Goal: Task Accomplishment & Management: Use online tool/utility

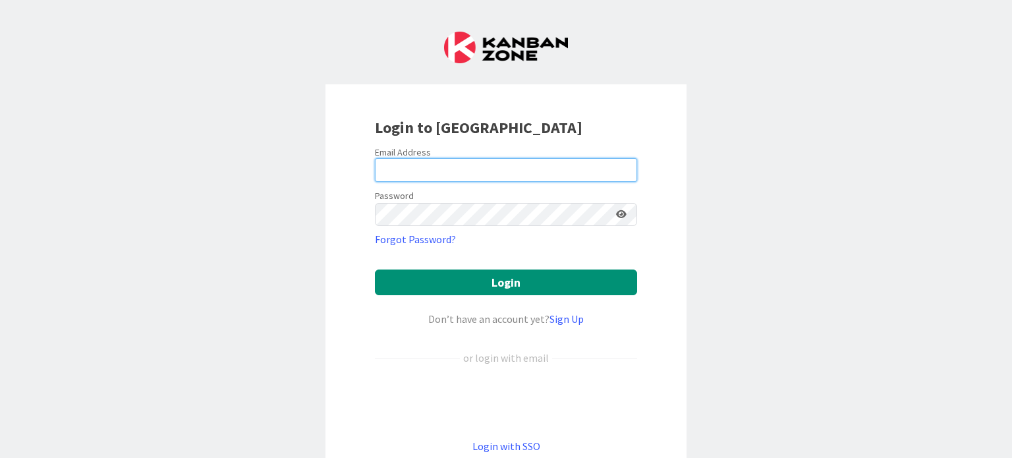
click at [437, 165] on input "email" at bounding box center [506, 170] width 262 height 24
type input "[EMAIL_ADDRESS][DOMAIN_NAME]"
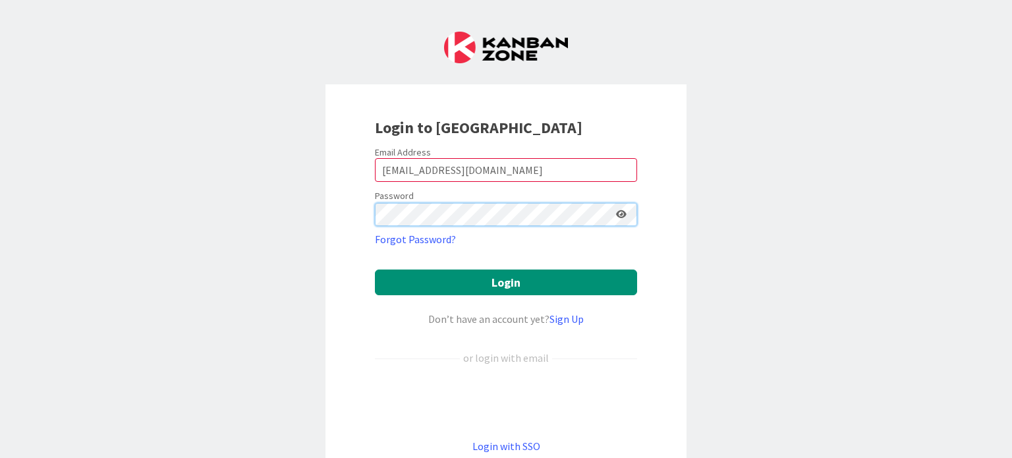
click at [375, 269] on button "Login" at bounding box center [506, 282] width 262 height 26
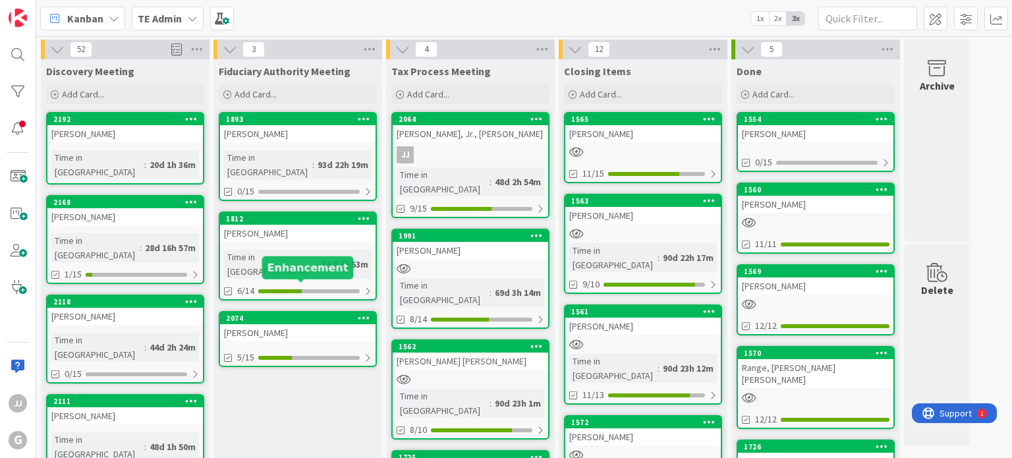
click at [270, 312] on div "2074" at bounding box center [297, 318] width 155 height 12
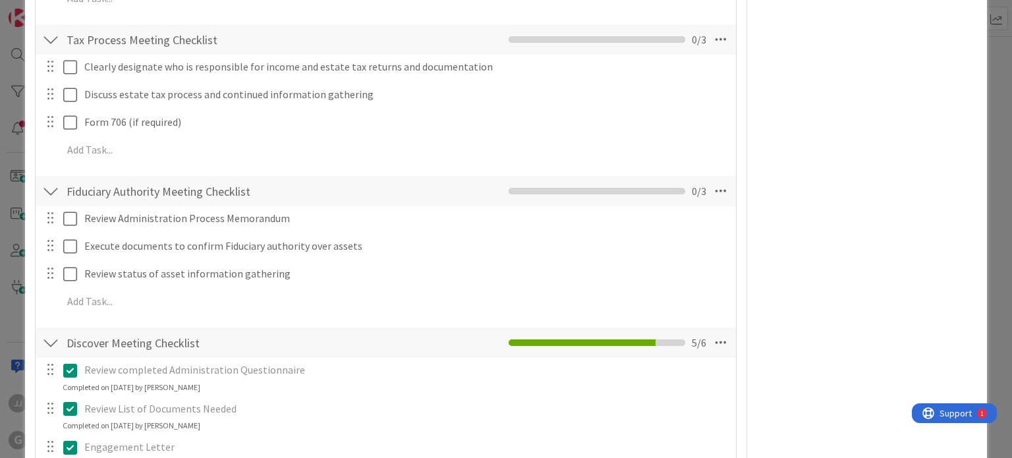
scroll to position [395, 0]
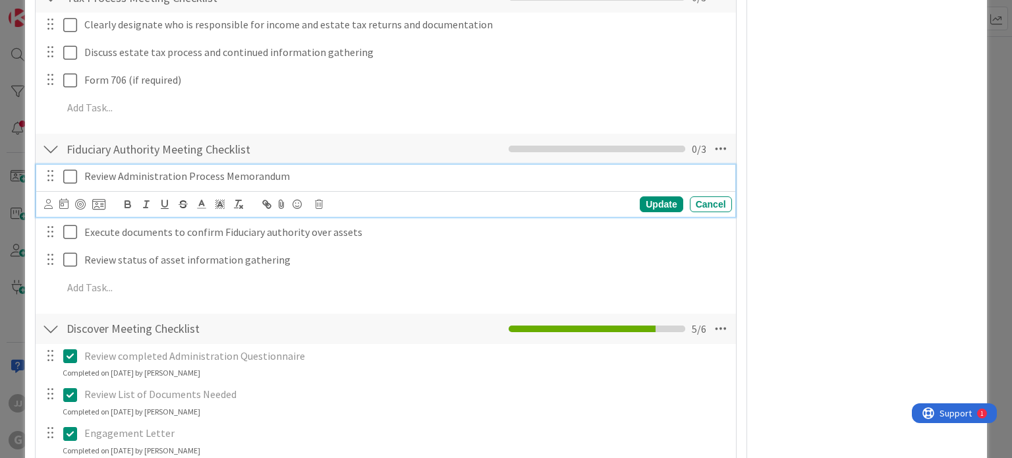
click at [66, 177] on icon at bounding box center [70, 177] width 14 height 16
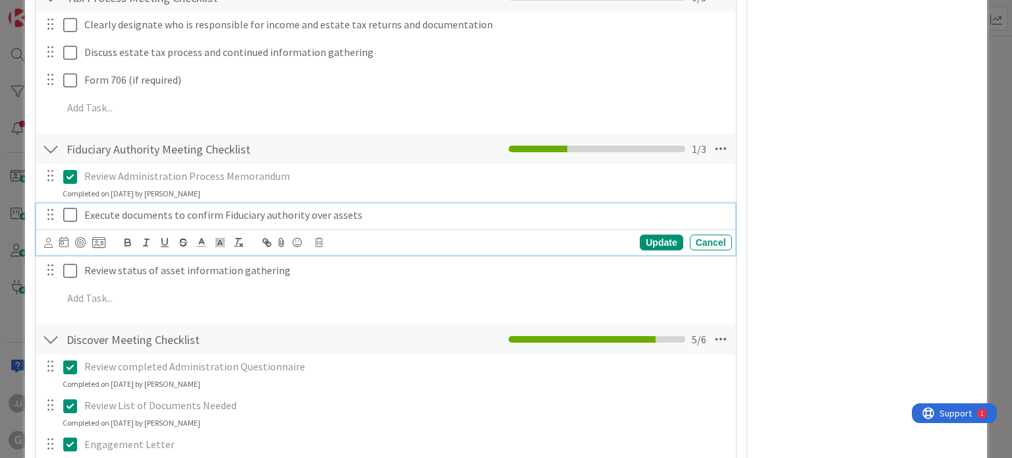
click at [74, 215] on icon at bounding box center [70, 215] width 14 height 16
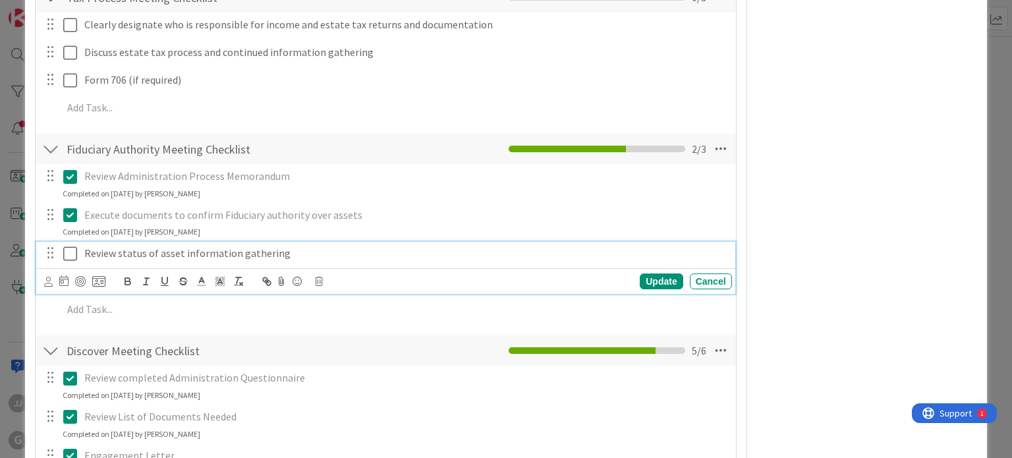
click at [72, 250] on icon at bounding box center [70, 254] width 14 height 16
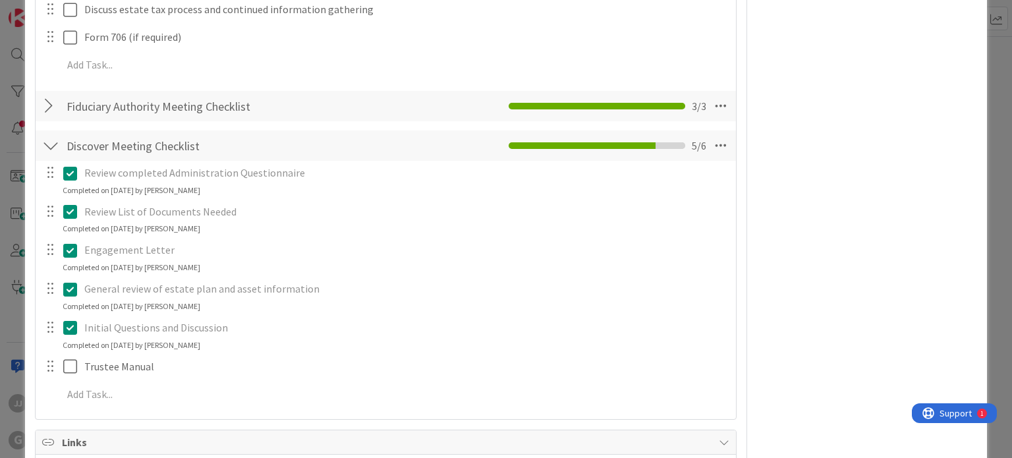
scroll to position [461, 0]
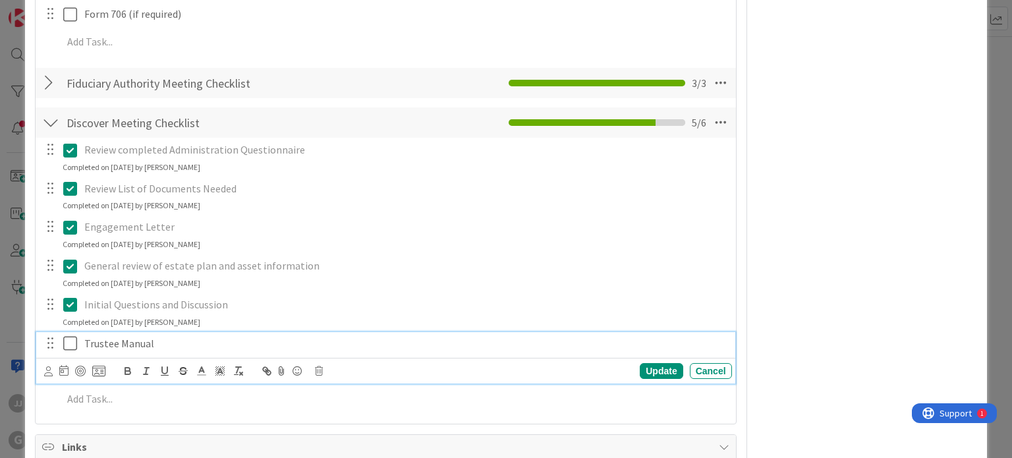
click at [69, 339] on icon at bounding box center [70, 343] width 14 height 16
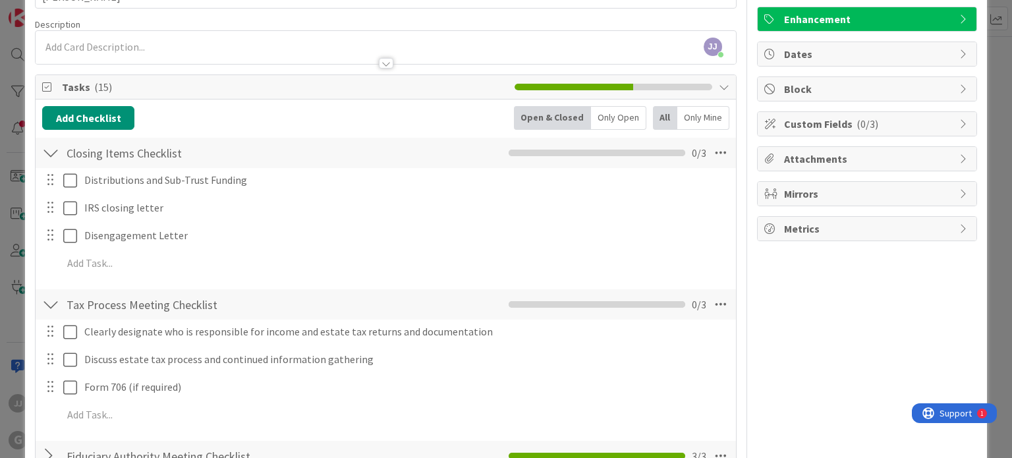
scroll to position [0, 0]
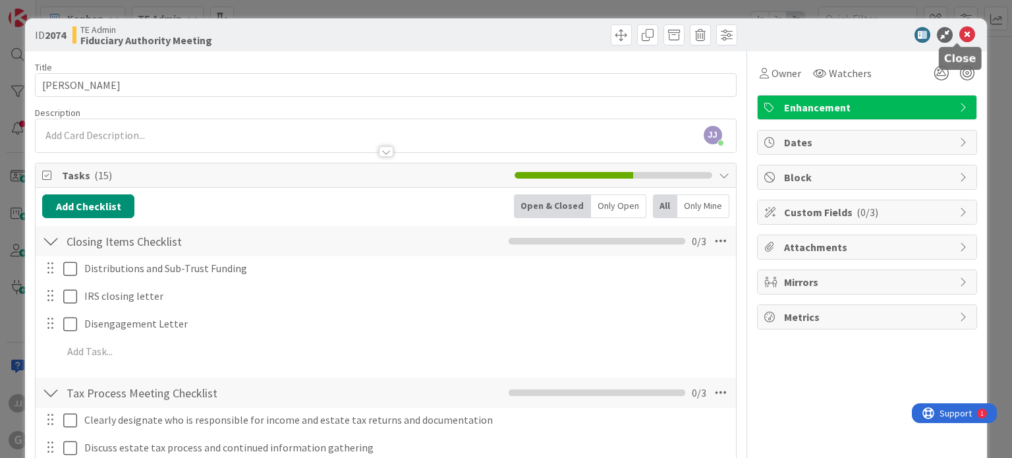
click at [959, 33] on icon at bounding box center [967, 35] width 16 height 16
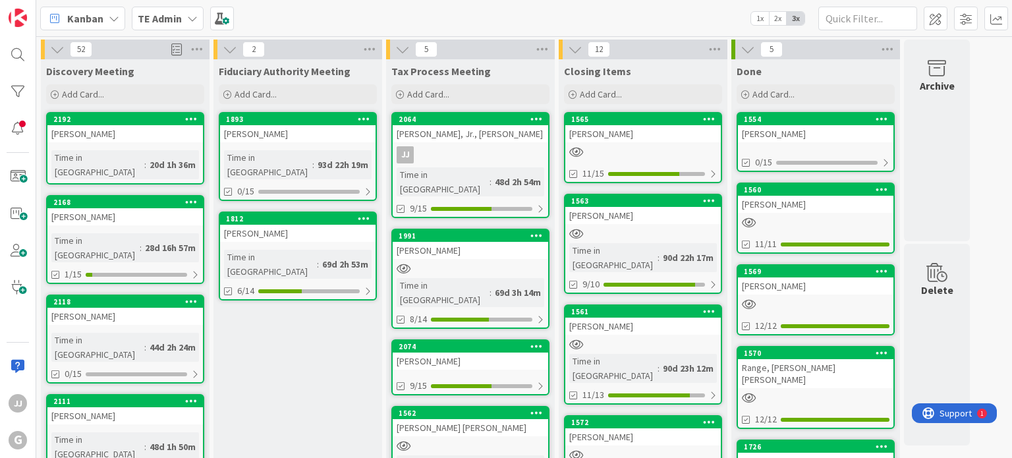
click at [287, 214] on div "1812" at bounding box center [301, 218] width 150 height 9
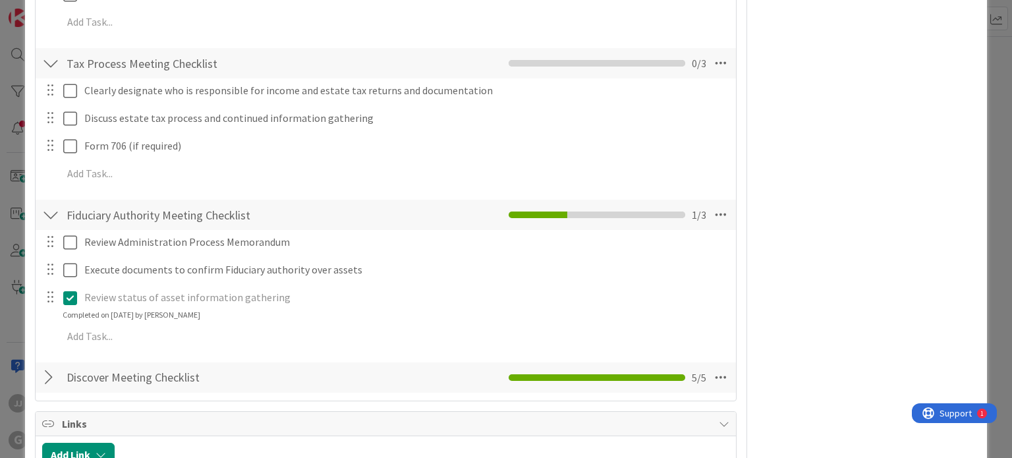
scroll to position [329, 0]
click at [53, 244] on div at bounding box center [49, 242] width 17 height 20
click at [50, 247] on div at bounding box center [49, 242] width 17 height 20
click at [49, 242] on div at bounding box center [49, 242] width 17 height 20
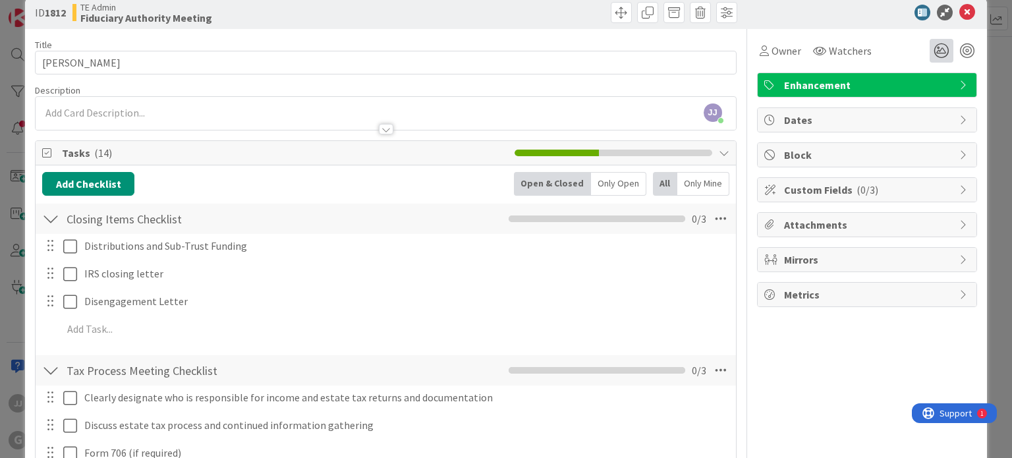
scroll to position [0, 0]
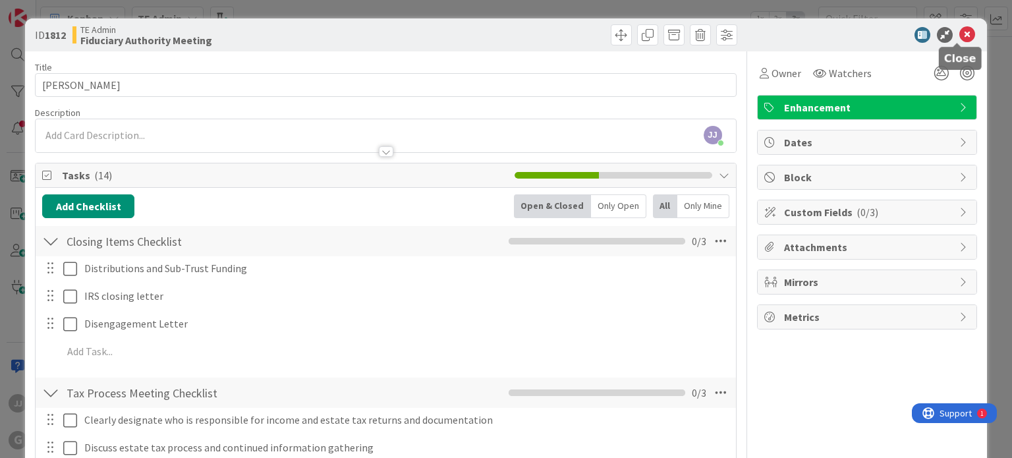
click at [959, 32] on icon at bounding box center [967, 35] width 16 height 16
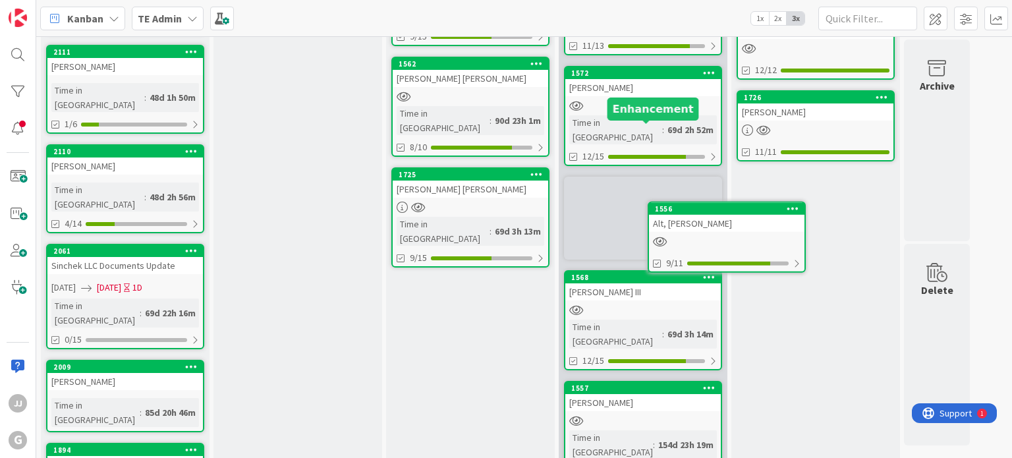
scroll to position [323, 0]
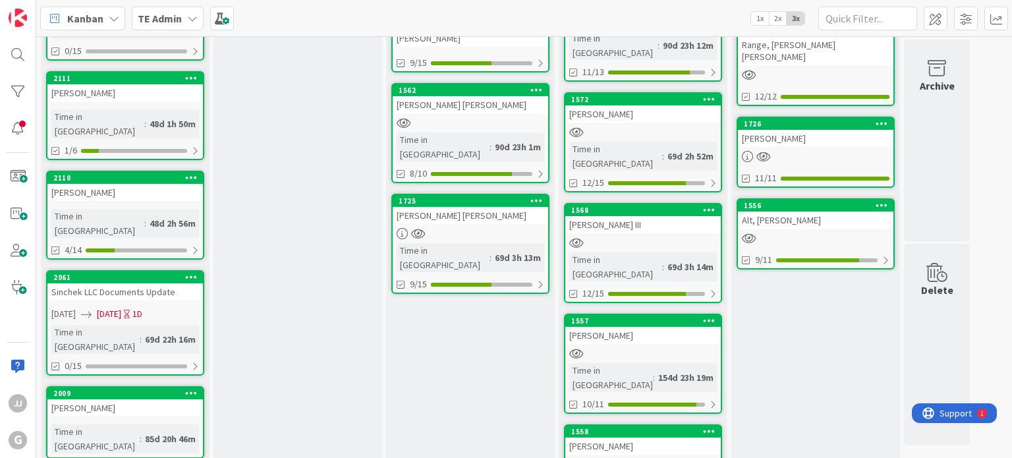
click at [785, 201] on div "1556" at bounding box center [819, 205] width 150 height 9
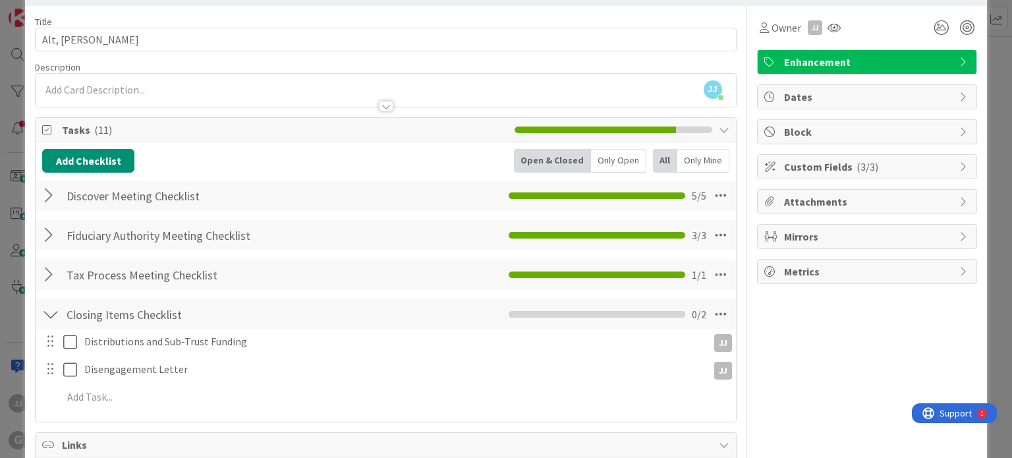
scroll to position [66, 0]
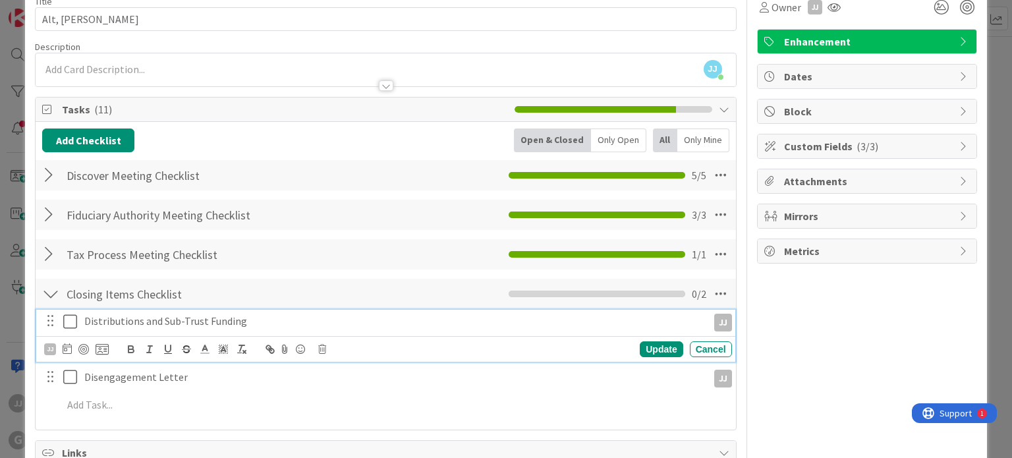
click at [68, 321] on icon at bounding box center [70, 322] width 14 height 16
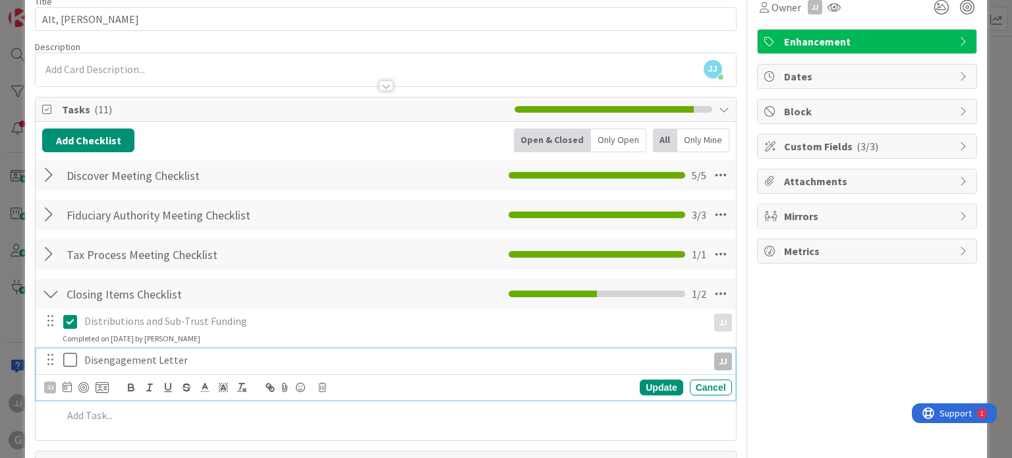
click at [67, 352] on icon at bounding box center [70, 360] width 14 height 16
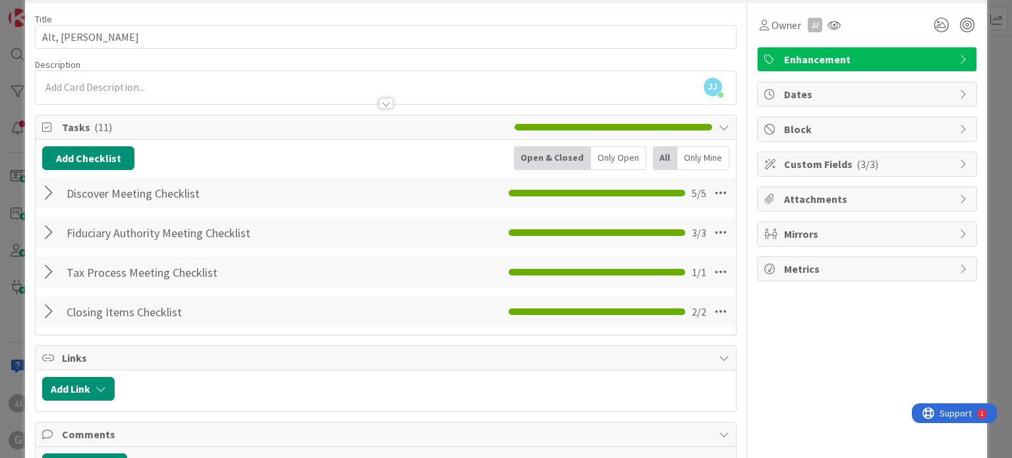
scroll to position [0, 0]
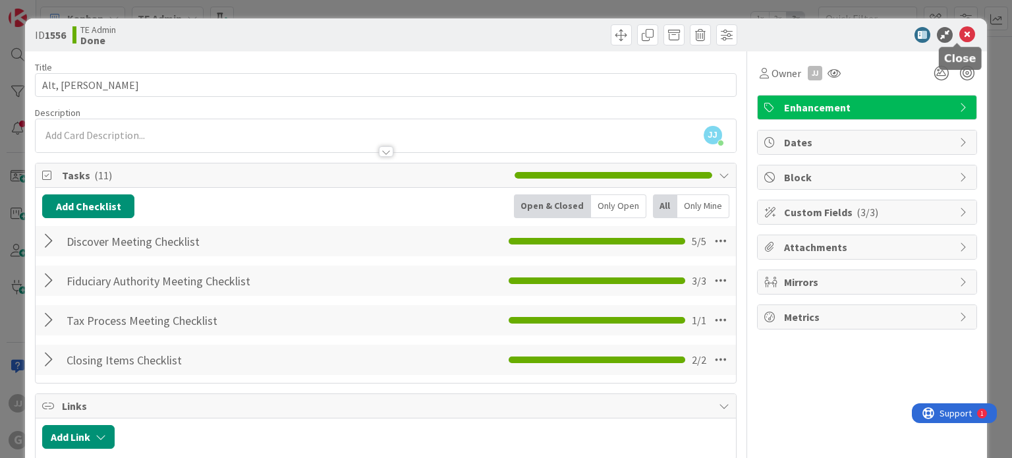
click at [963, 39] on icon at bounding box center [967, 35] width 16 height 16
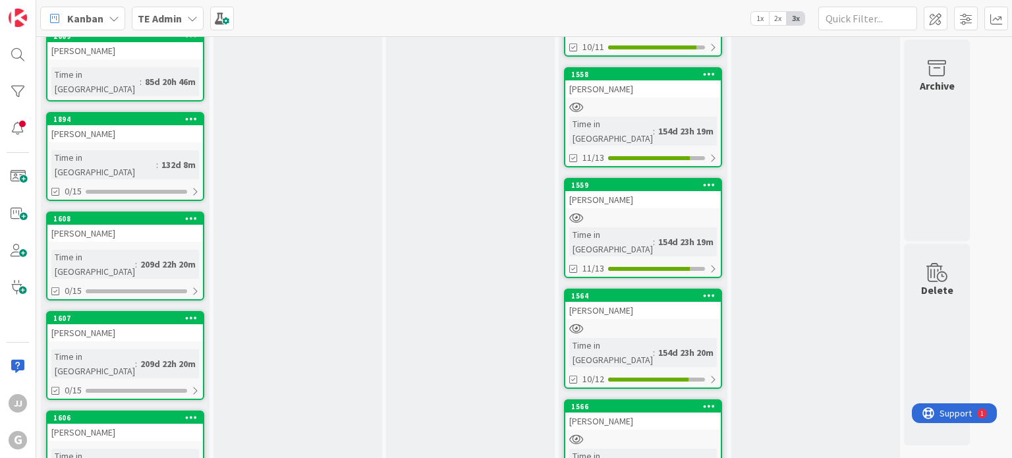
scroll to position [718, 0]
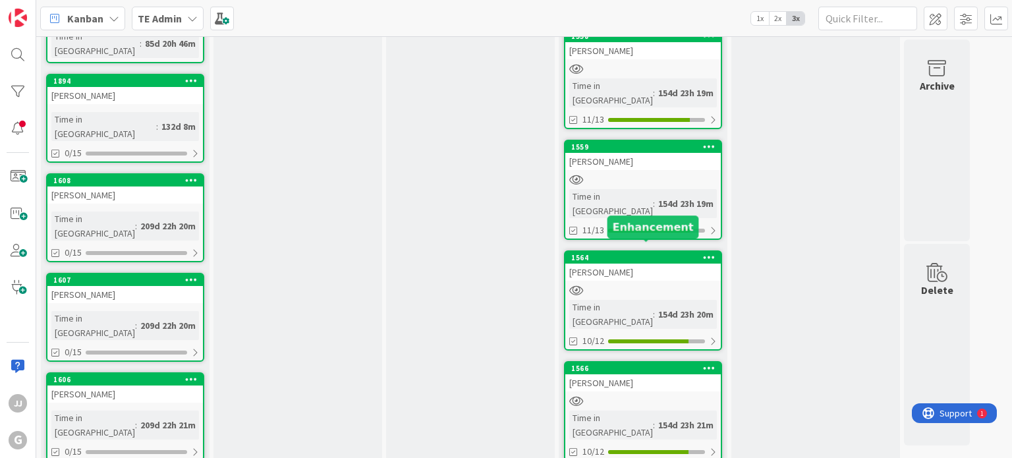
click at [631, 364] on div "1566" at bounding box center [646, 368] width 150 height 9
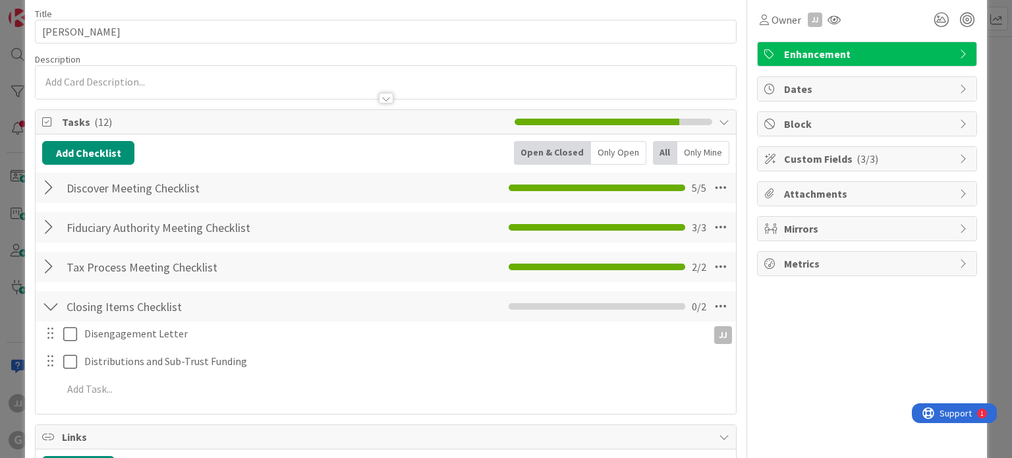
scroll to position [66, 0]
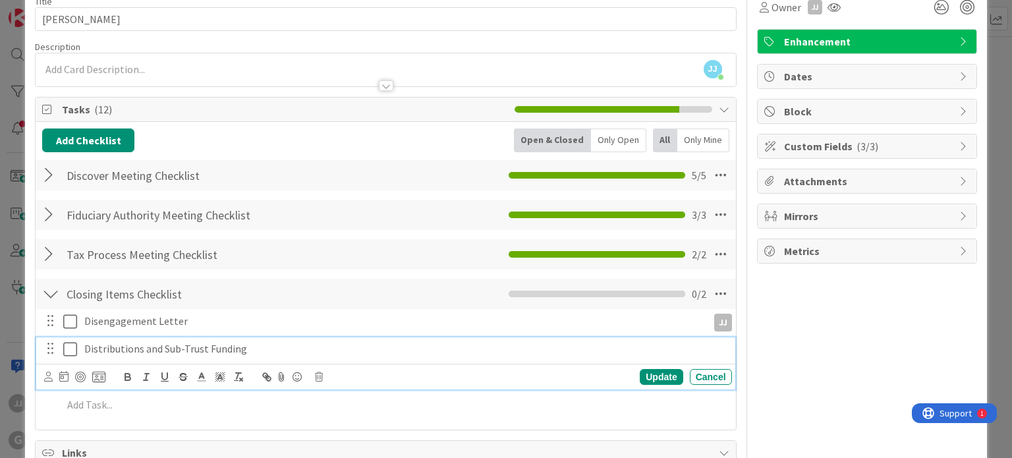
click at [188, 350] on p "Distributions and Sub-Trust Funding" at bounding box center [405, 348] width 642 height 15
click at [319, 374] on icon at bounding box center [319, 376] width 8 height 9
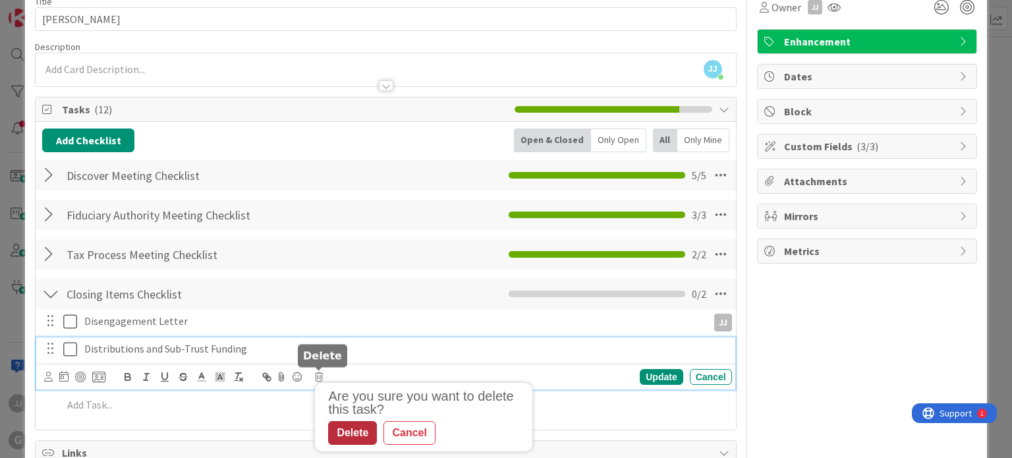
click at [344, 434] on div "Delete" at bounding box center [352, 433] width 49 height 24
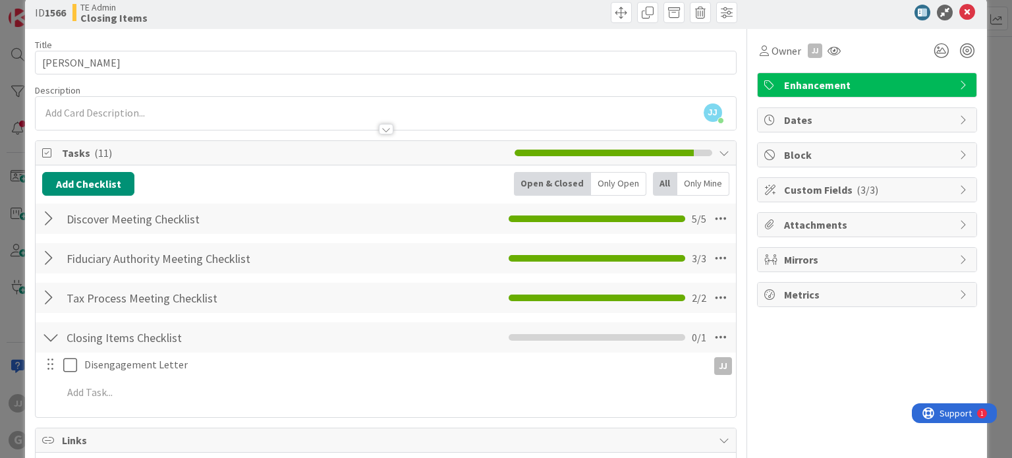
scroll to position [0, 0]
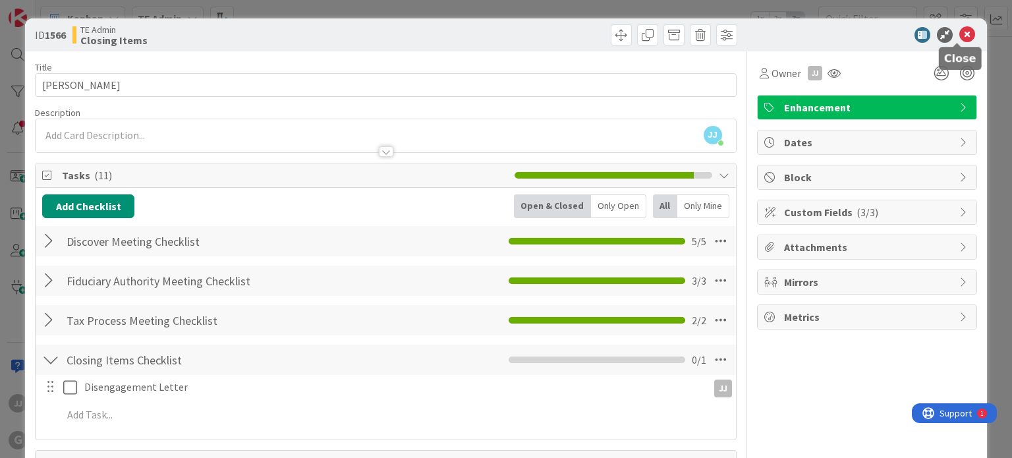
click at [959, 33] on icon at bounding box center [967, 35] width 16 height 16
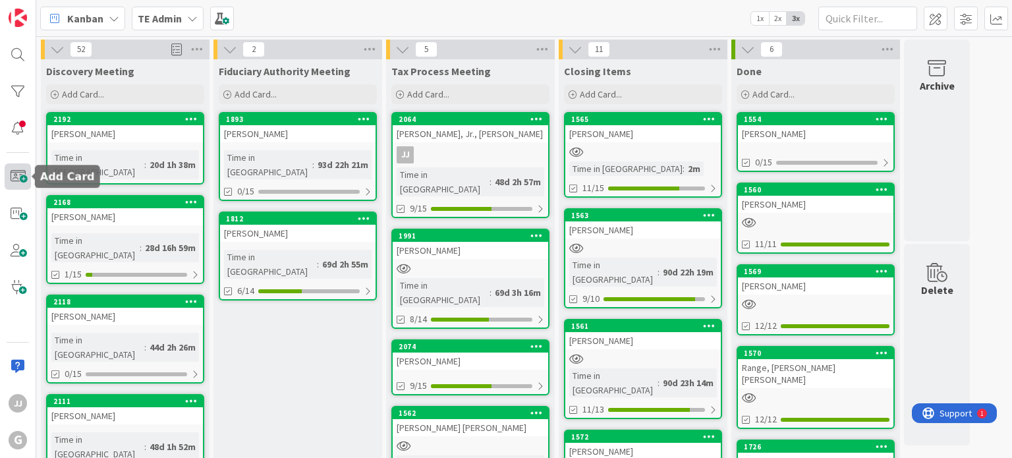
click at [22, 173] on span at bounding box center [18, 176] width 26 height 26
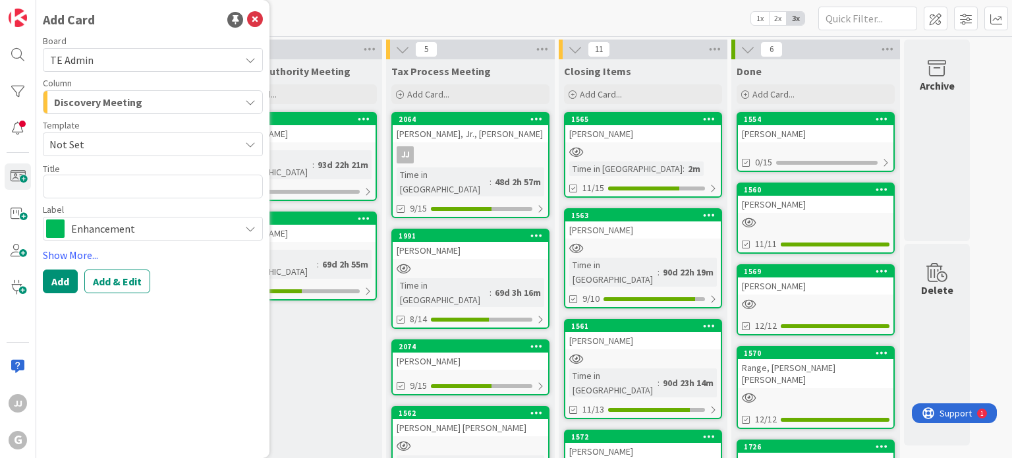
type textarea "x"
type textarea "S"
type textarea "x"
type textarea "Sc"
type textarea "x"
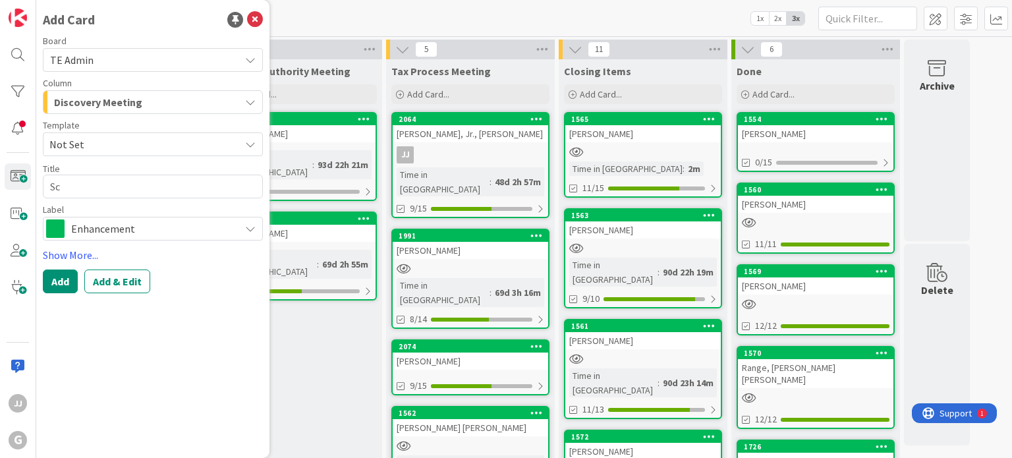
type textarea "Sch"
type textarea "x"
type textarea "Scha"
type textarea "x"
type textarea "[PERSON_NAME]"
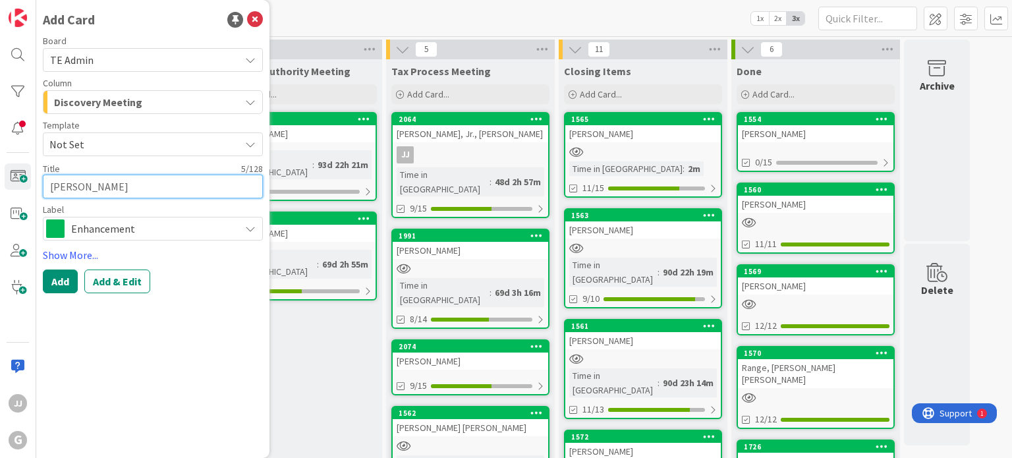
type textarea "x"
type textarea "[PERSON_NAME],"
type textarea "x"
type textarea "[PERSON_NAME],"
type textarea "x"
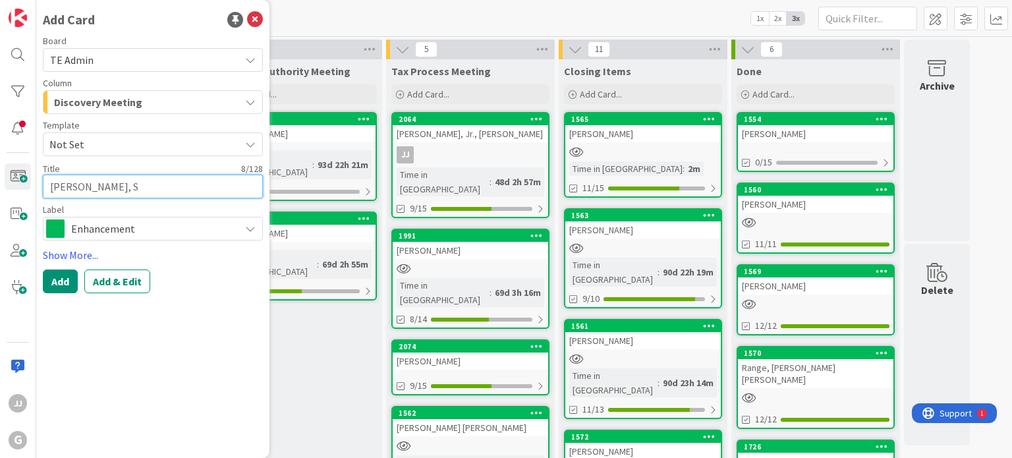
type textarea "Schau, Su"
type textarea "x"
type textarea "[PERSON_NAME], Sus"
type textarea "x"
type textarea "[PERSON_NAME]"
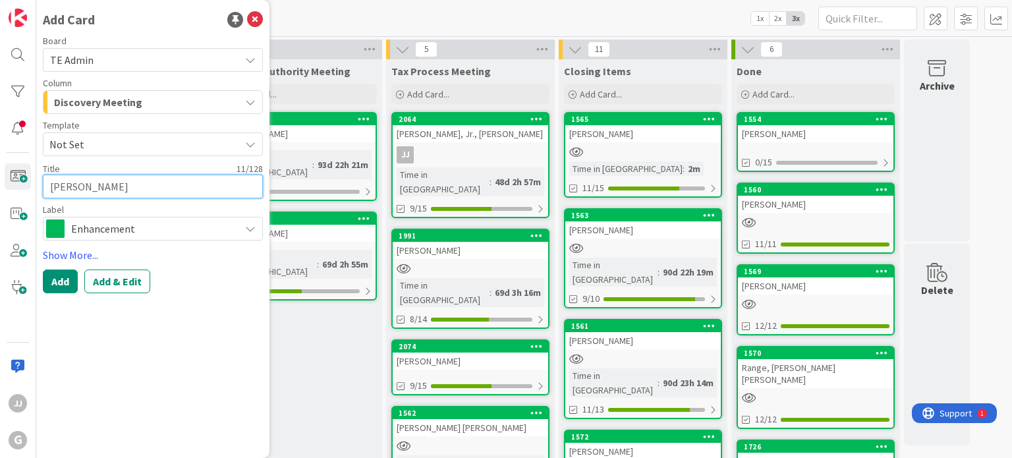
type textarea "x"
type textarea "[PERSON_NAME]"
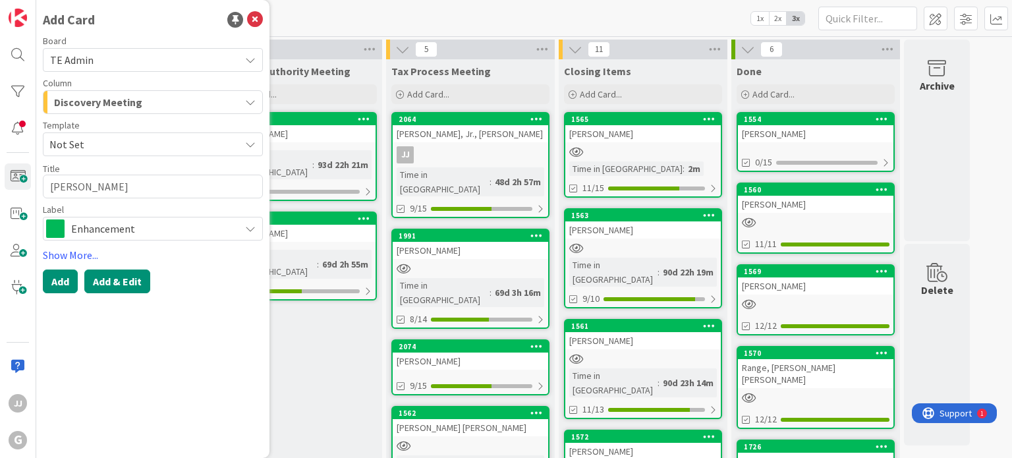
click at [94, 277] on button "Add & Edit" at bounding box center [117, 281] width 66 height 24
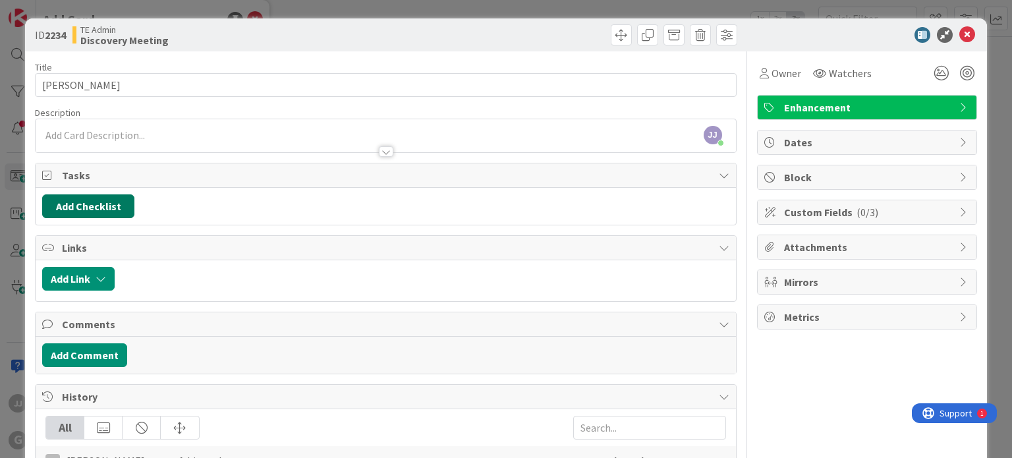
click at [69, 200] on button "Add Checklist" at bounding box center [88, 206] width 92 height 24
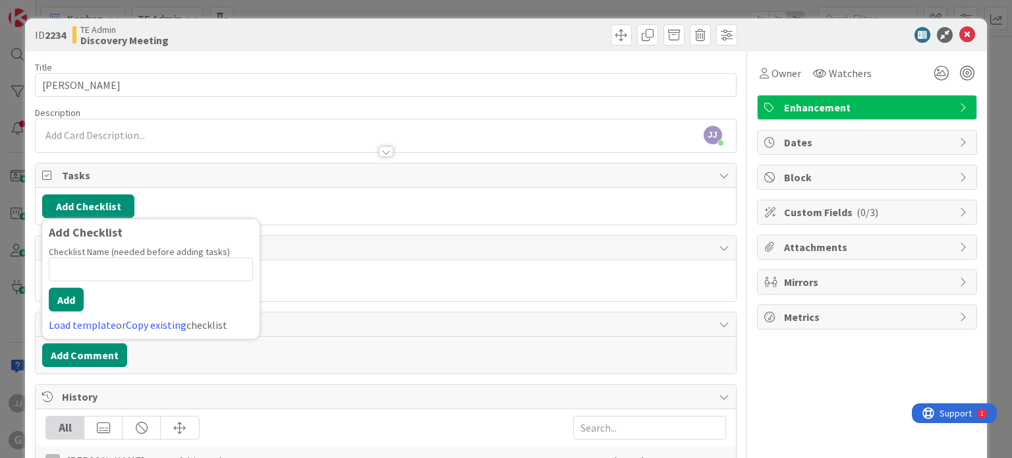
click at [250, 220] on div "Add Checklist Checklist Name (needed before adding tasks) 0 / 64 Add Load templ…" at bounding box center [150, 279] width 217 height 120
click at [251, 207] on div "Add Checklist Add Checklist Checklist Name (needed before adding tasks) 0 / 64 …" at bounding box center [385, 206] width 686 height 24
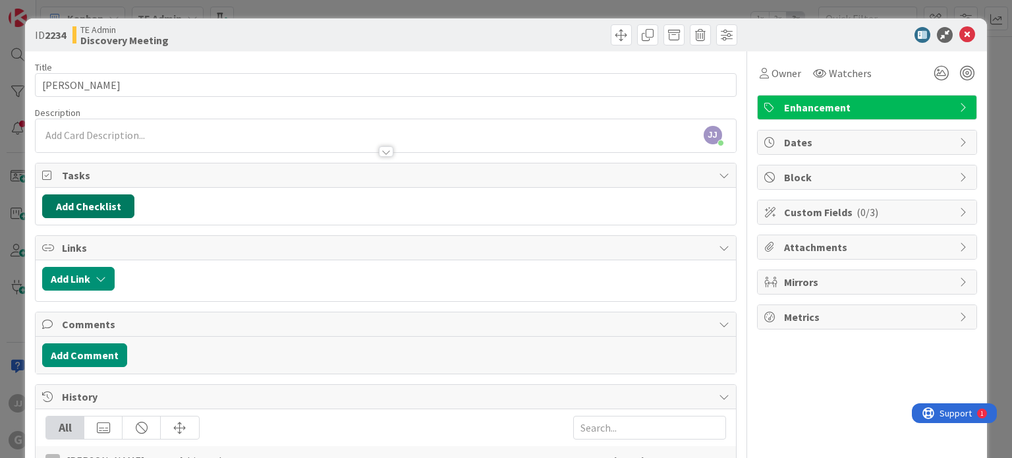
click at [97, 213] on button "Add Checklist" at bounding box center [88, 206] width 92 height 24
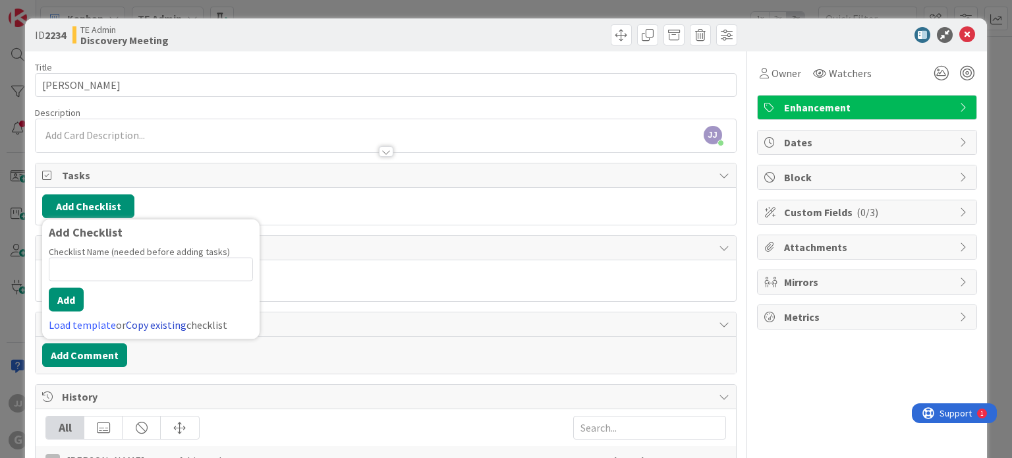
click at [150, 323] on link "Copy existing" at bounding box center [156, 324] width 61 height 13
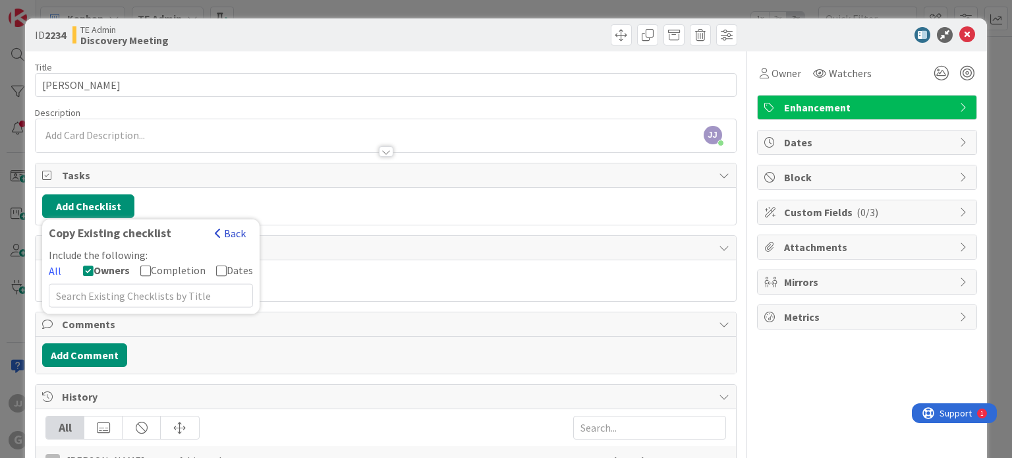
click at [233, 231] on button "Back" at bounding box center [230, 233] width 32 height 14
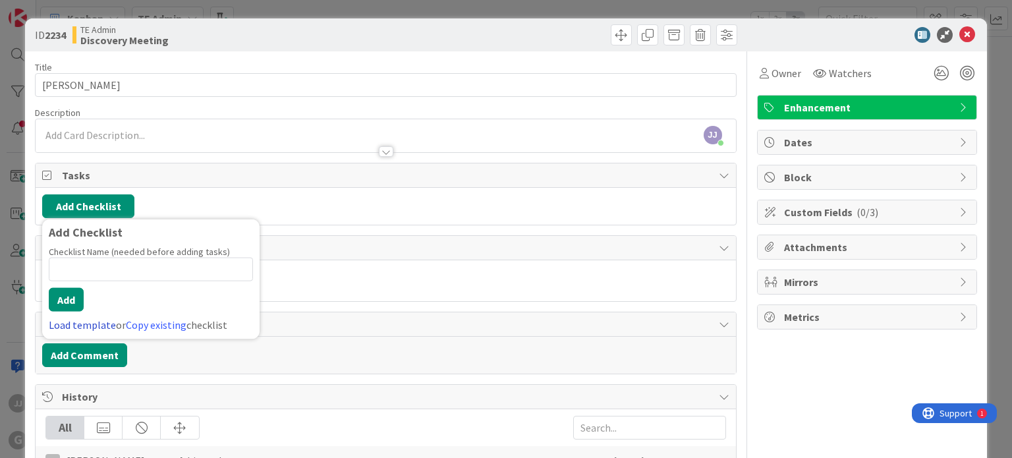
click at [86, 319] on link "Load template" at bounding box center [82, 324] width 67 height 13
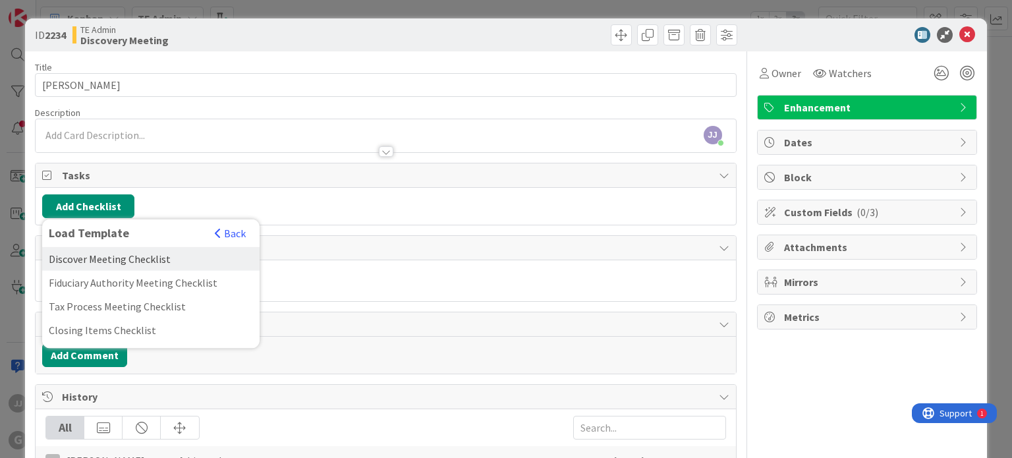
click at [127, 248] on div "Discover Meeting Checklist" at bounding box center [150, 259] width 217 height 24
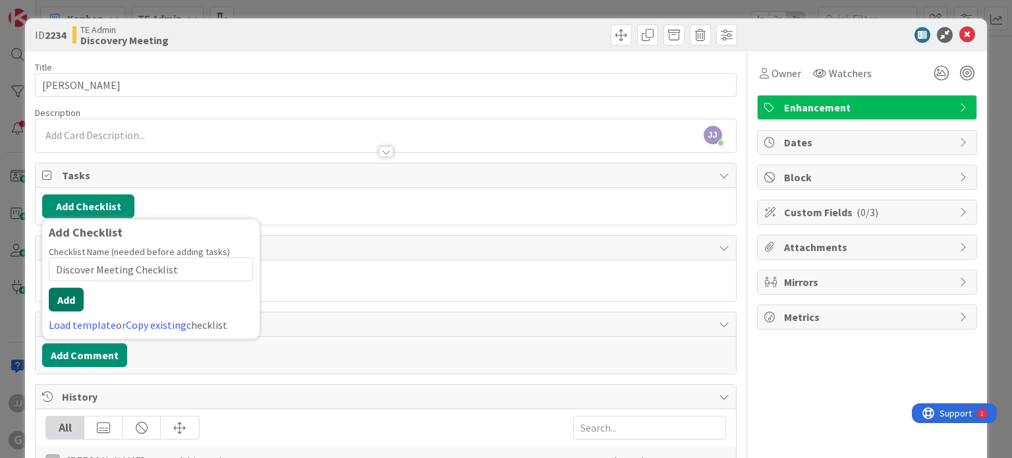
click at [59, 297] on button "Add" at bounding box center [66, 300] width 35 height 24
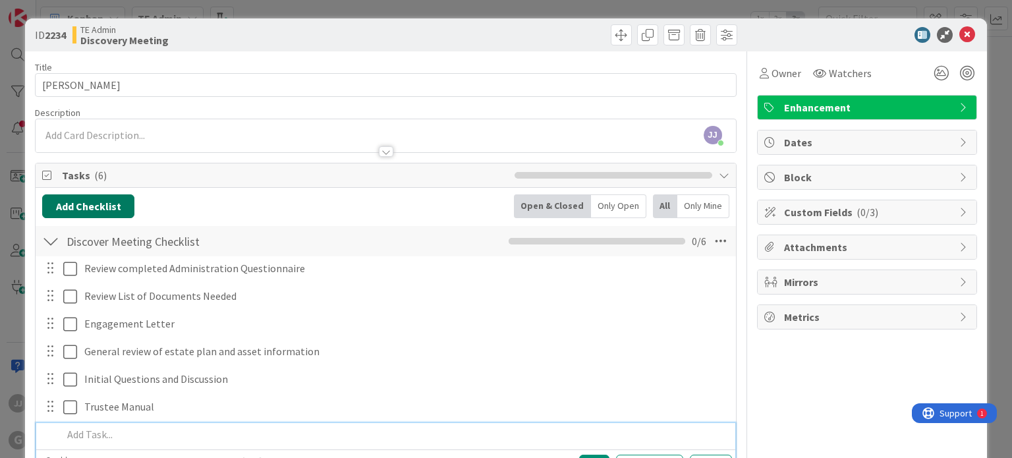
click at [103, 213] on button "Add Checklist" at bounding box center [88, 206] width 92 height 24
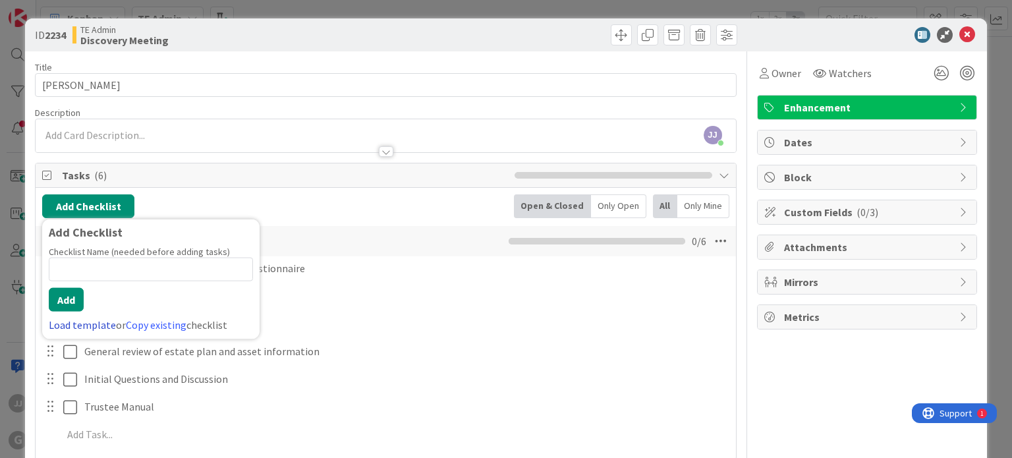
click at [67, 319] on link "Load template" at bounding box center [82, 324] width 67 height 13
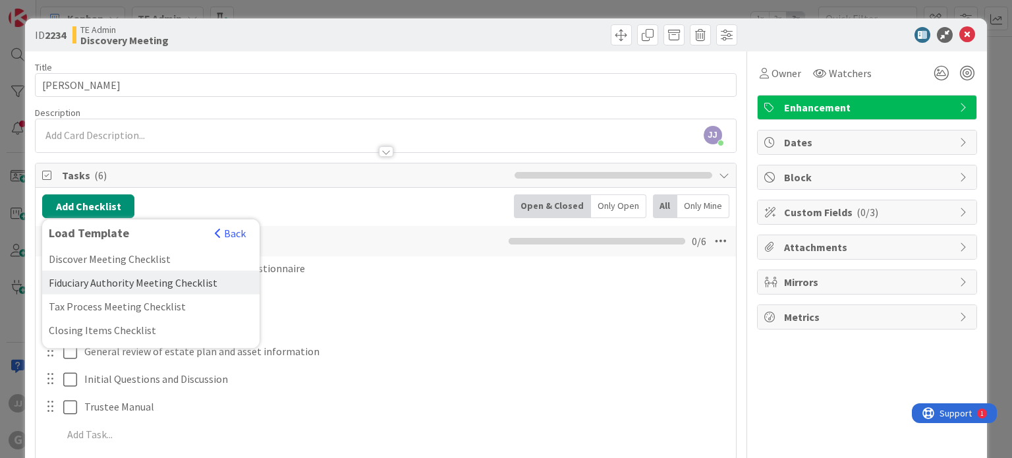
click at [81, 277] on div "Fiduciary Authority Meeting Checklist" at bounding box center [150, 283] width 217 height 24
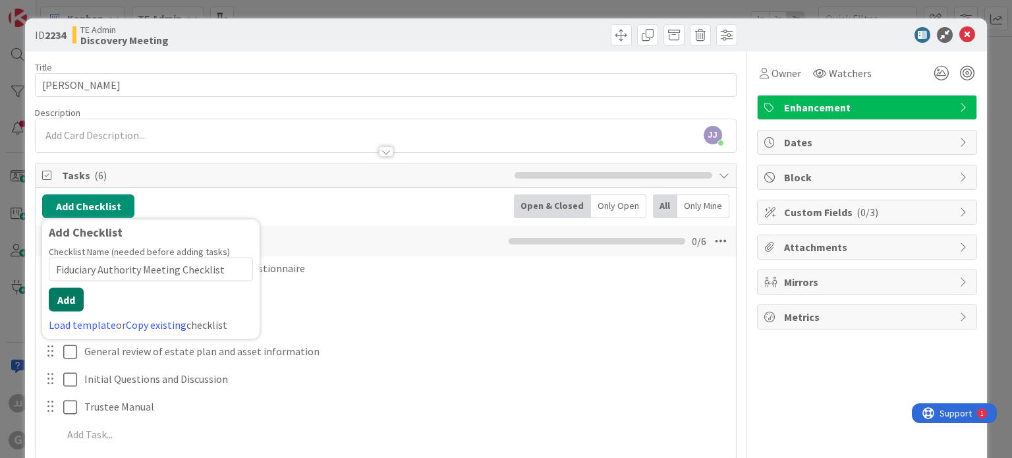
click at [70, 295] on button "Add" at bounding box center [66, 300] width 35 height 24
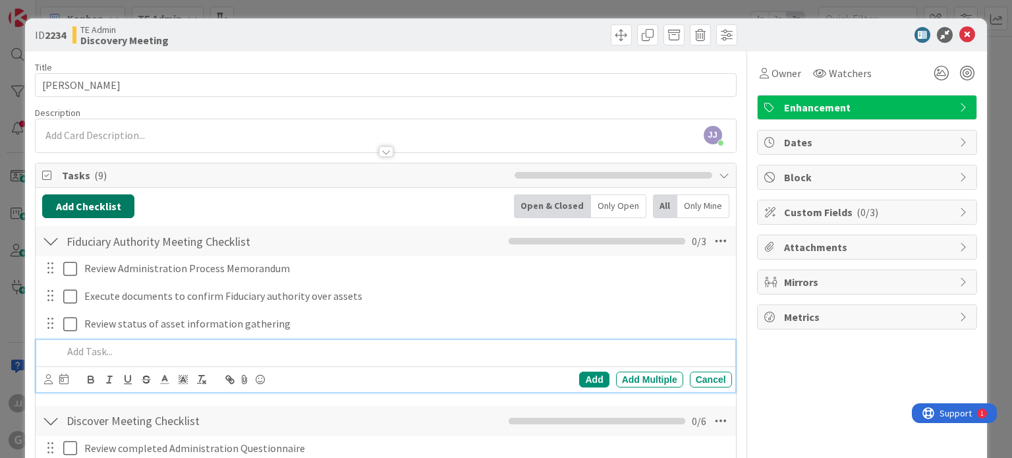
click at [117, 207] on button "Add Checklist" at bounding box center [88, 206] width 92 height 24
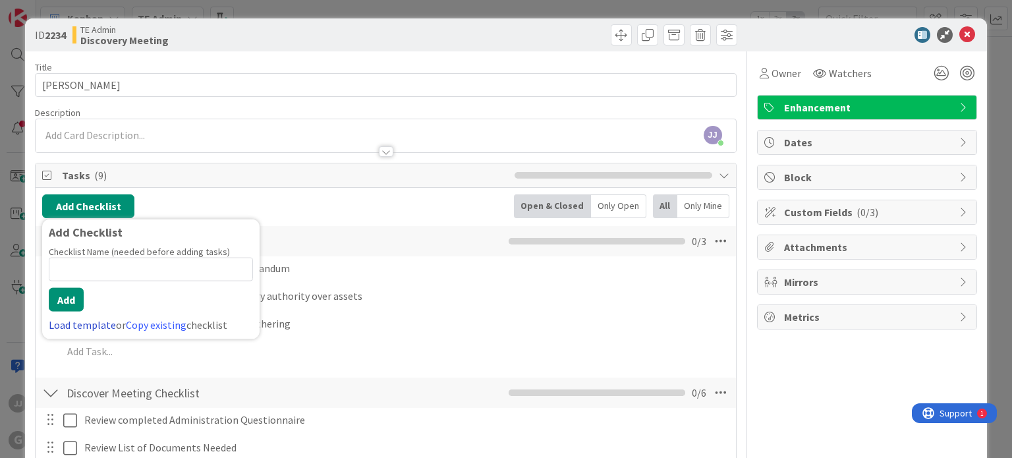
click at [74, 324] on link "Load template" at bounding box center [82, 324] width 67 height 13
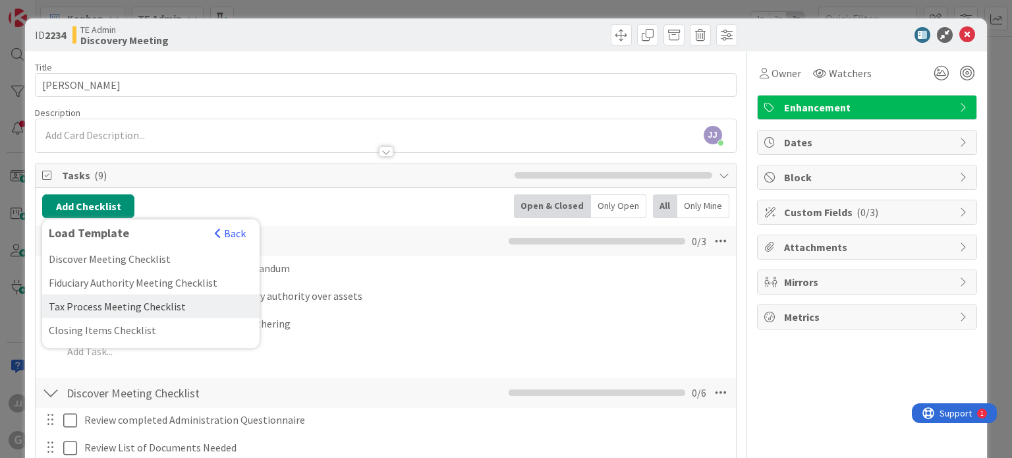
click at [76, 314] on div "Tax Process Meeting Checklist" at bounding box center [150, 306] width 217 height 24
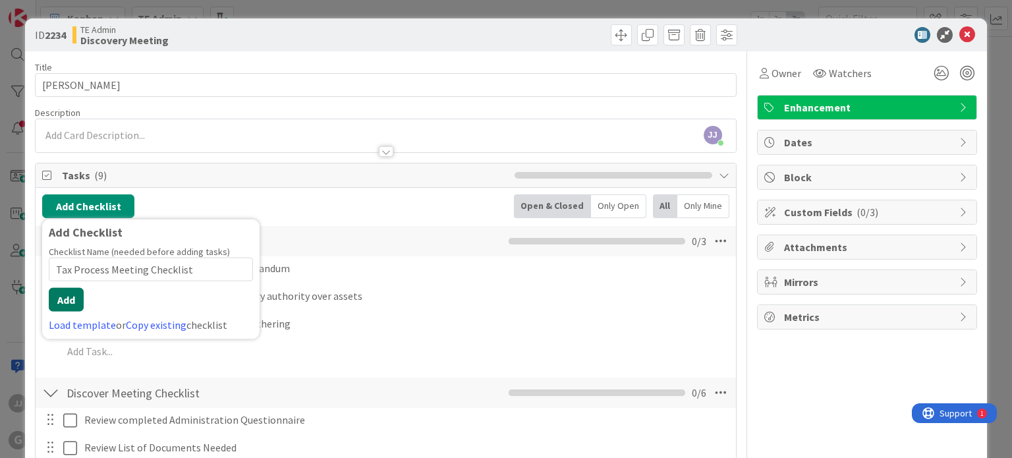
click at [71, 302] on button "Add" at bounding box center [66, 300] width 35 height 24
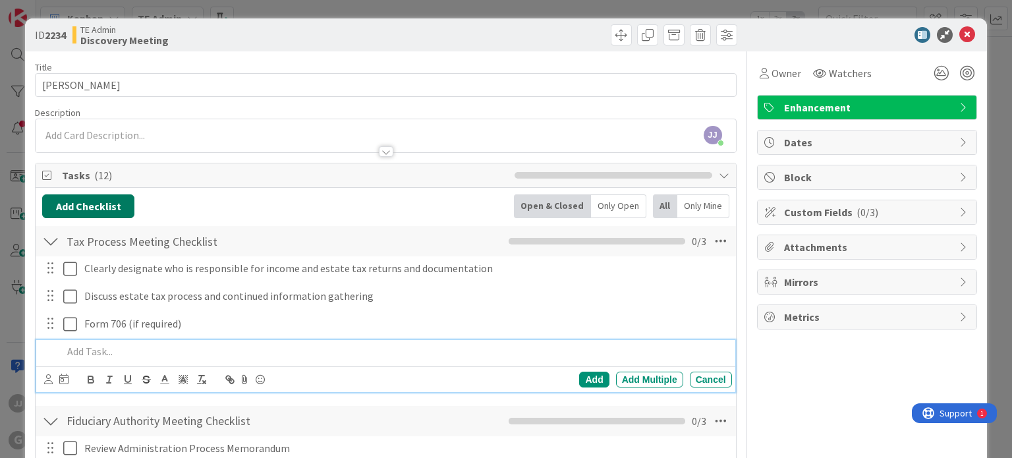
click at [83, 207] on button "Add Checklist" at bounding box center [88, 206] width 92 height 24
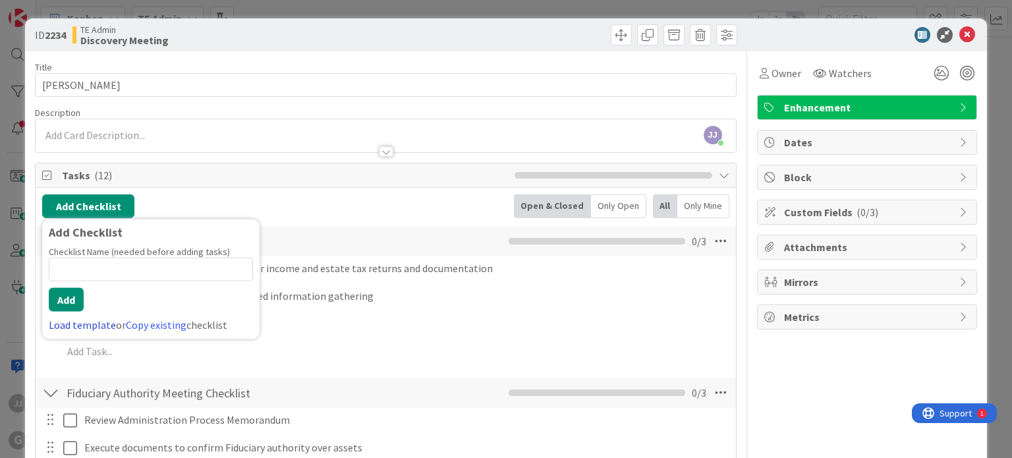
click at [65, 324] on link "Load template" at bounding box center [82, 324] width 67 height 13
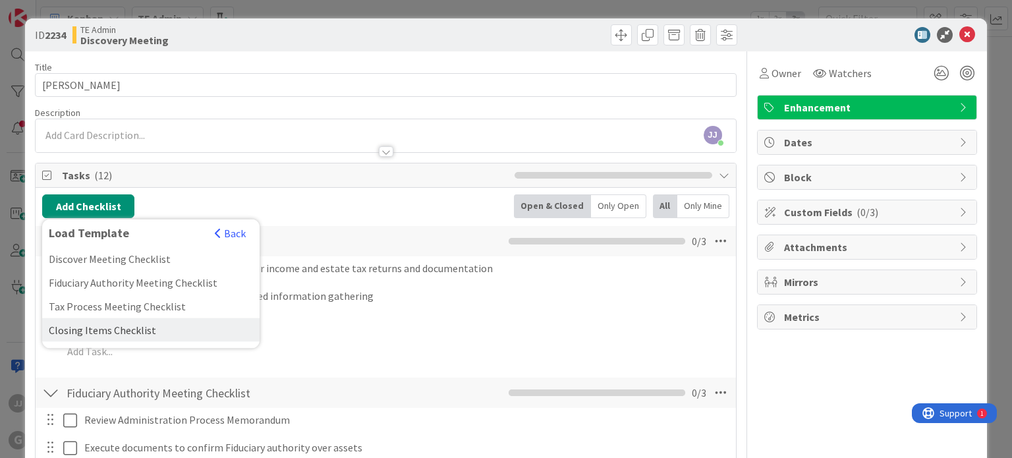
click at [70, 326] on div "Closing Items Checklist" at bounding box center [150, 330] width 217 height 24
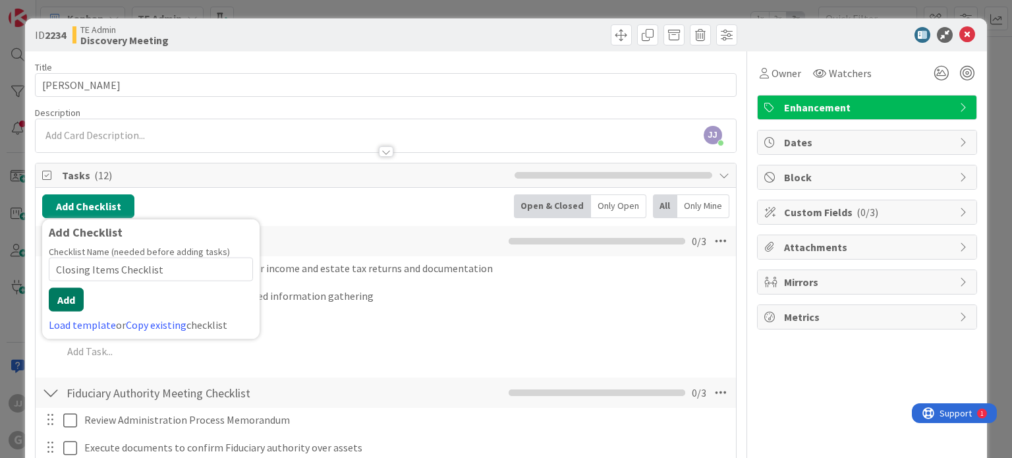
click at [71, 298] on button "Add" at bounding box center [66, 300] width 35 height 24
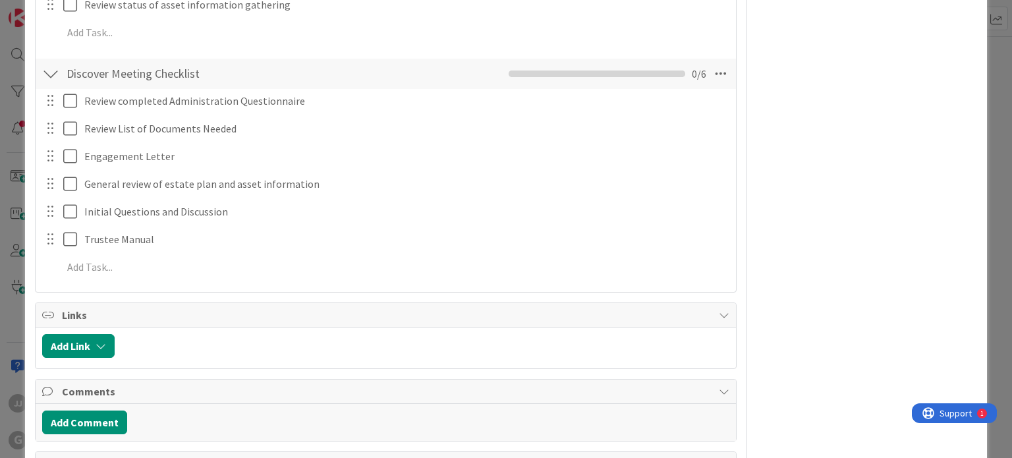
scroll to position [659, 0]
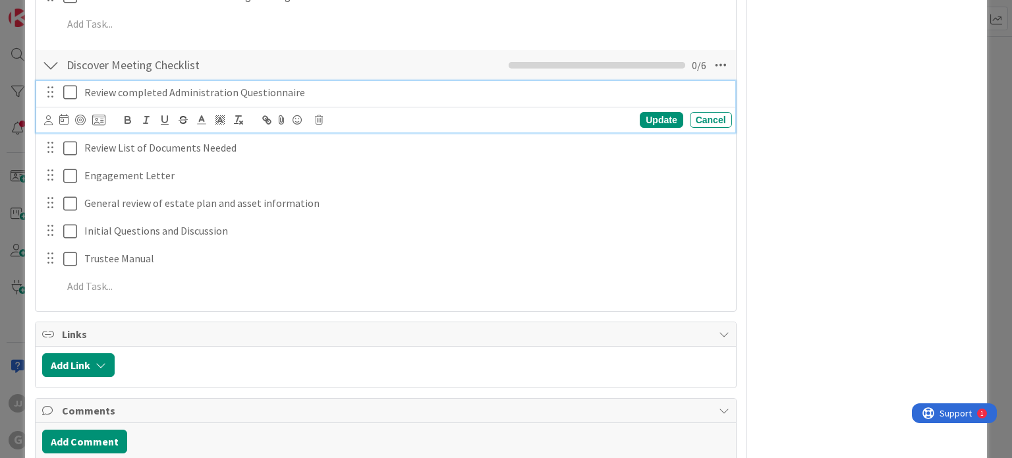
click at [69, 89] on icon at bounding box center [70, 92] width 14 height 16
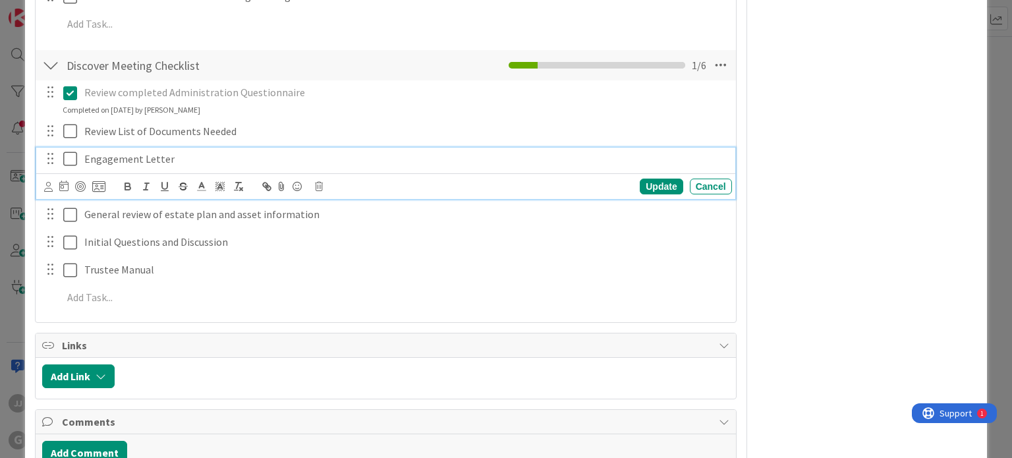
click at [69, 155] on icon at bounding box center [70, 159] width 14 height 16
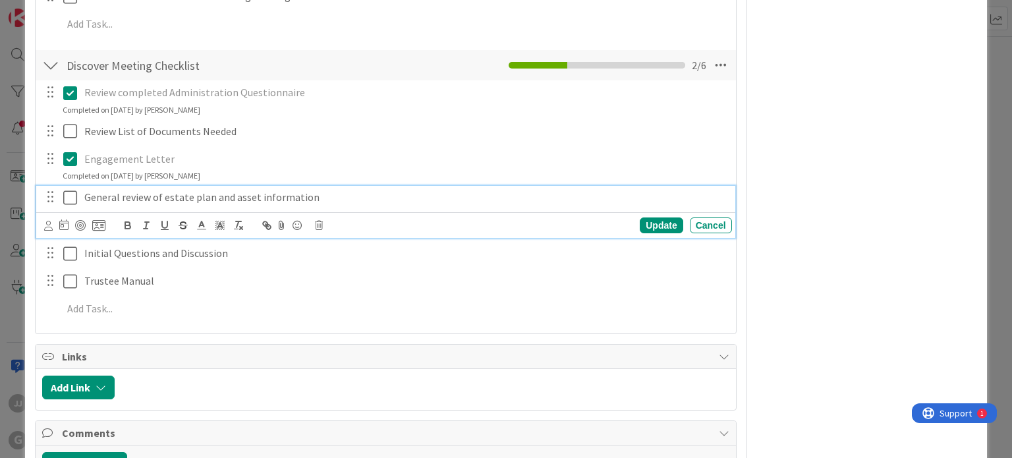
click at [72, 190] on icon at bounding box center [70, 198] width 14 height 16
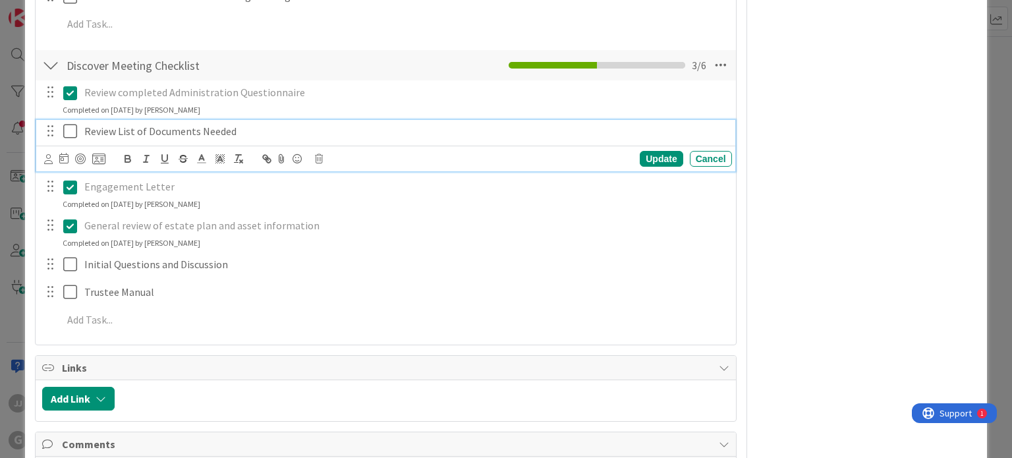
click at [70, 130] on icon at bounding box center [70, 131] width 14 height 16
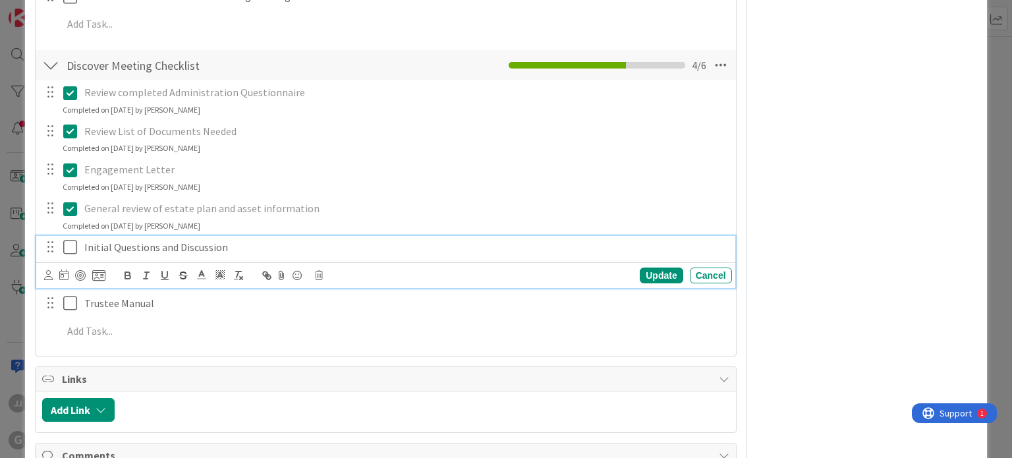
click at [71, 248] on icon at bounding box center [70, 247] width 14 height 16
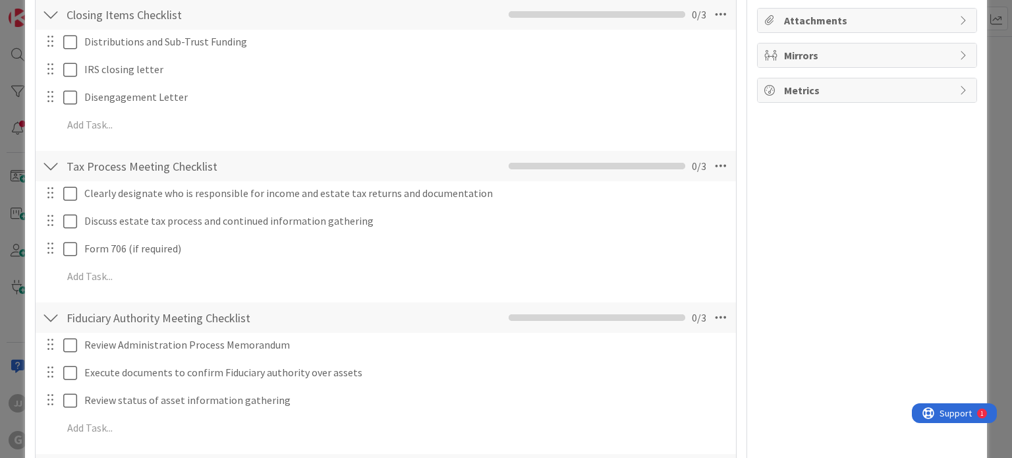
scroll to position [0, 0]
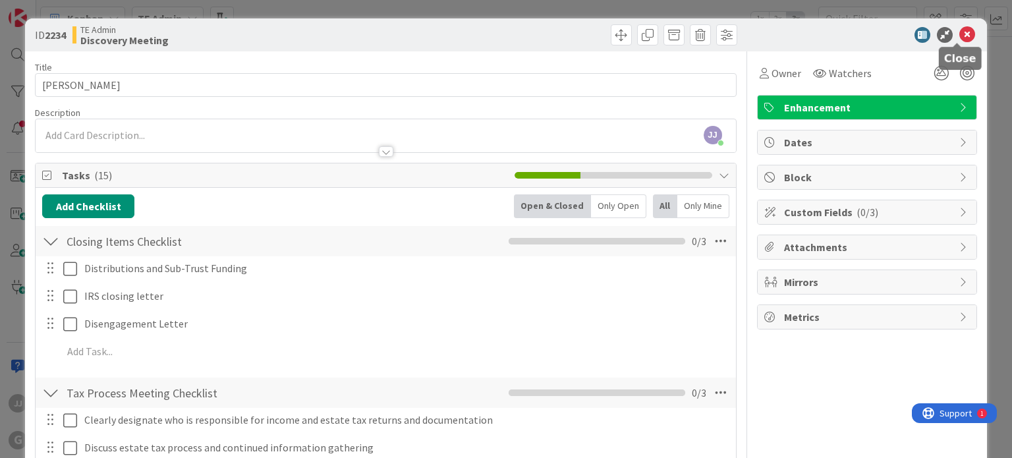
click at [959, 31] on icon at bounding box center [967, 35] width 16 height 16
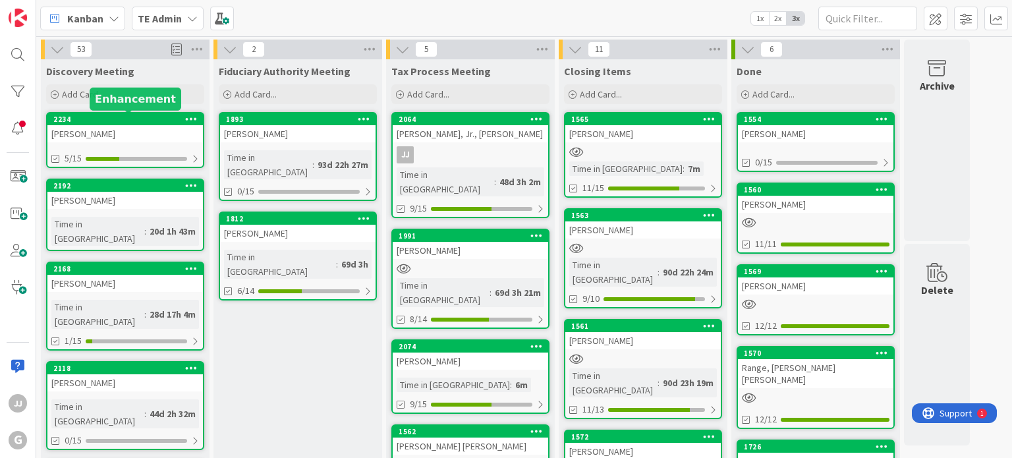
click at [128, 121] on div "2234" at bounding box center [128, 119] width 150 height 9
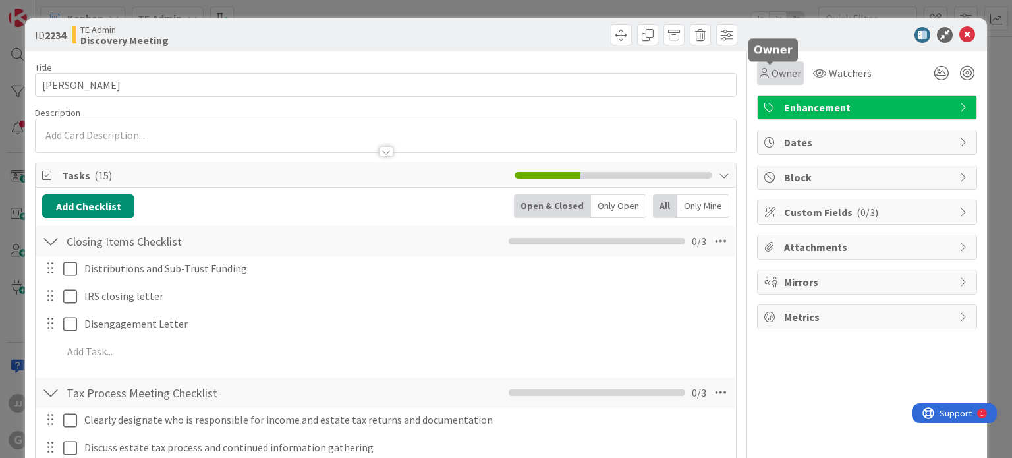
click at [776, 67] on span "Owner" at bounding box center [786, 73] width 30 height 16
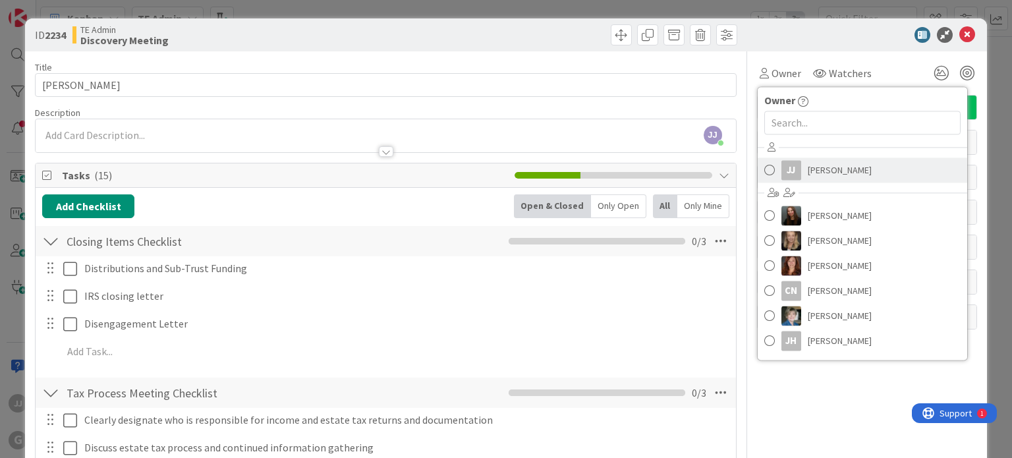
click at [809, 165] on span "[PERSON_NAME]" at bounding box center [840, 170] width 64 height 20
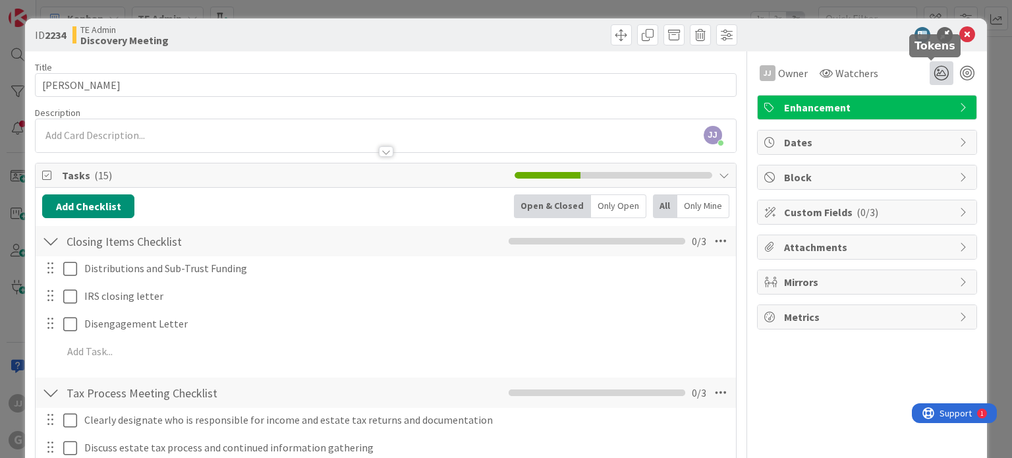
click at [929, 70] on icon at bounding box center [941, 73] width 24 height 24
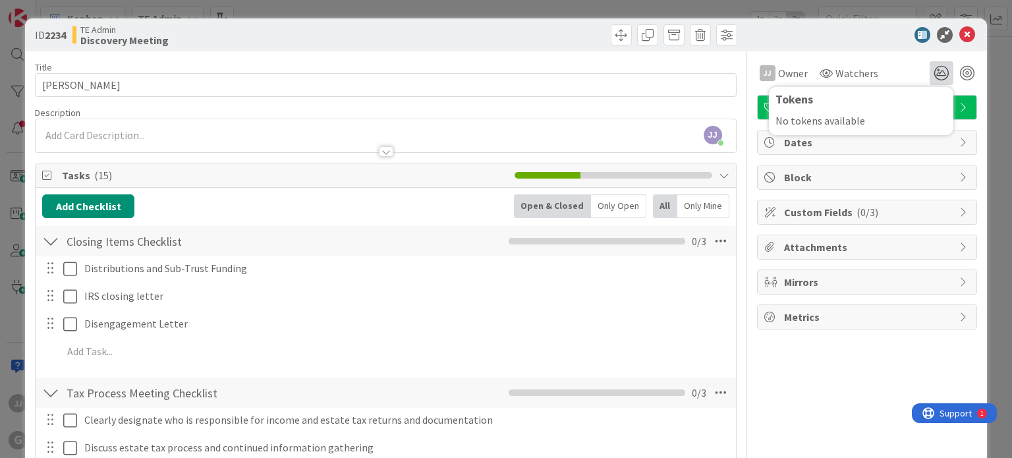
click at [881, 59] on div "[PERSON_NAME] Owner Owner Remove Set as Watcher [PERSON_NAME] [PERSON_NAME] [PE…" at bounding box center [867, 68] width 220 height 34
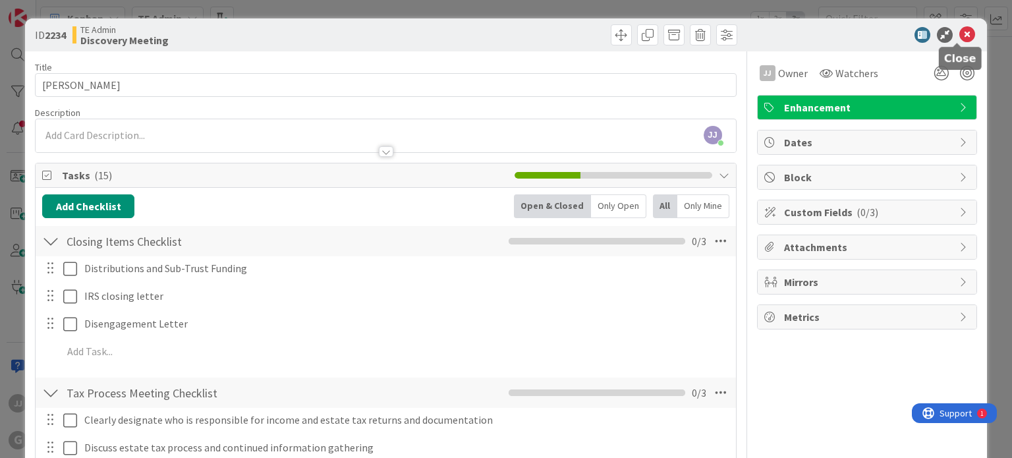
click at [960, 30] on icon at bounding box center [967, 35] width 16 height 16
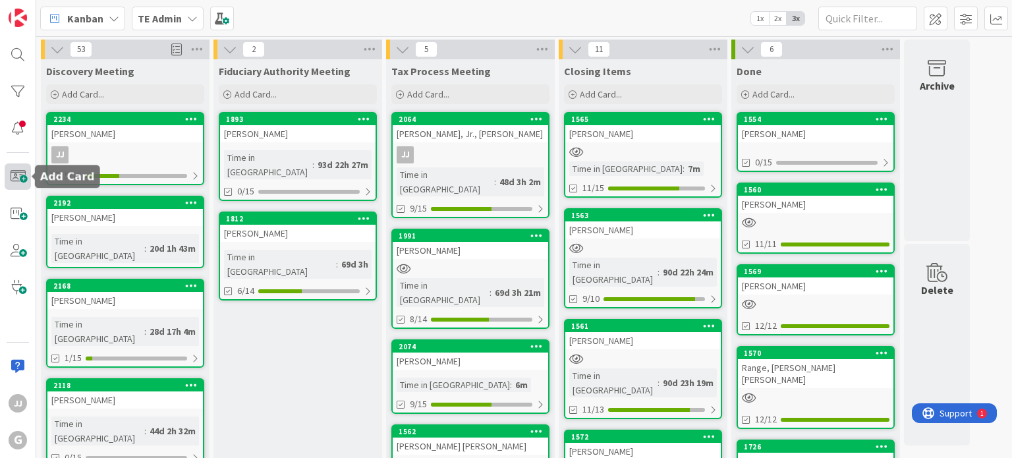
click at [24, 177] on span at bounding box center [18, 176] width 26 height 26
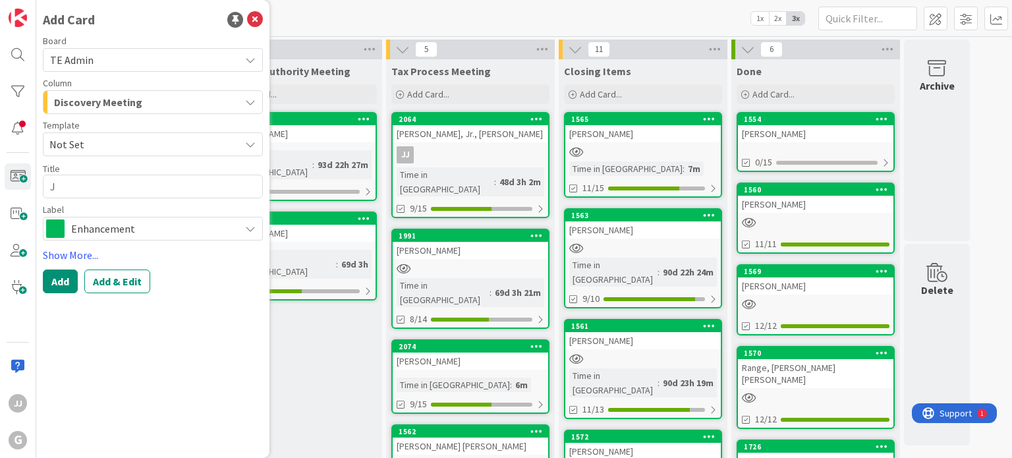
type textarea "x"
type textarea "J"
type textarea "x"
type textarea "[PERSON_NAME]"
type textarea "x"
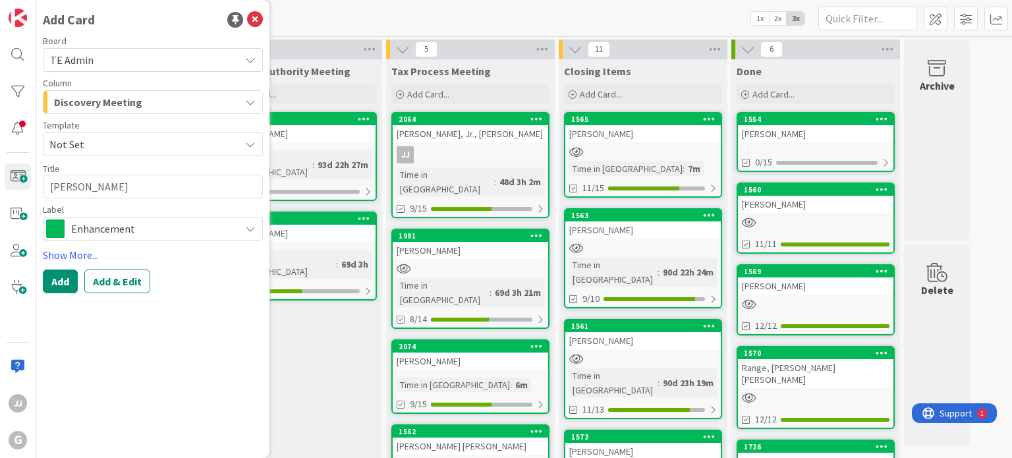
type textarea "Jac"
type textarea "x"
type textarea "Jack"
type textarea "x"
type textarea "Jacko"
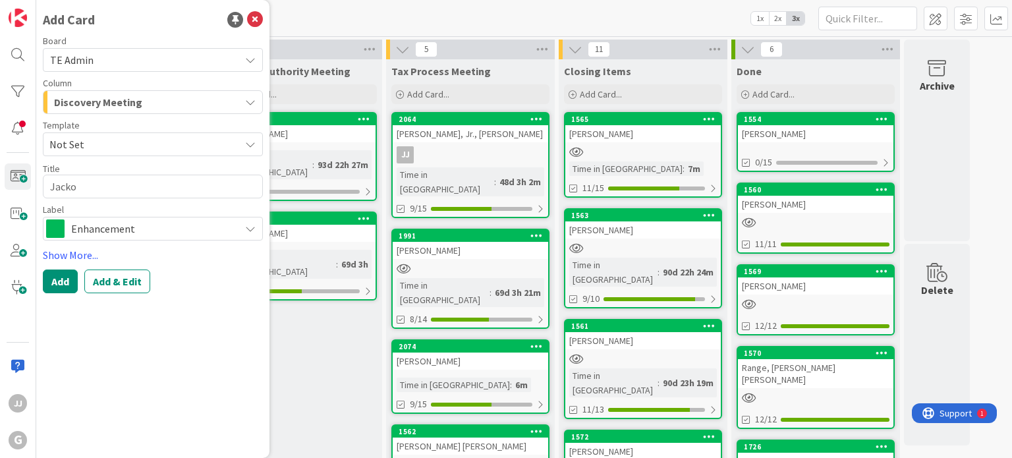
type textarea "x"
type textarea "Jackob"
type textarea "x"
type textarea "Jackobo"
type textarea "x"
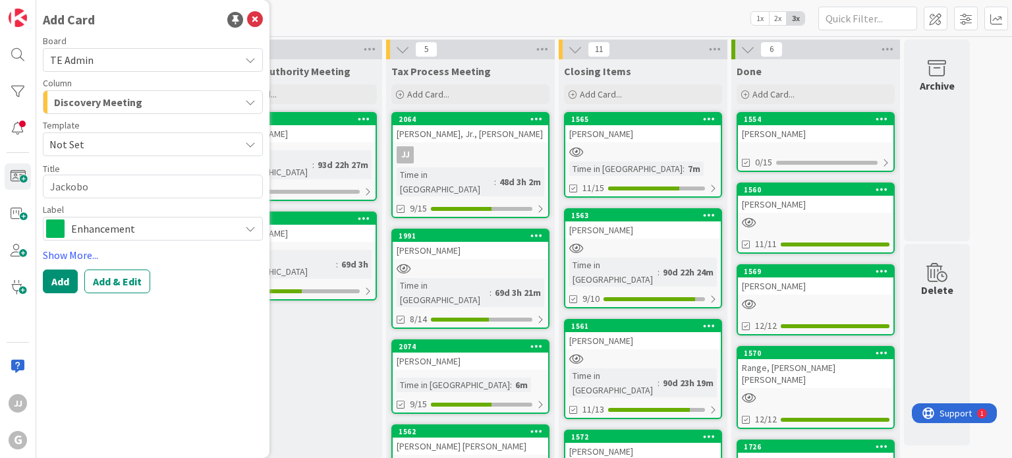
type textarea "Jackoboi"
type textarea "x"
type textarea "Jackoboic"
type textarea "x"
type textarea "Jackoboice"
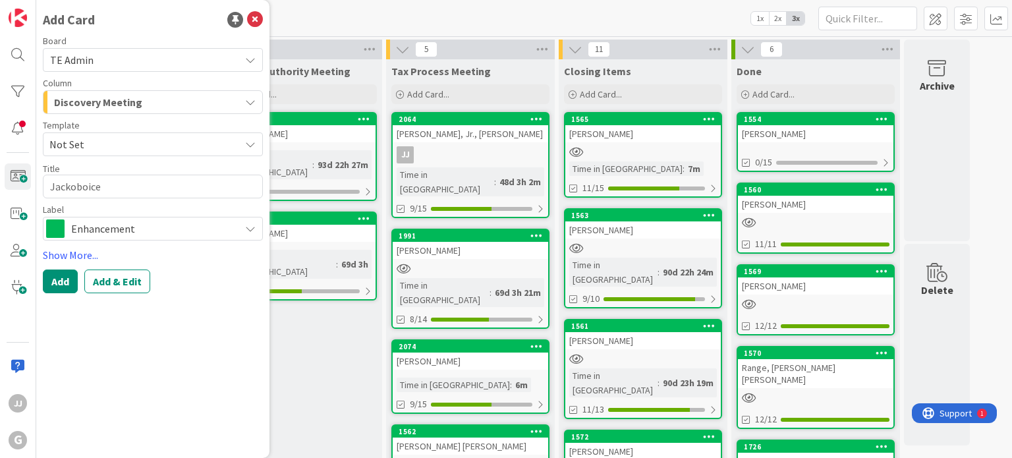
type textarea "x"
type textarea "Jackoboice,"
type textarea "x"
type textarea "Jackoboice,"
type textarea "x"
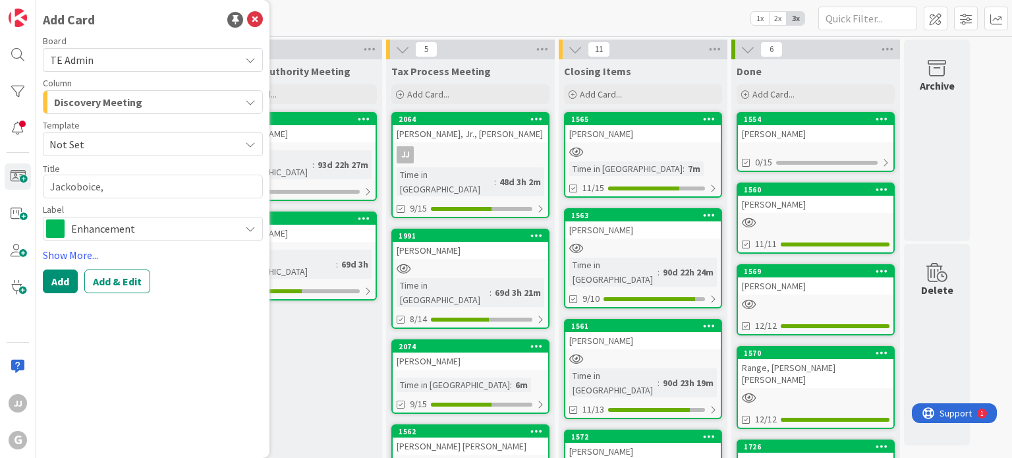
type textarea "Jackoboice, S"
type textarea "x"
type textarea "[PERSON_NAME]"
type textarea "x"
type textarea "Jackoboice, [GEOGRAPHIC_DATA]"
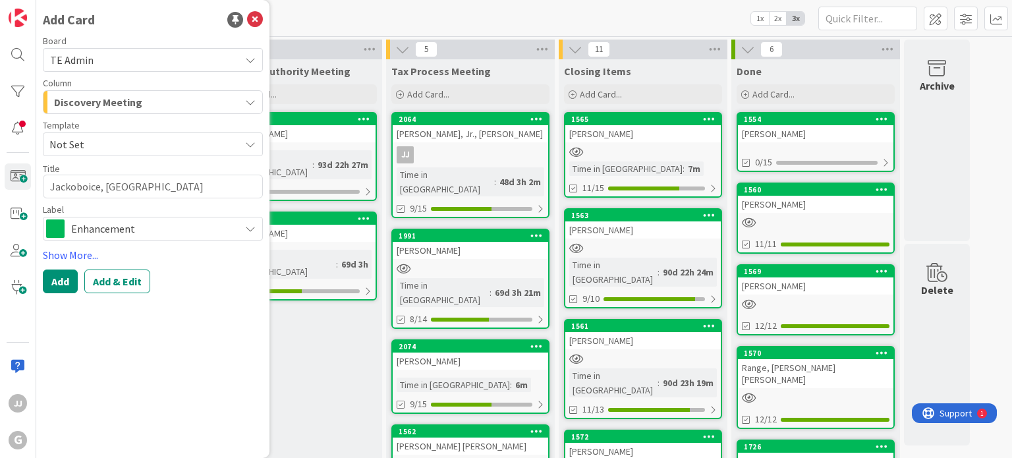
type textarea "x"
type textarea "Jackoboice, Sand"
type textarea "x"
type textarea "[PERSON_NAME]"
type textarea "x"
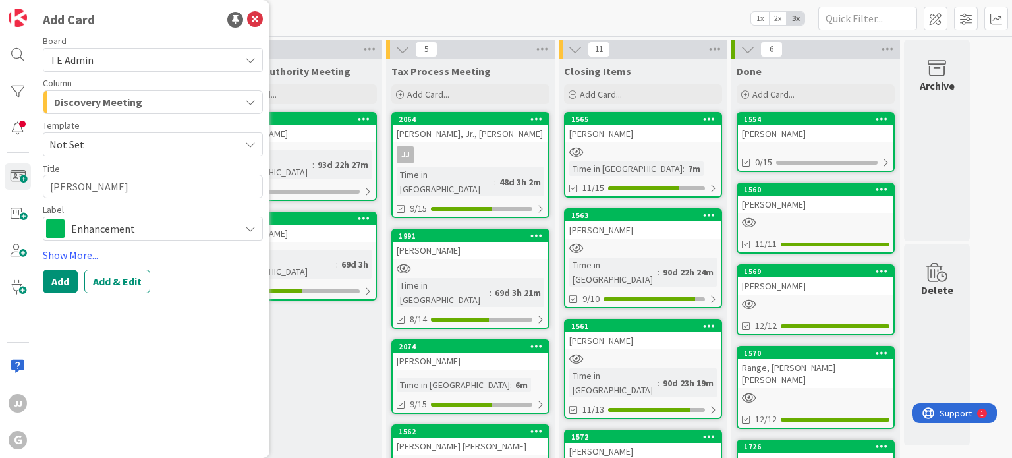
type textarea "[PERSON_NAME]"
type textarea "x"
type textarea "[PERSON_NAME]"
type textarea "x"
type textarea "[PERSON_NAME]"
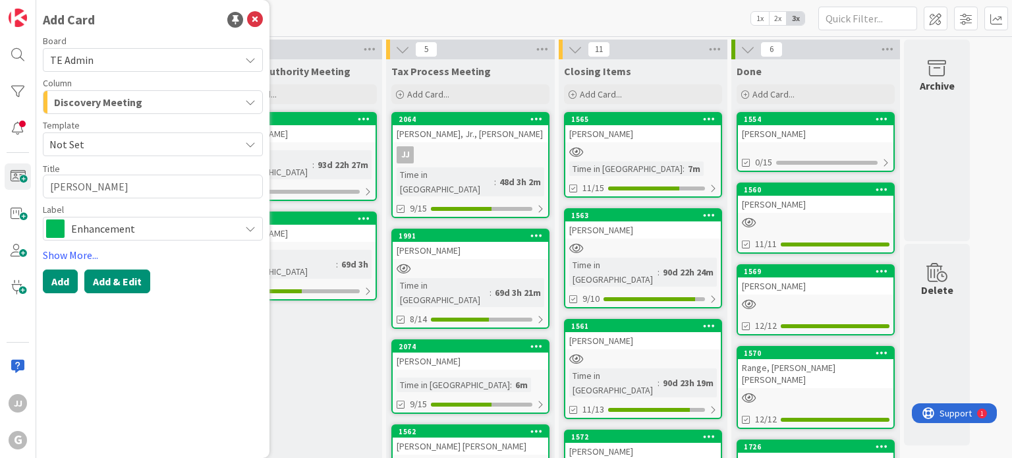
click at [116, 276] on button "Add & Edit" at bounding box center [117, 281] width 66 height 24
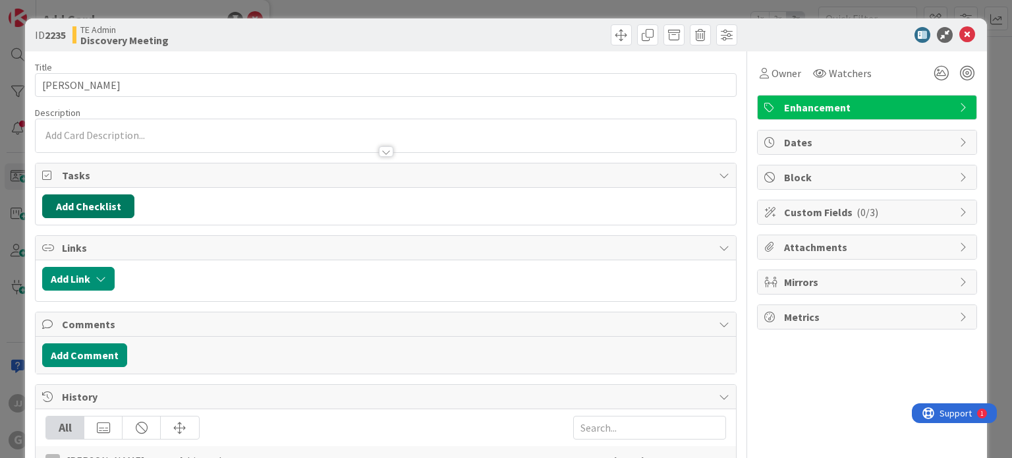
click at [88, 202] on button "Add Checklist" at bounding box center [88, 206] width 92 height 24
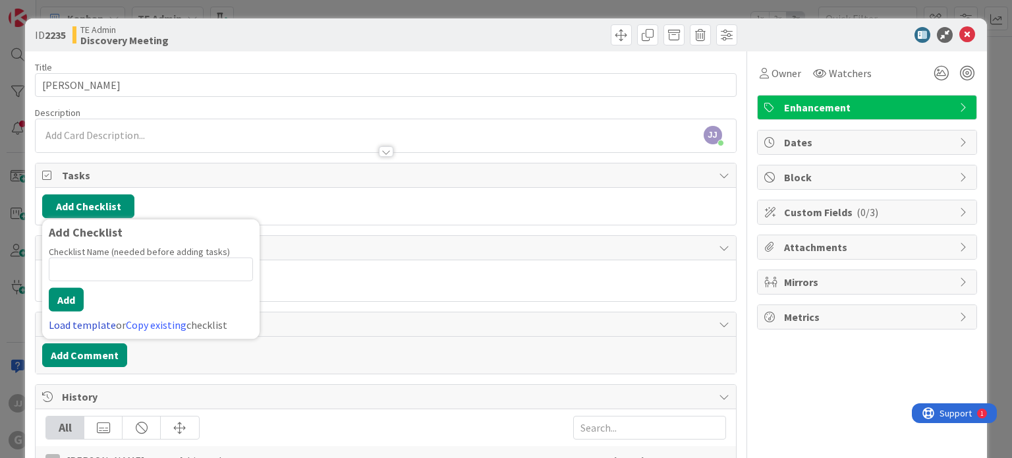
click at [63, 324] on link "Load template" at bounding box center [82, 324] width 67 height 13
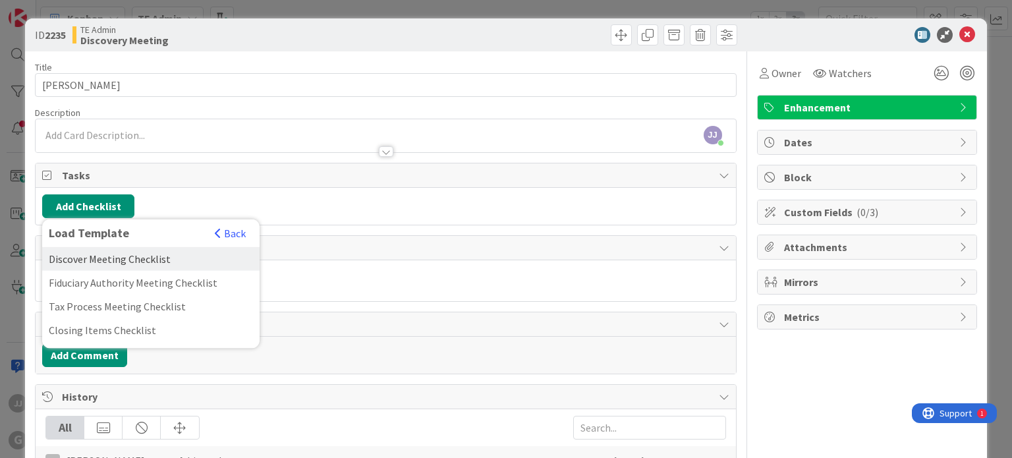
click at [83, 256] on div "Discover Meeting Checklist" at bounding box center [150, 259] width 217 height 24
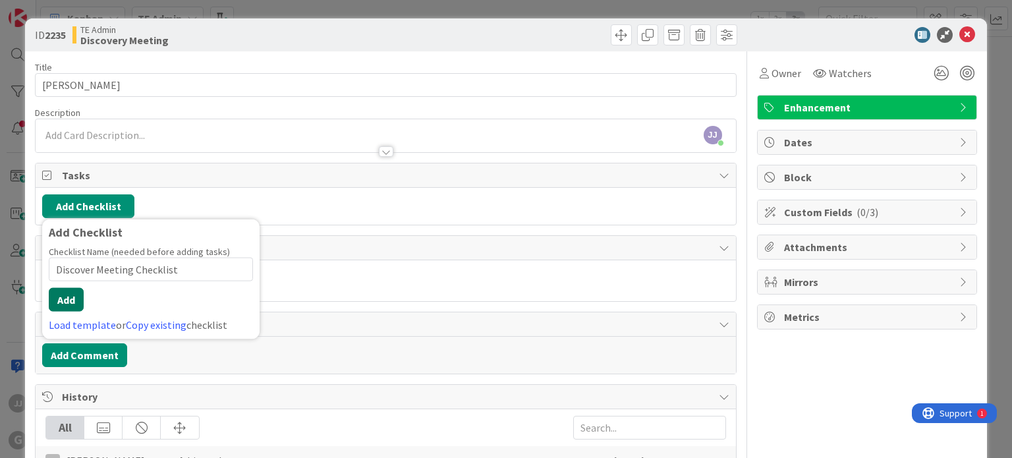
click at [70, 297] on button "Add" at bounding box center [66, 300] width 35 height 24
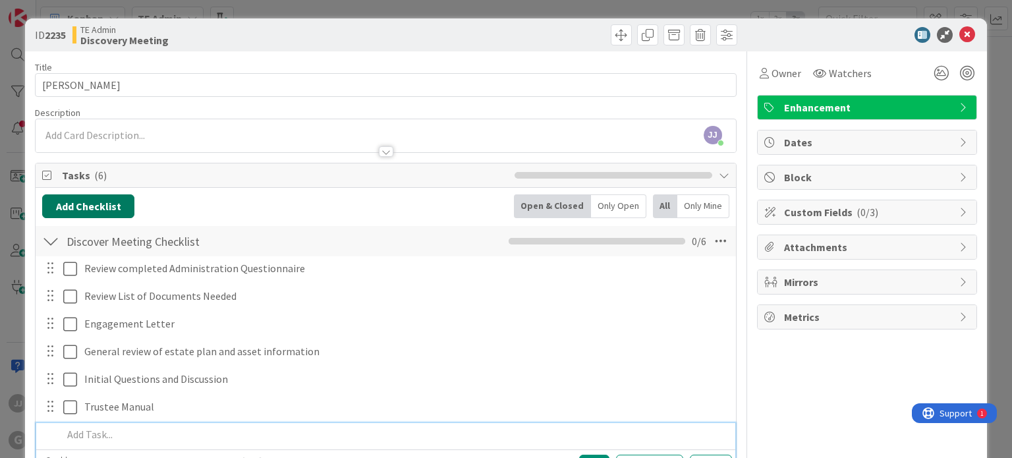
click at [74, 209] on button "Add Checklist" at bounding box center [88, 206] width 92 height 24
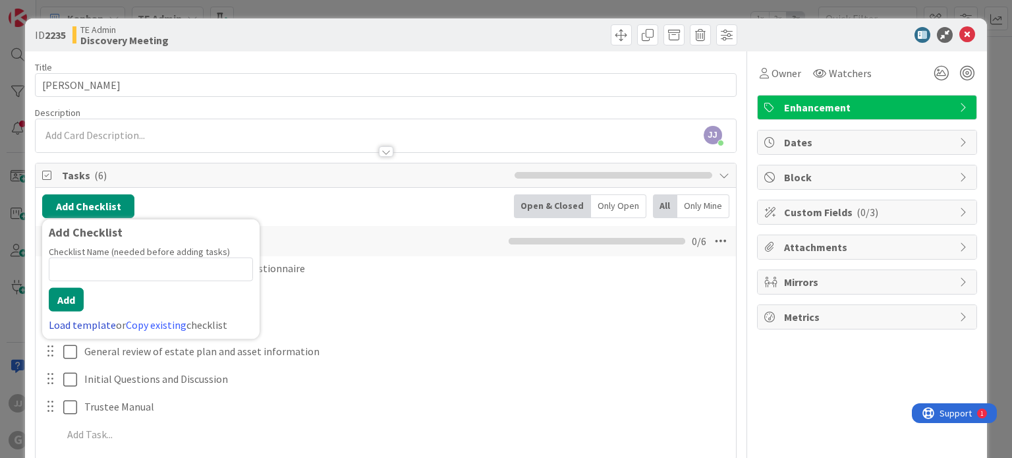
click at [68, 326] on link "Load template" at bounding box center [82, 324] width 67 height 13
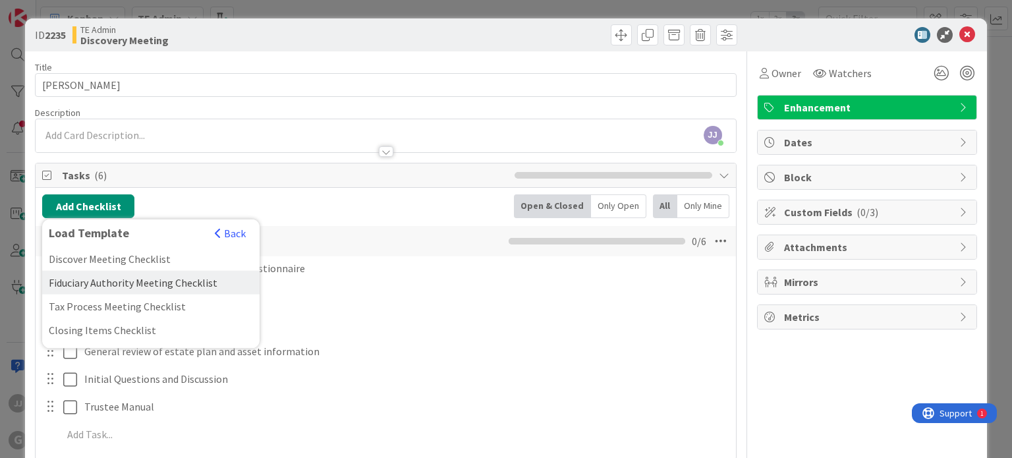
click at [80, 275] on div "Fiduciary Authority Meeting Checklist" at bounding box center [150, 283] width 217 height 24
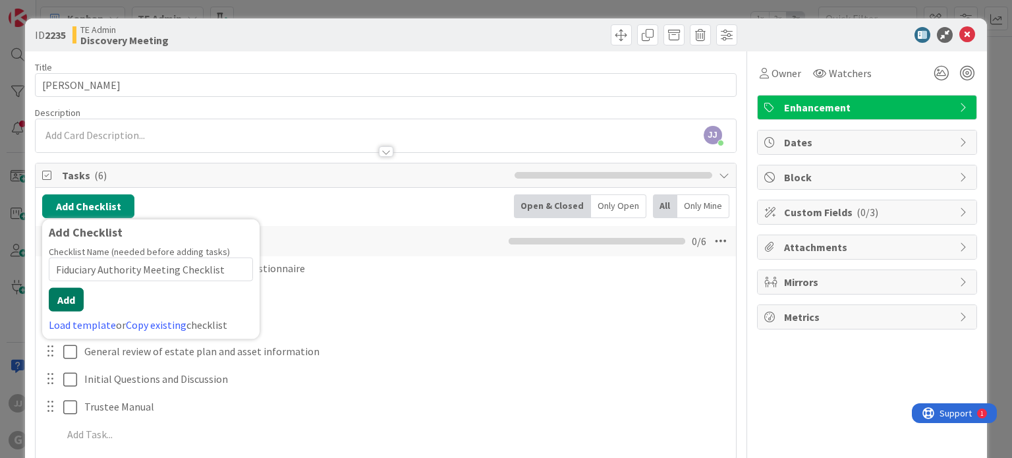
click at [66, 308] on button "Add" at bounding box center [66, 300] width 35 height 24
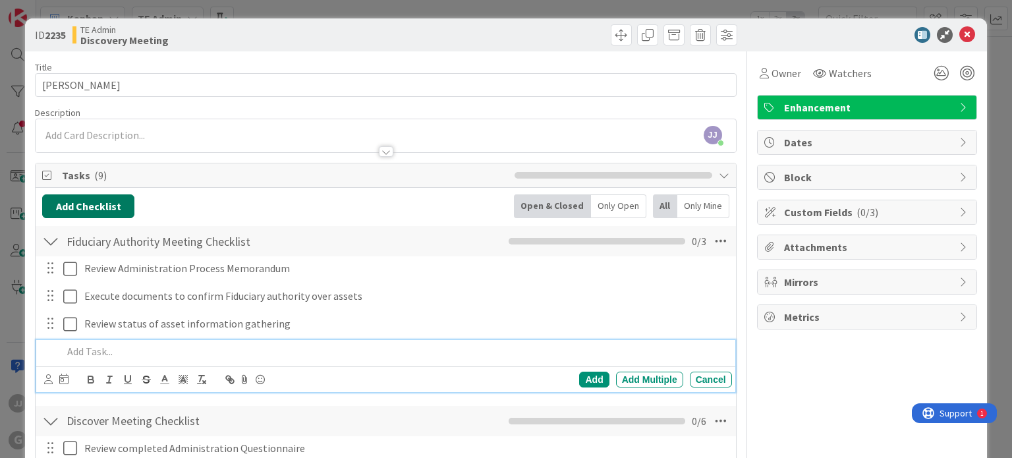
click at [70, 206] on button "Add Checklist" at bounding box center [88, 206] width 92 height 24
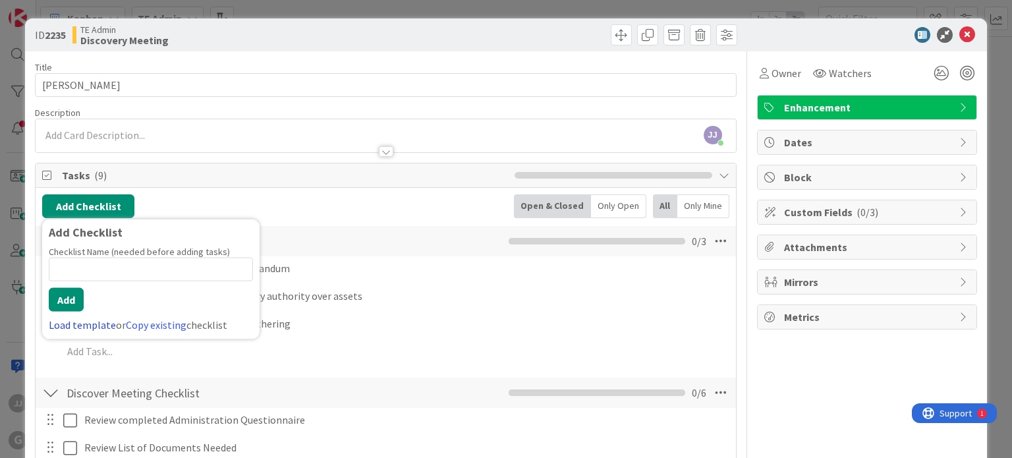
click at [70, 323] on link "Load template" at bounding box center [82, 324] width 67 height 13
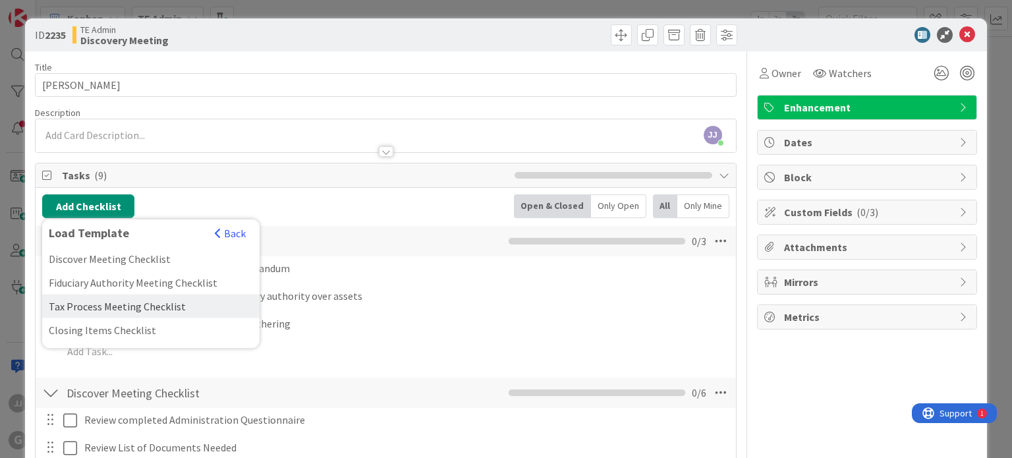
click at [78, 296] on div "Tax Process Meeting Checklist" at bounding box center [150, 306] width 217 height 24
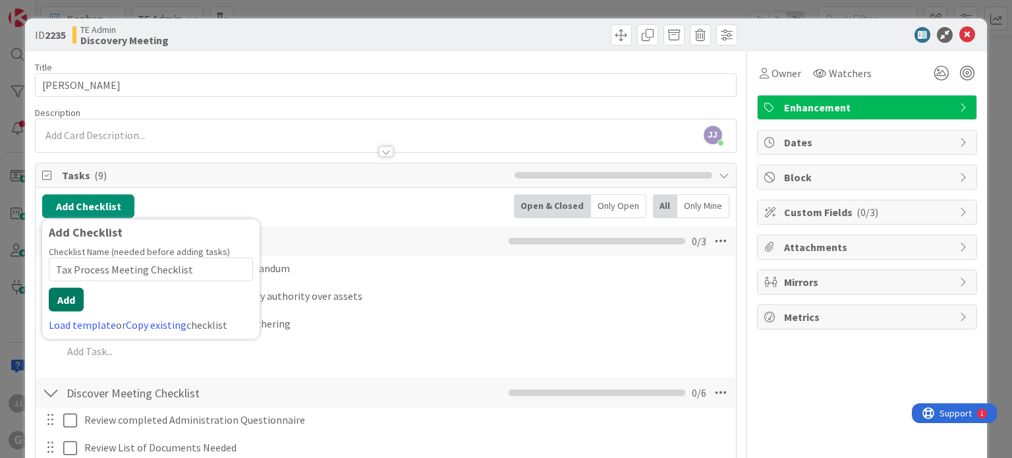
click at [72, 297] on button "Add" at bounding box center [66, 300] width 35 height 24
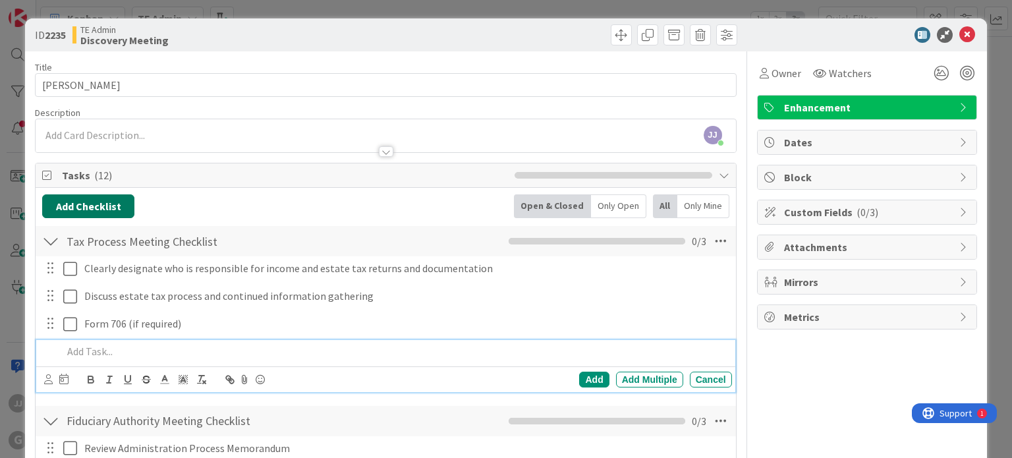
click at [83, 211] on button "Add Checklist" at bounding box center [88, 206] width 92 height 24
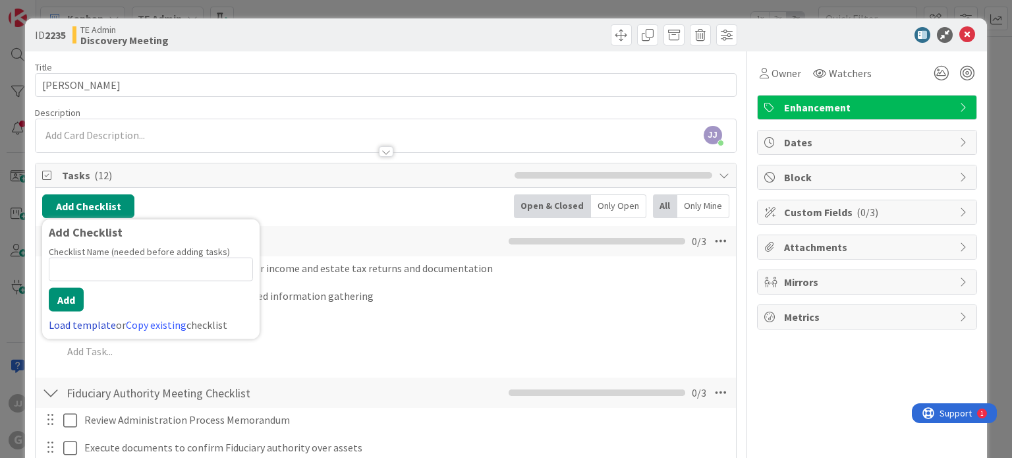
click at [84, 321] on link "Load template" at bounding box center [82, 324] width 67 height 13
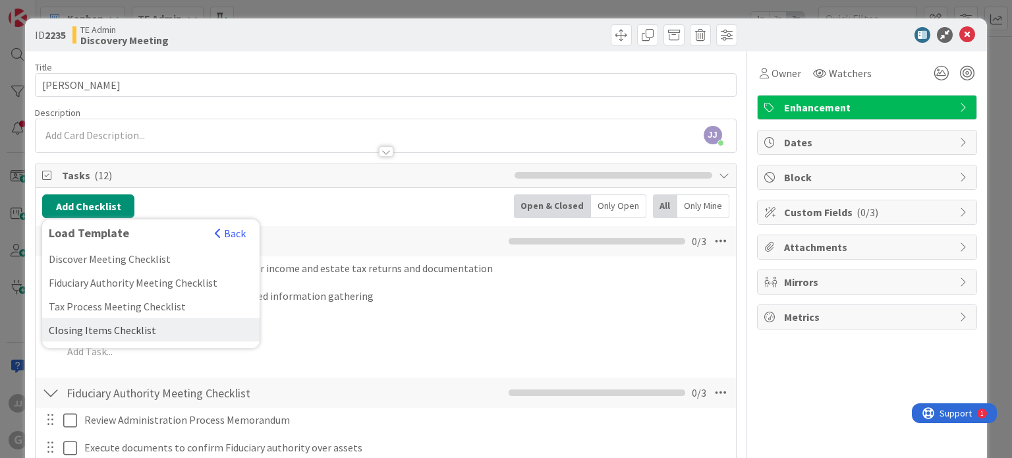
click at [78, 326] on div "Closing Items Checklist" at bounding box center [150, 330] width 217 height 24
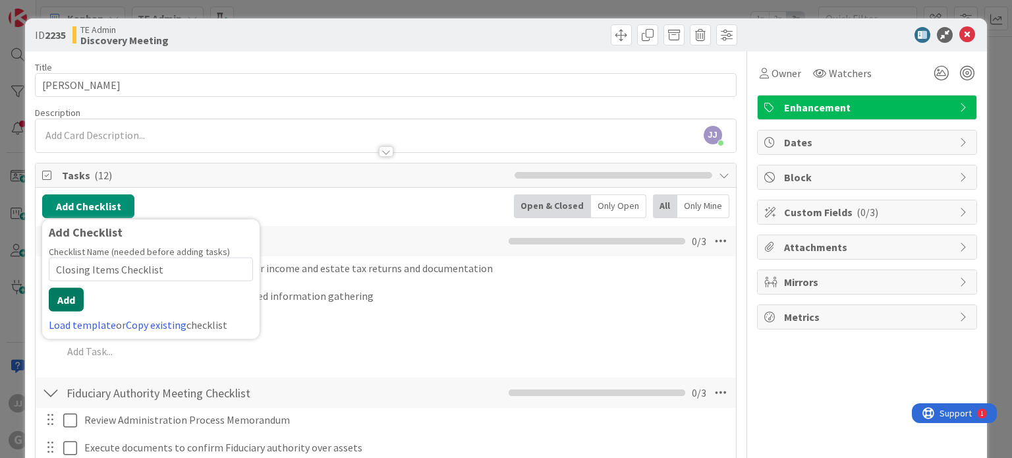
click at [69, 299] on button "Add" at bounding box center [66, 300] width 35 height 24
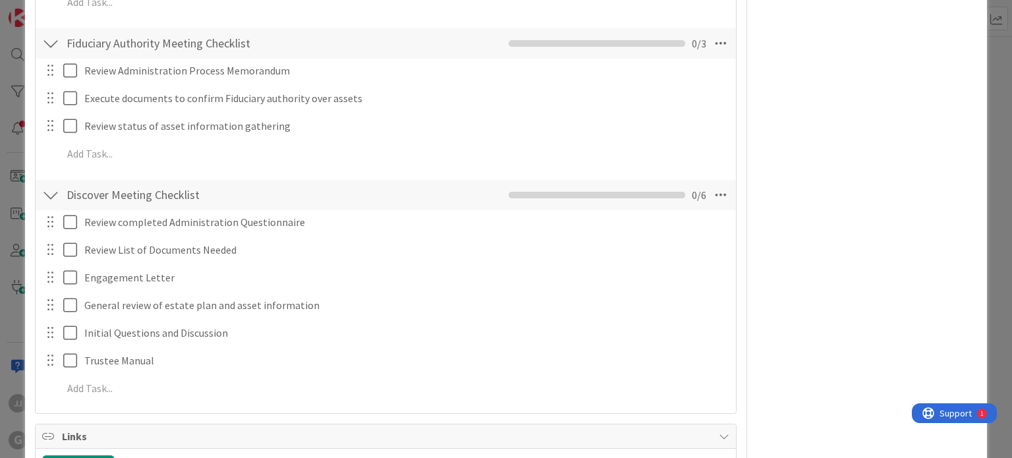
scroll to position [527, 0]
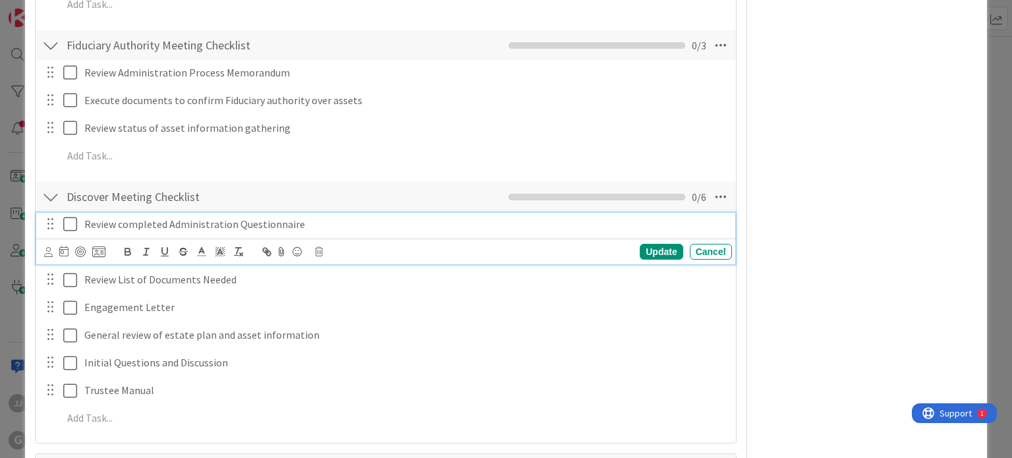
click at [68, 221] on icon at bounding box center [70, 224] width 14 height 16
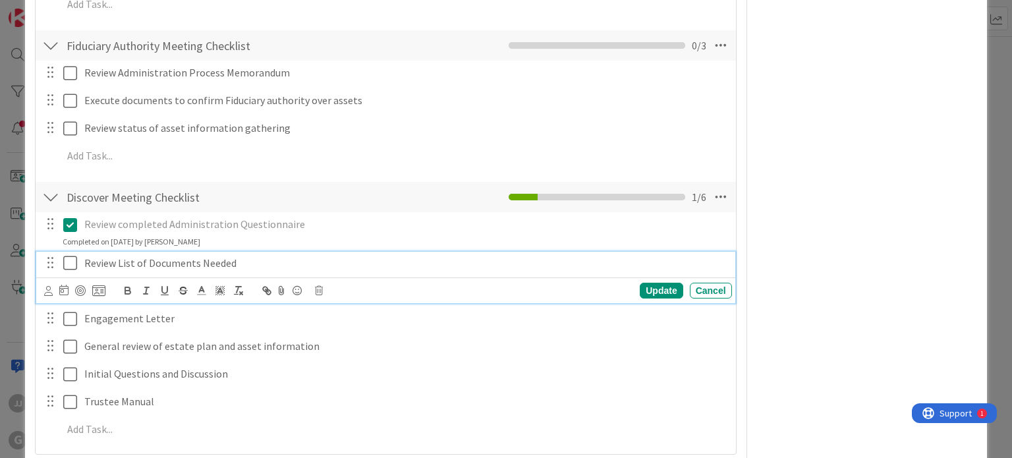
click at [69, 258] on icon at bounding box center [70, 263] width 14 height 16
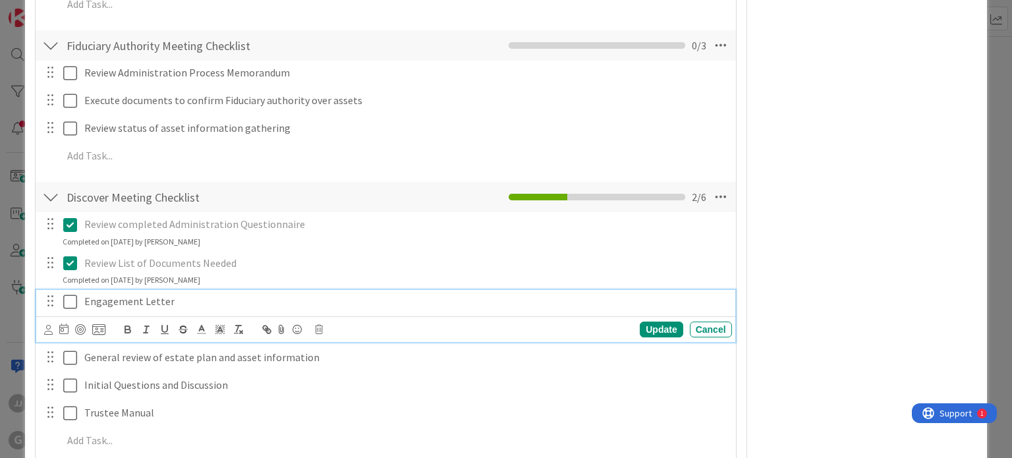
click at [74, 305] on icon at bounding box center [70, 302] width 14 height 16
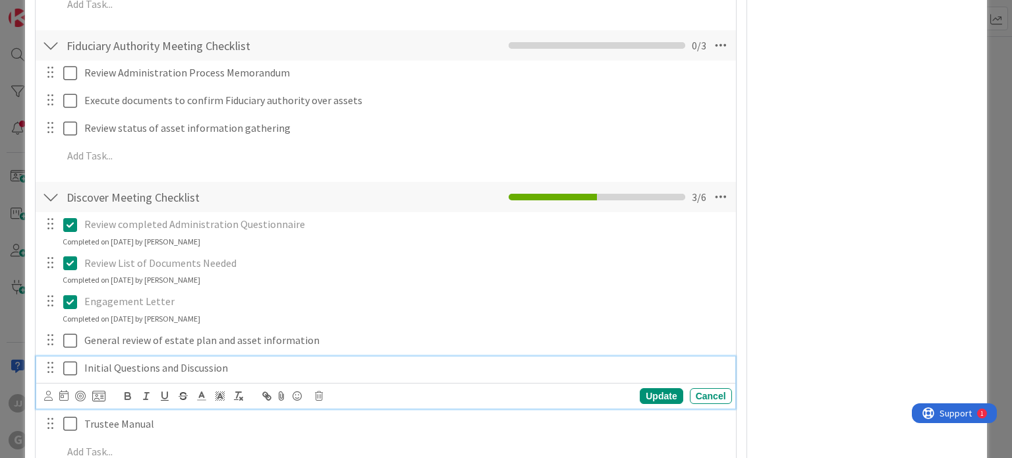
click at [63, 374] on icon at bounding box center [70, 368] width 14 height 16
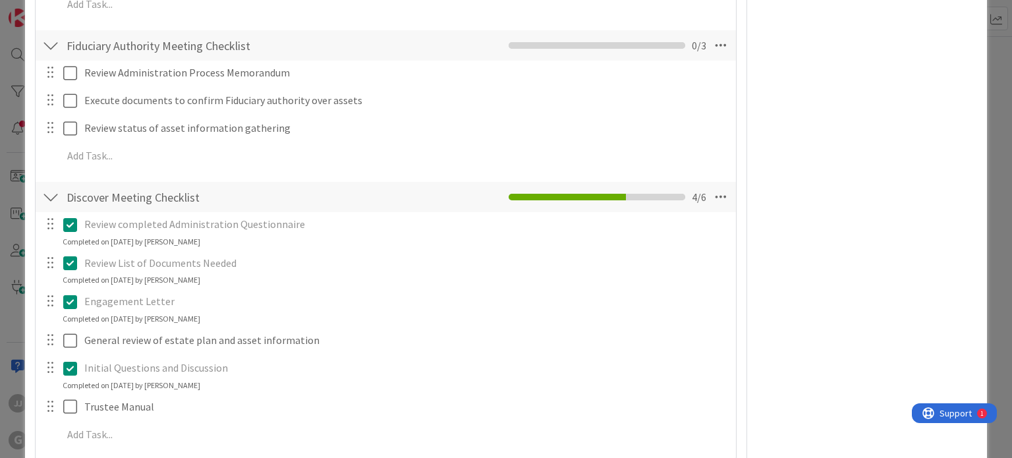
click at [783, 271] on div "Owner Watchers Enhancement Dates Block Custom Fields ( 0/3 ) Attachments Mirror…" at bounding box center [867, 407] width 220 height 1709
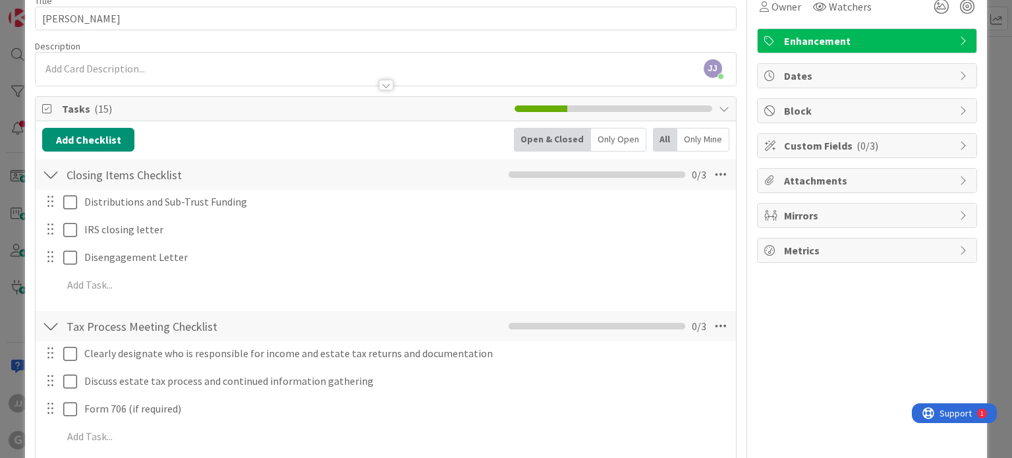
scroll to position [0, 0]
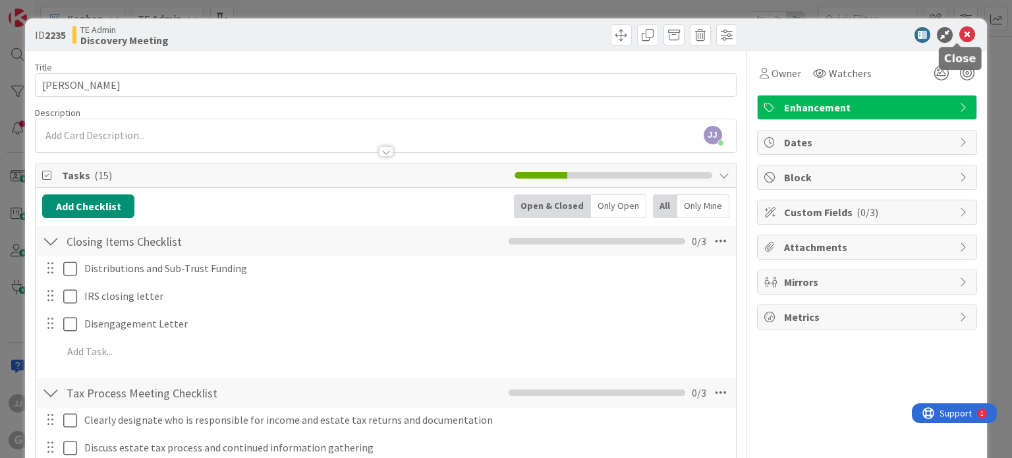
click at [959, 41] on icon at bounding box center [967, 35] width 16 height 16
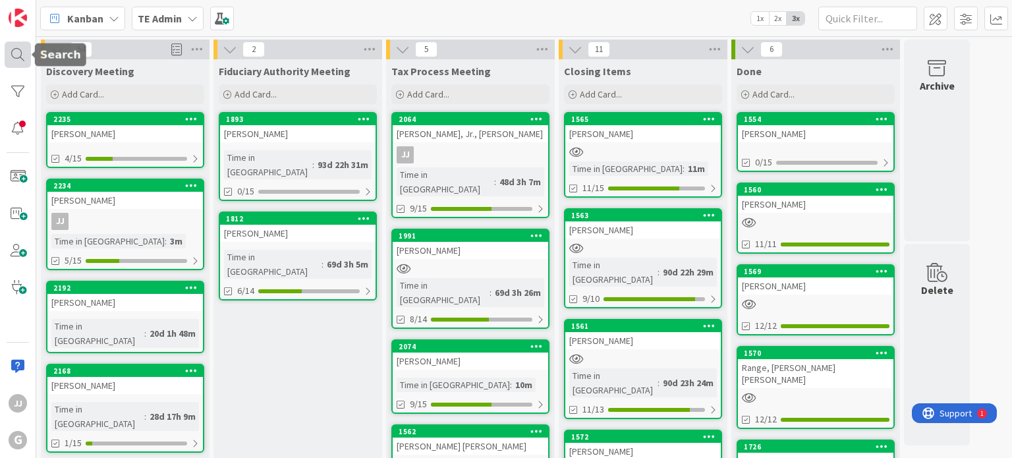
click at [11, 55] on div at bounding box center [18, 54] width 26 height 26
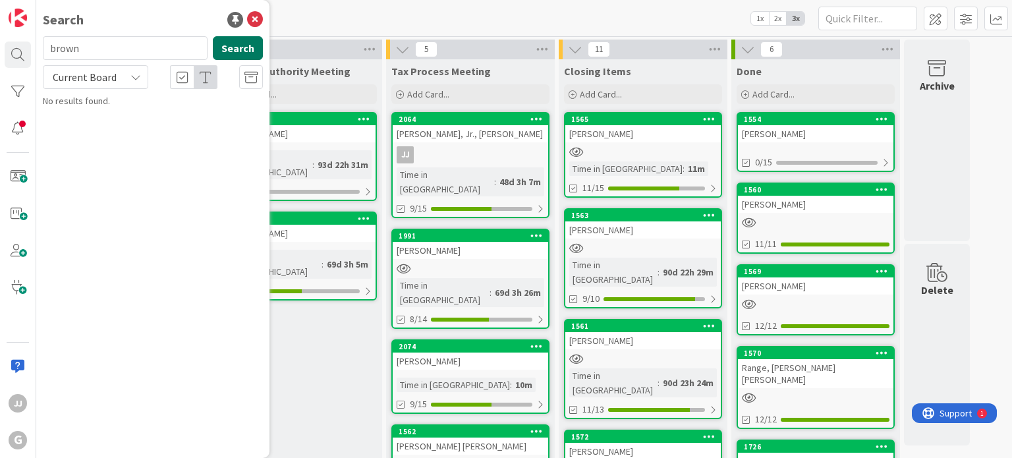
type input "brown"
click at [225, 47] on button "Search" at bounding box center [238, 48] width 50 height 24
click at [153, 115] on span ", [PERSON_NAME]" at bounding box center [157, 116] width 69 height 12
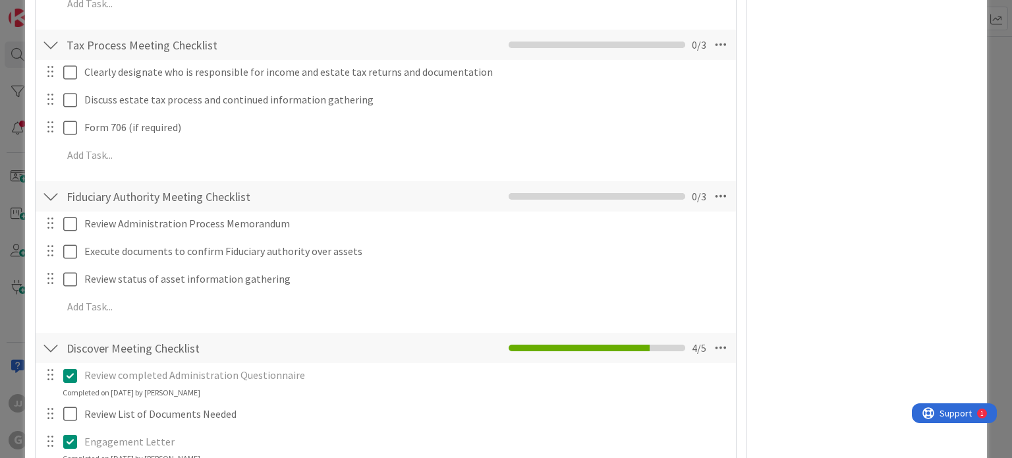
scroll to position [527, 0]
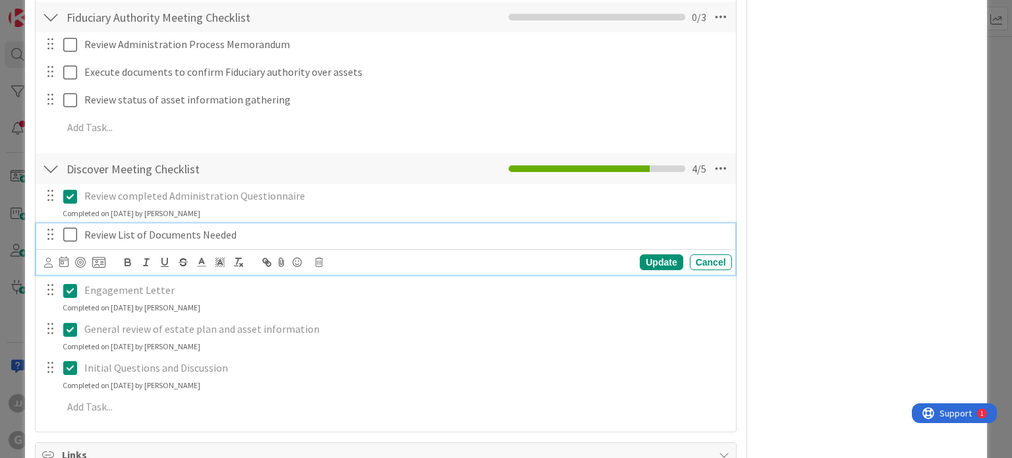
click at [71, 236] on icon at bounding box center [70, 235] width 14 height 16
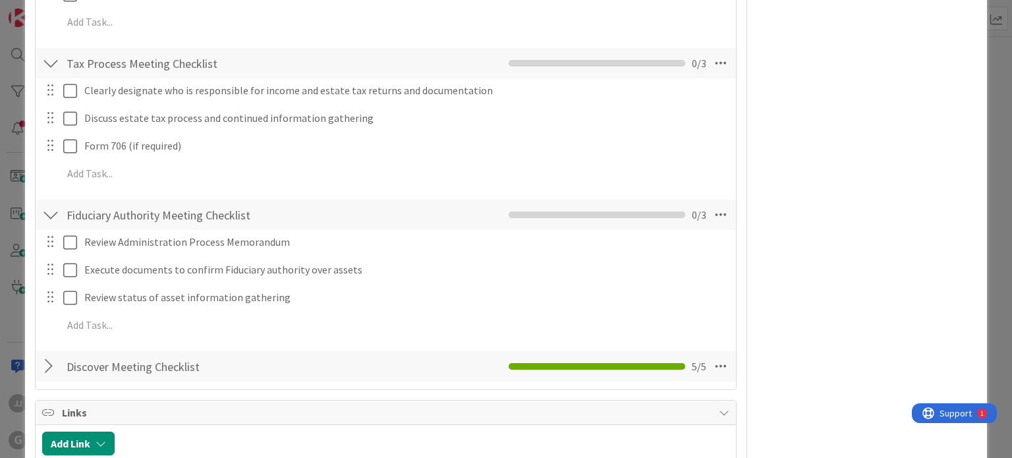
scroll to position [0, 0]
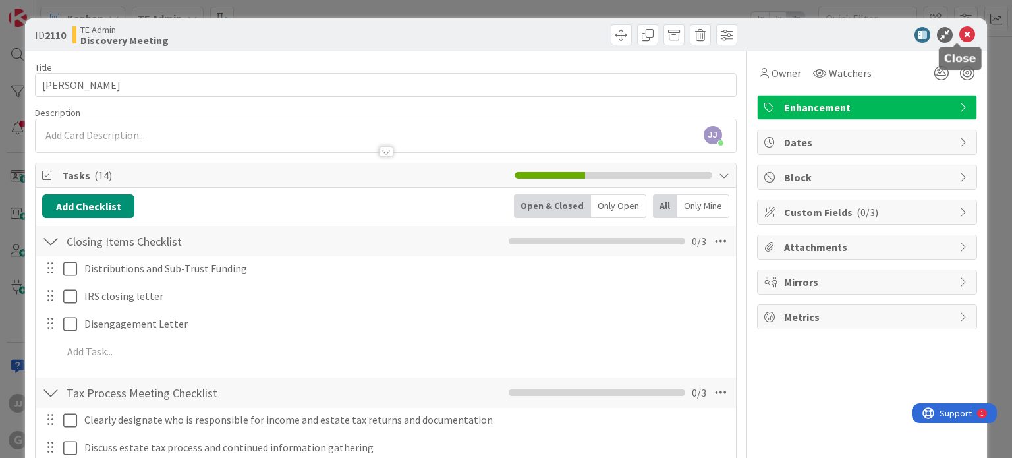
drag, startPoint x: 954, startPoint y: 34, endPoint x: 891, endPoint y: 24, distance: 63.4
click at [959, 34] on icon at bounding box center [967, 35] width 16 height 16
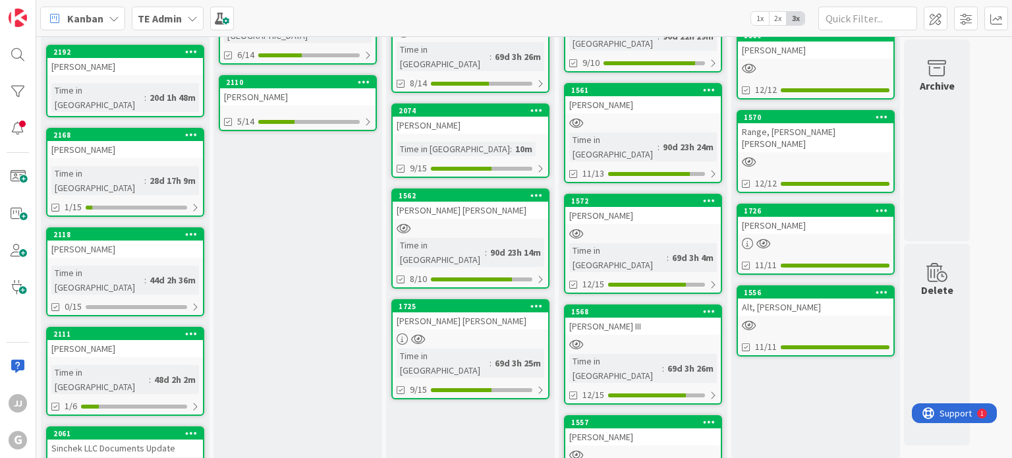
scroll to position [87, 0]
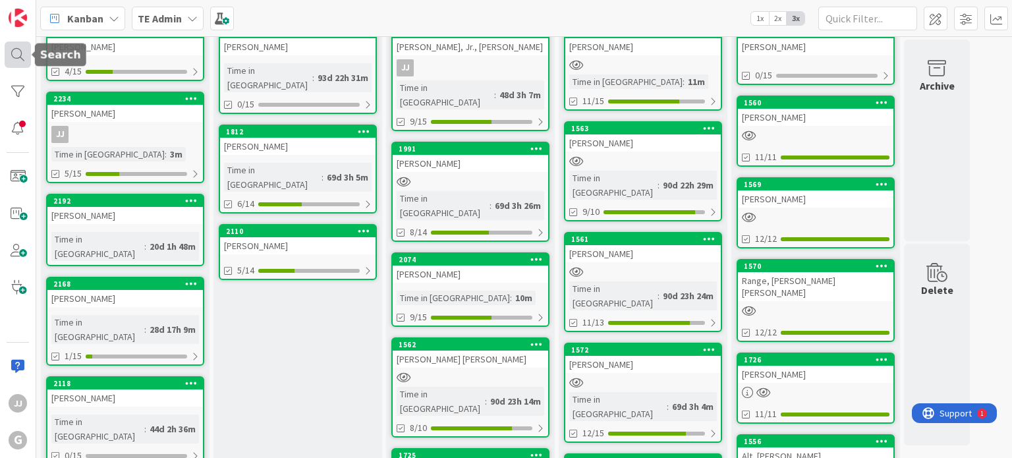
click at [17, 49] on div at bounding box center [18, 54] width 26 height 26
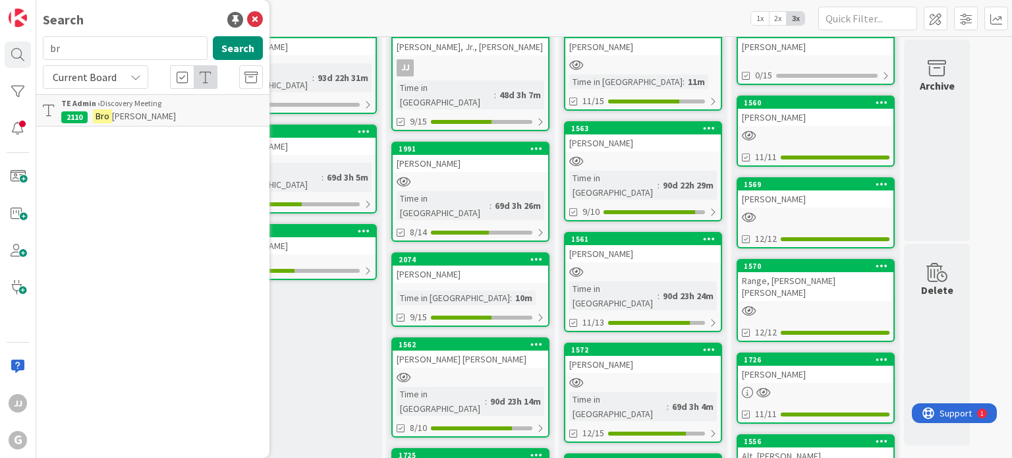
type input "b"
type input "[PERSON_NAME]"
click at [227, 55] on button "Search" at bounding box center [238, 48] width 50 height 24
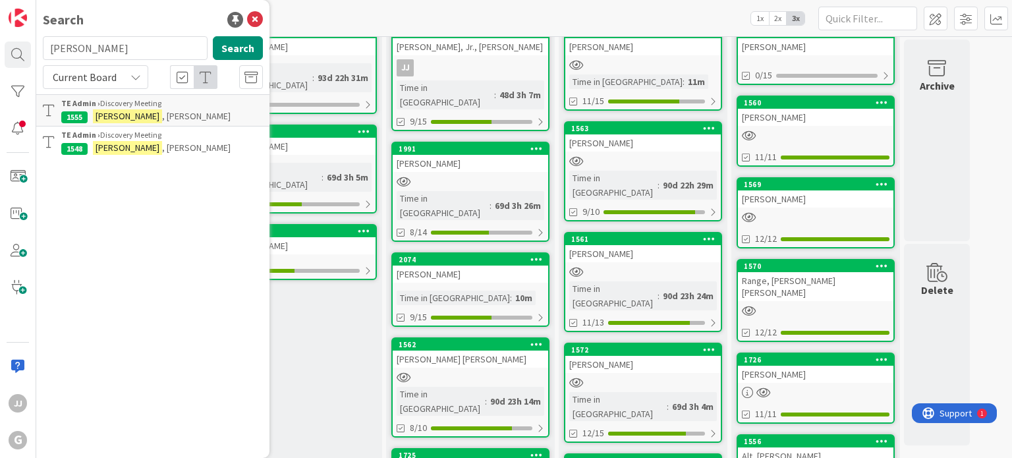
click at [162, 110] on span ", [PERSON_NAME]" at bounding box center [196, 116] width 69 height 12
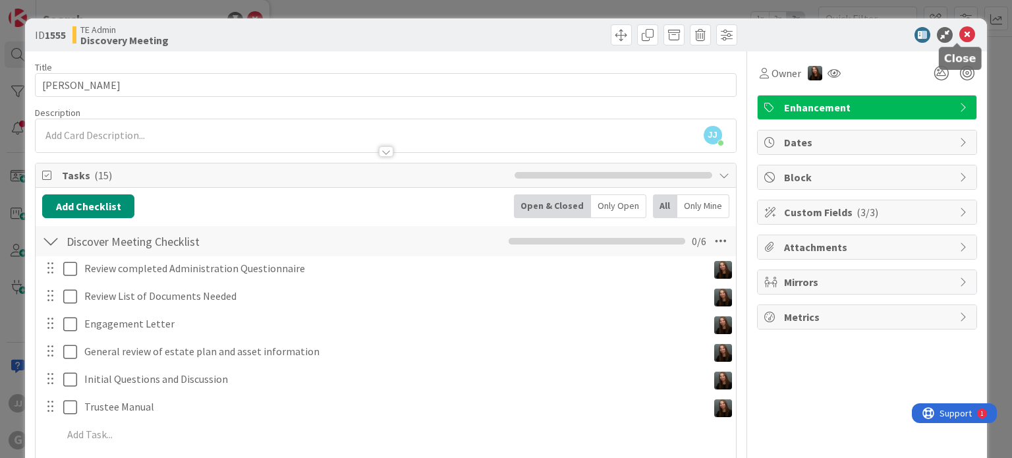
click at [959, 38] on icon at bounding box center [967, 35] width 16 height 16
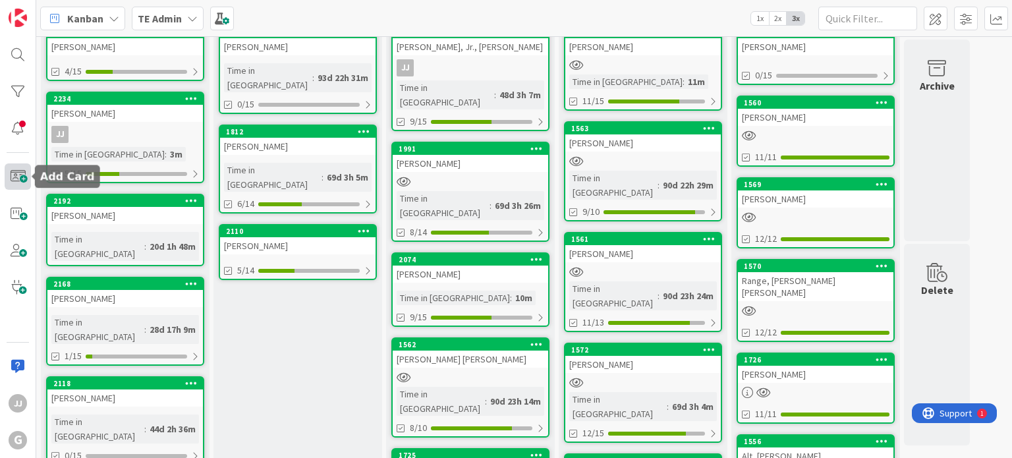
click at [26, 186] on span at bounding box center [18, 176] width 26 height 26
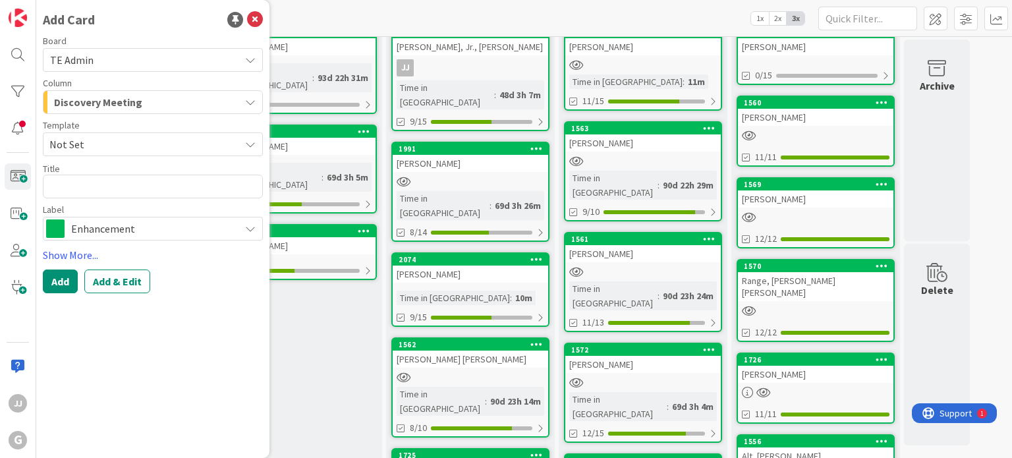
type textarea "x"
type textarea "P"
type textarea "x"
type textarea "Pe"
type textarea "x"
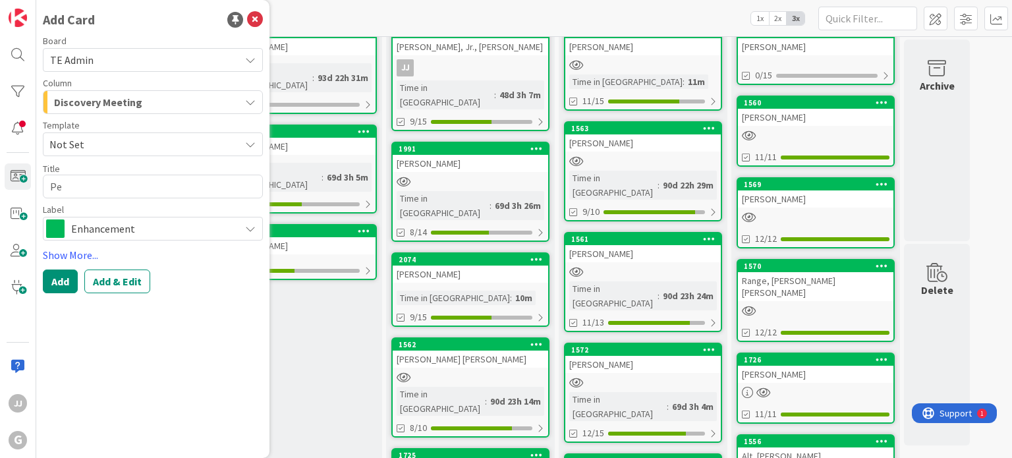
type textarea "Per"
type textarea "x"
type textarea "Perr"
type textarea "x"
type textarea "[PERSON_NAME]"
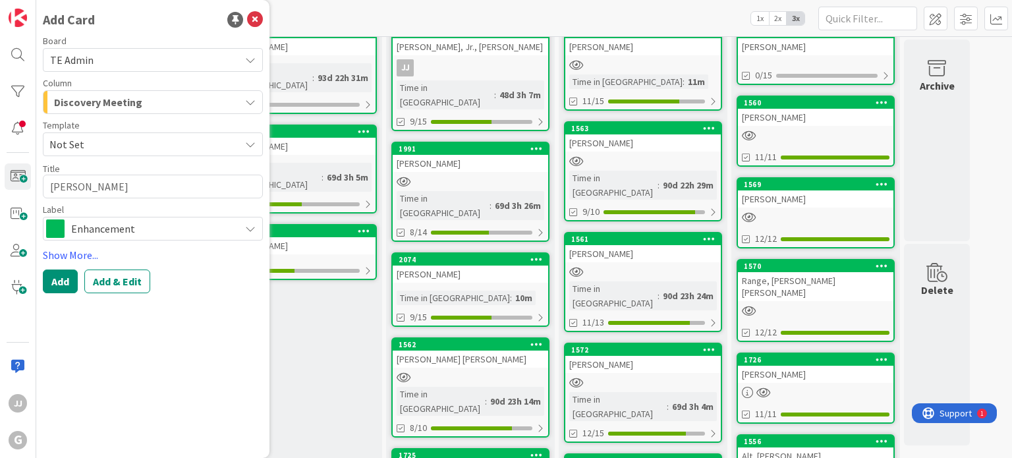
type textarea "x"
type textarea "[PERSON_NAME],"
type textarea "x"
type textarea "[PERSON_NAME],"
type textarea "x"
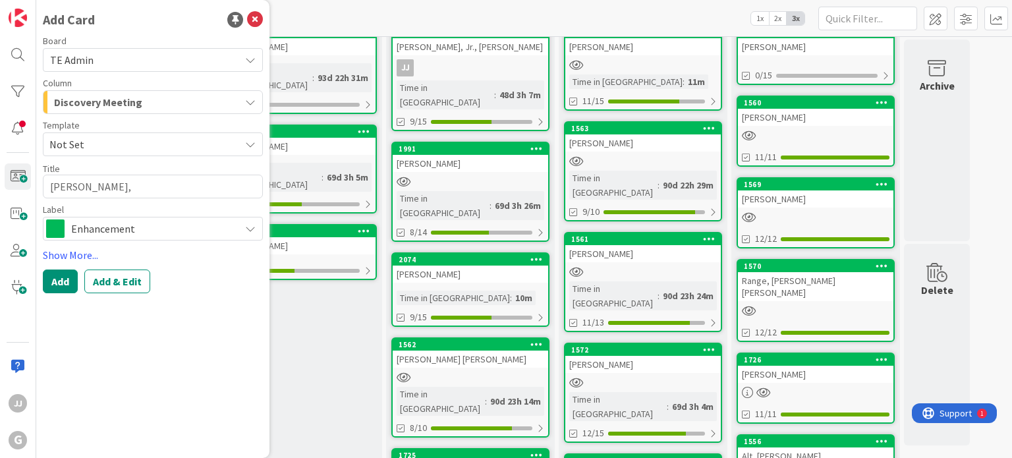
type textarea "[PERSON_NAME]"
type textarea "x"
type textarea "[PERSON_NAME][GEOGRAPHIC_DATA]"
type textarea "x"
type textarea "[PERSON_NAME], Eug"
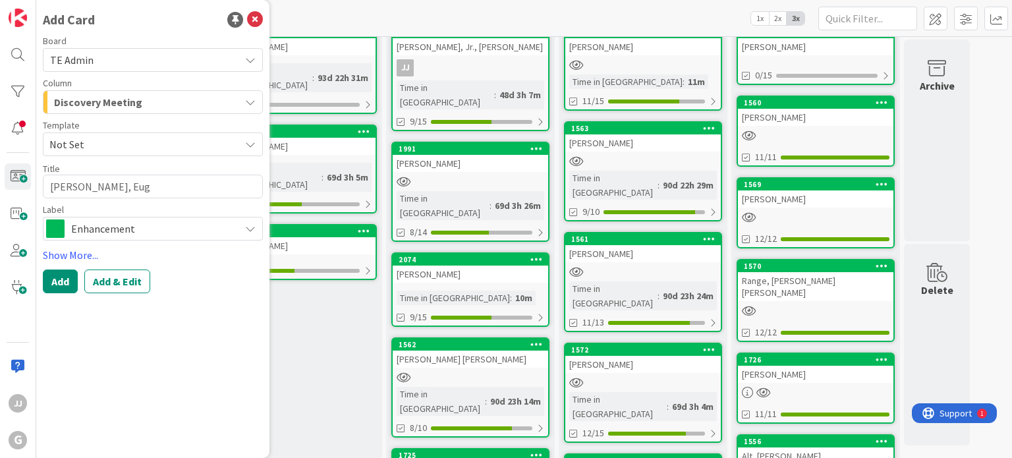
type textarea "x"
type textarea "[PERSON_NAME], Euge"
type textarea "x"
type textarea "[PERSON_NAME]"
type textarea "x"
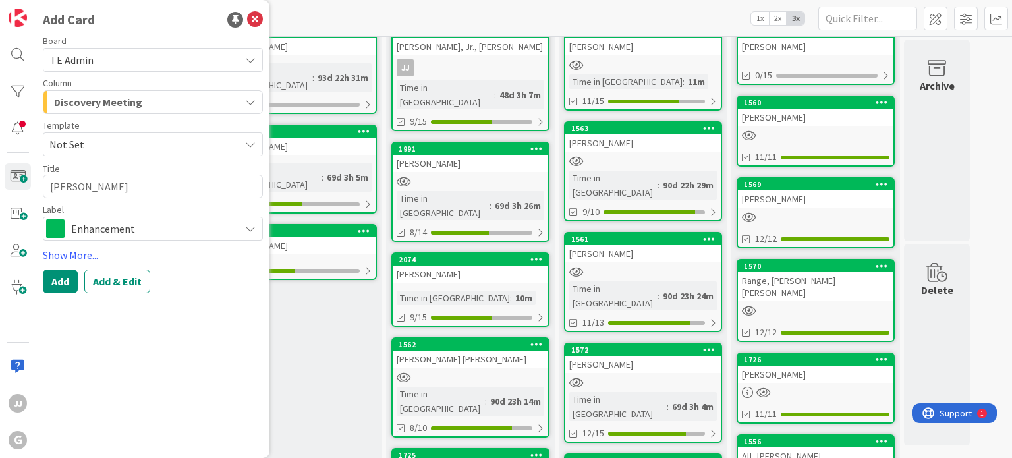
type textarea "[PERSON_NAME]"
type textarea "x"
type textarea "[PERSON_NAME]"
type textarea "x"
type textarea "[PERSON_NAME]"
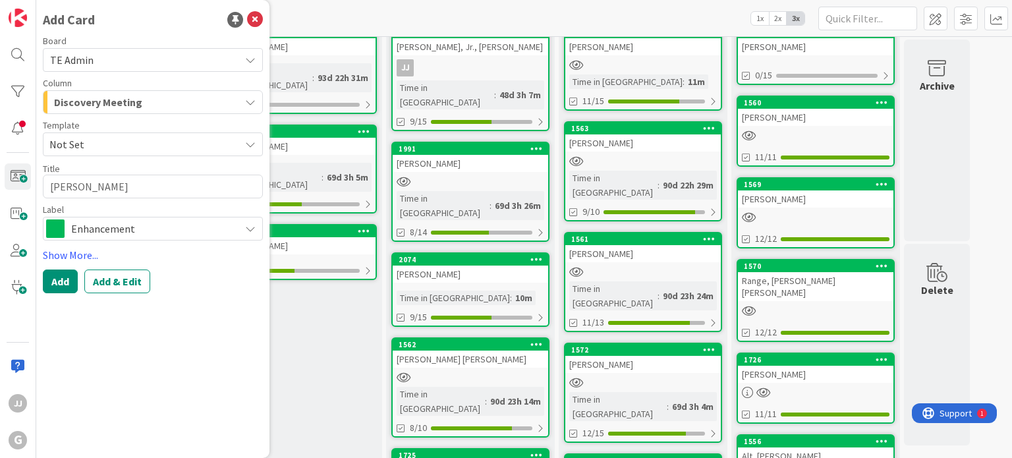
type textarea "x"
type textarea "[PERSON_NAME]"
type textarea "x"
type textarea "[PERSON_NAME]"
type textarea "x"
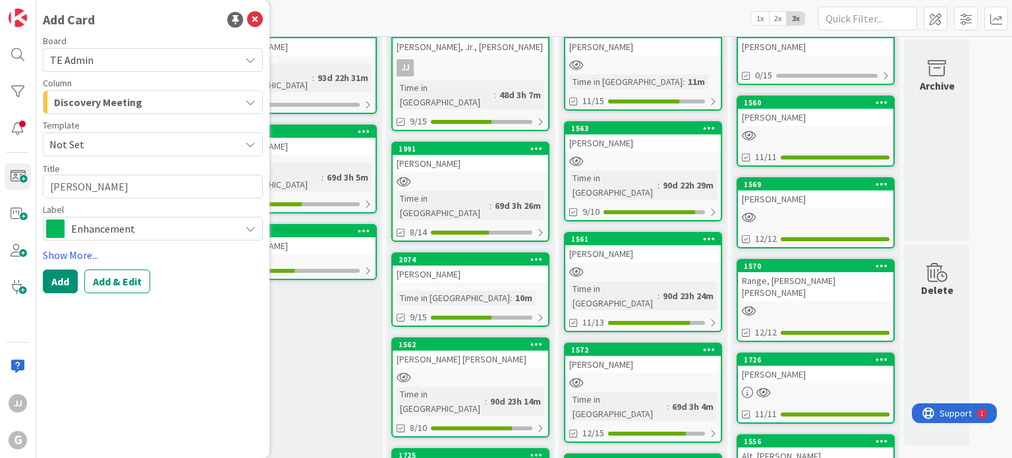
type textarea "[PERSON_NAME], [PERSON_NAME]"
type textarea "x"
type textarea "[PERSON_NAME]"
click at [113, 284] on button "Add & Edit" at bounding box center [117, 281] width 66 height 24
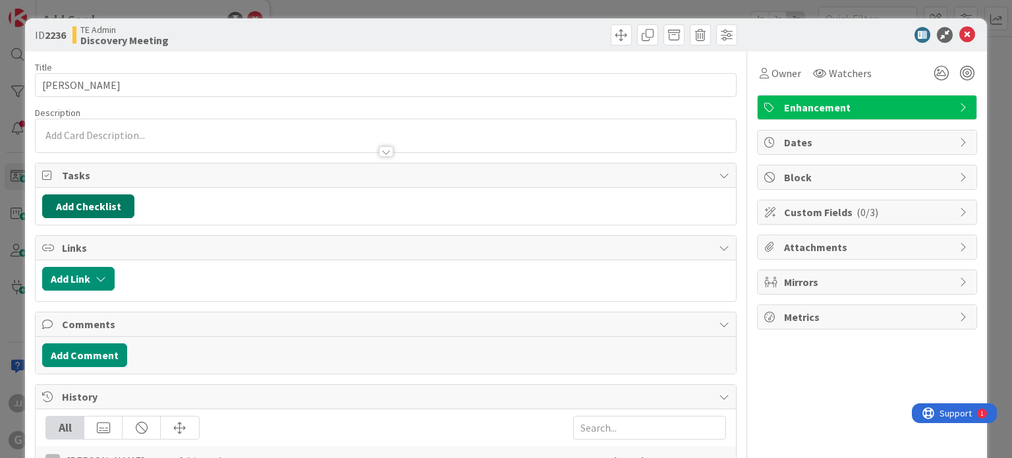
click at [71, 206] on button "Add Checklist" at bounding box center [88, 206] width 92 height 24
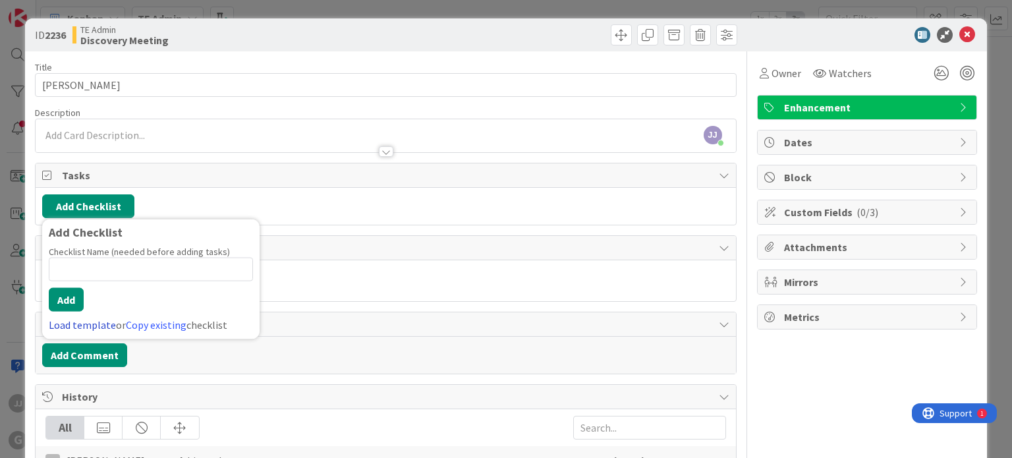
click at [90, 324] on link "Load template" at bounding box center [82, 324] width 67 height 13
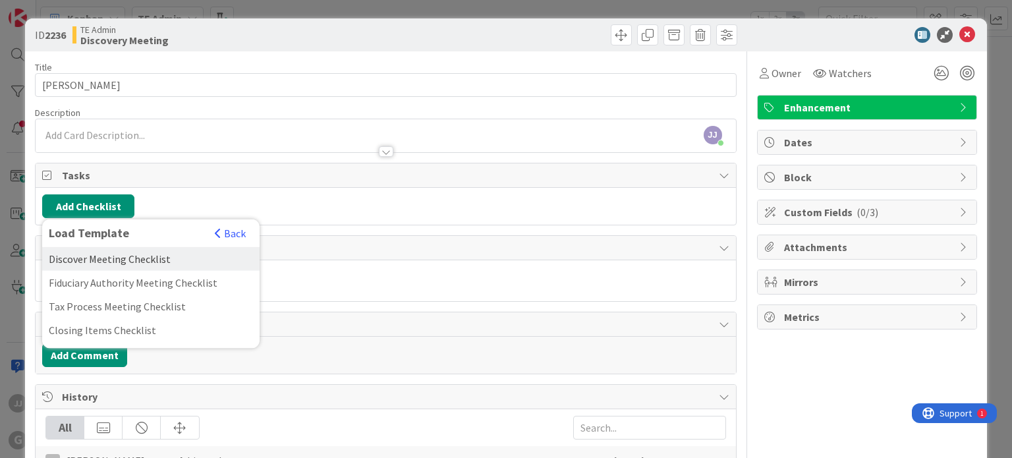
click at [92, 258] on div "Discover Meeting Checklist" at bounding box center [150, 259] width 217 height 24
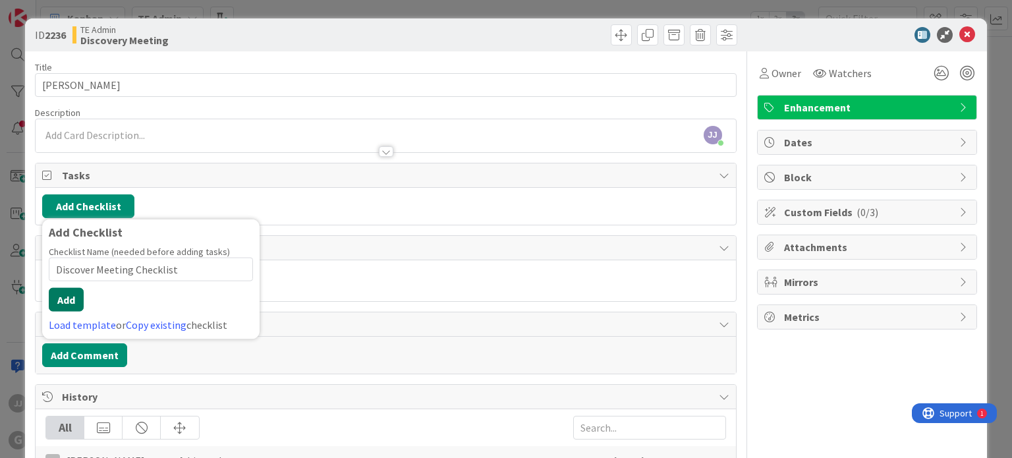
click at [74, 289] on button "Add" at bounding box center [66, 300] width 35 height 24
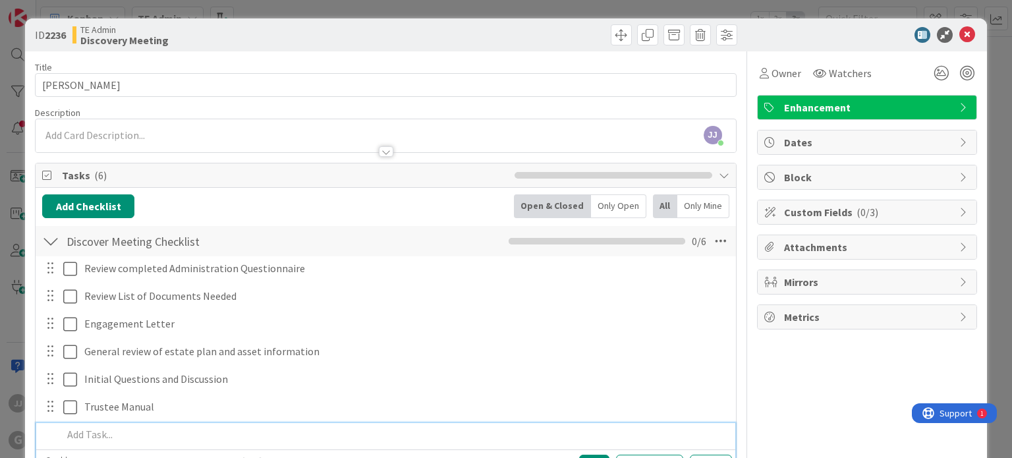
scroll to position [171, 0]
click at [78, 211] on button "Add Checklist" at bounding box center [88, 206] width 92 height 24
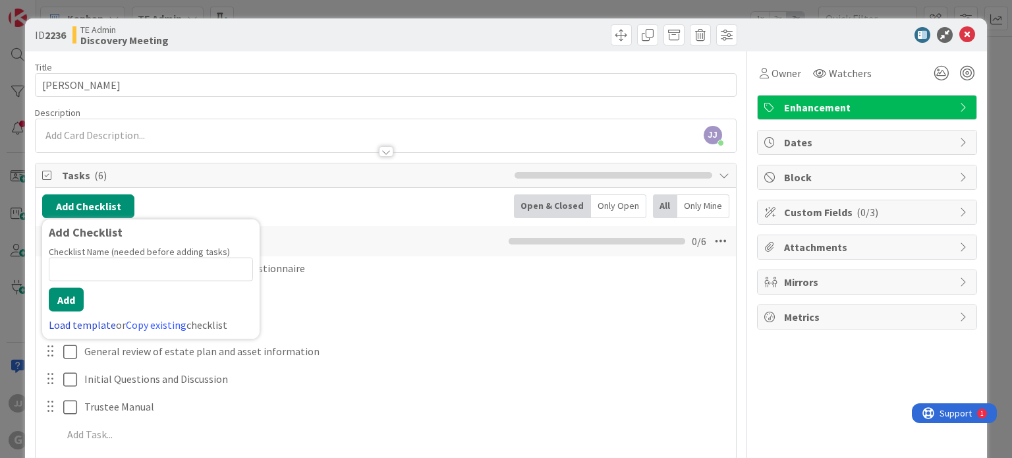
click at [92, 326] on link "Load template" at bounding box center [82, 324] width 67 height 13
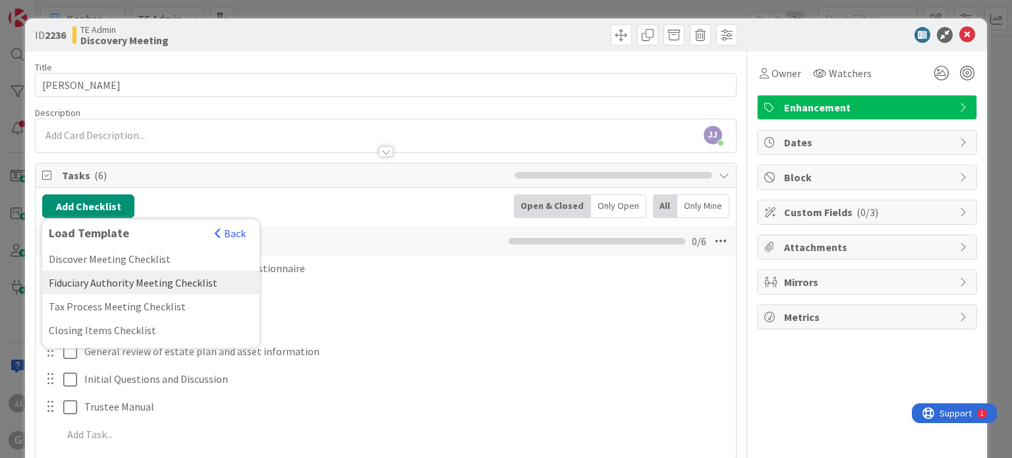
click at [84, 282] on div "Fiduciary Authority Meeting Checklist" at bounding box center [150, 283] width 217 height 24
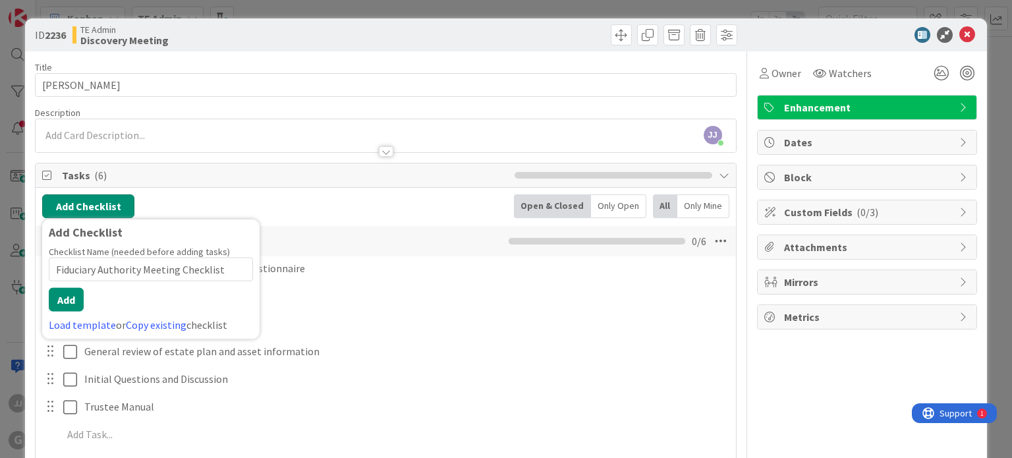
click at [57, 197] on button "Add Checklist" at bounding box center [88, 206] width 92 height 24
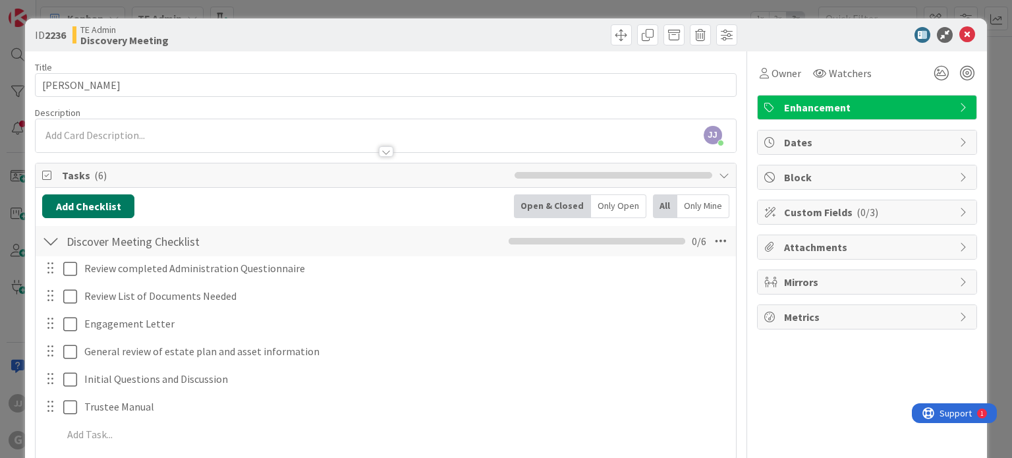
click at [70, 206] on button "Add Checklist" at bounding box center [88, 206] width 92 height 24
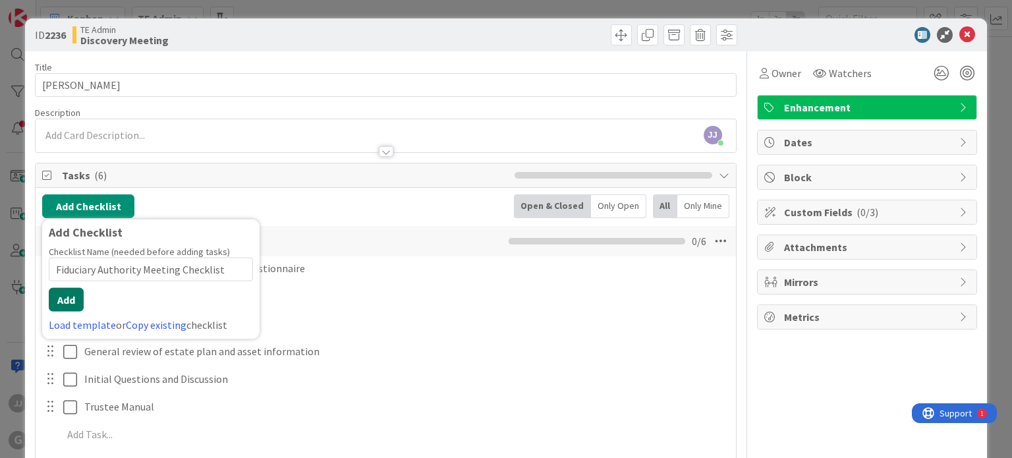
click at [70, 297] on button "Add" at bounding box center [66, 300] width 35 height 24
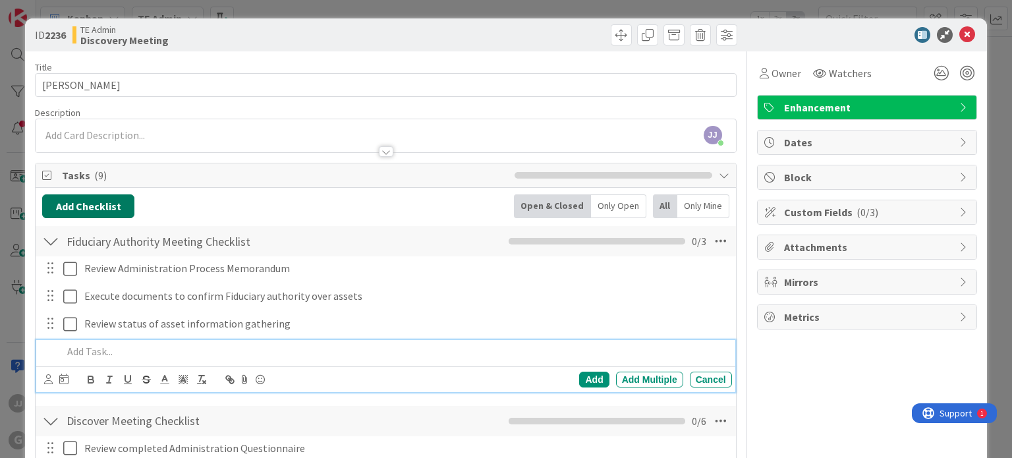
click at [67, 207] on button "Add Checklist" at bounding box center [88, 206] width 92 height 24
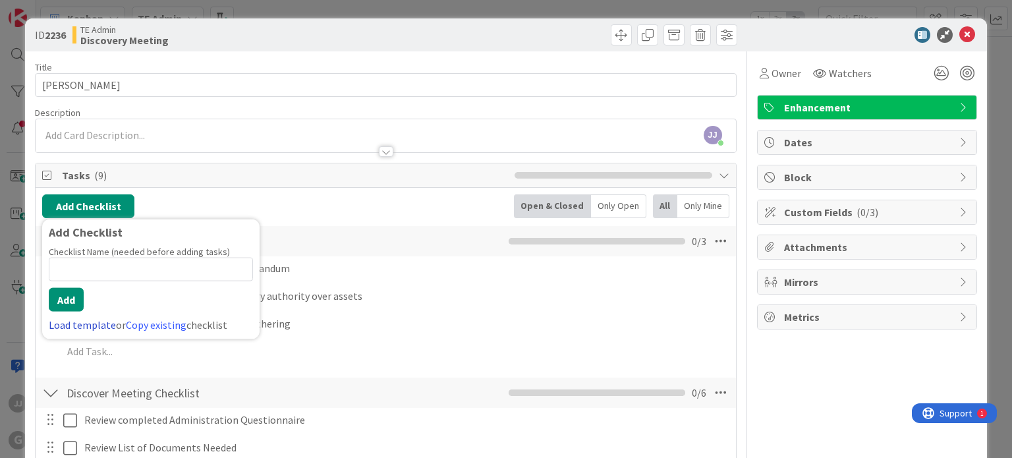
click at [92, 325] on link "Load template" at bounding box center [82, 324] width 67 height 13
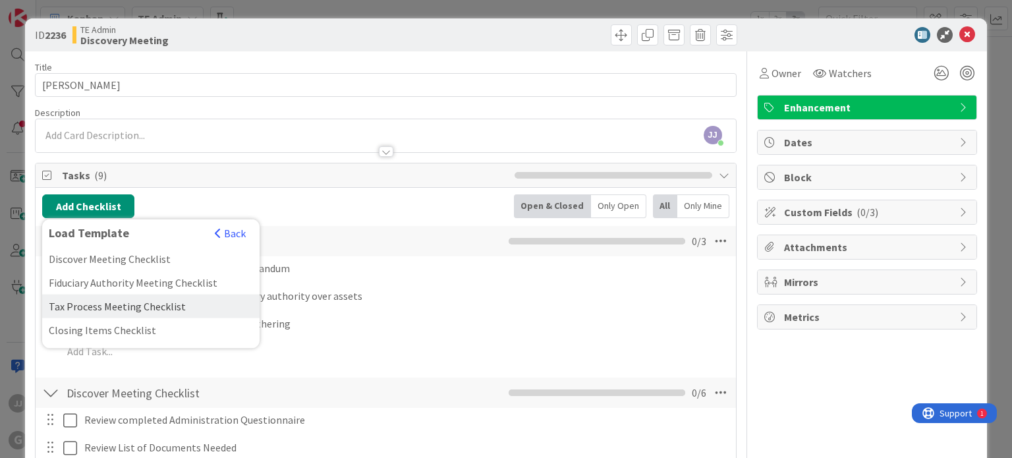
click at [85, 302] on div "Tax Process Meeting Checklist" at bounding box center [150, 306] width 217 height 24
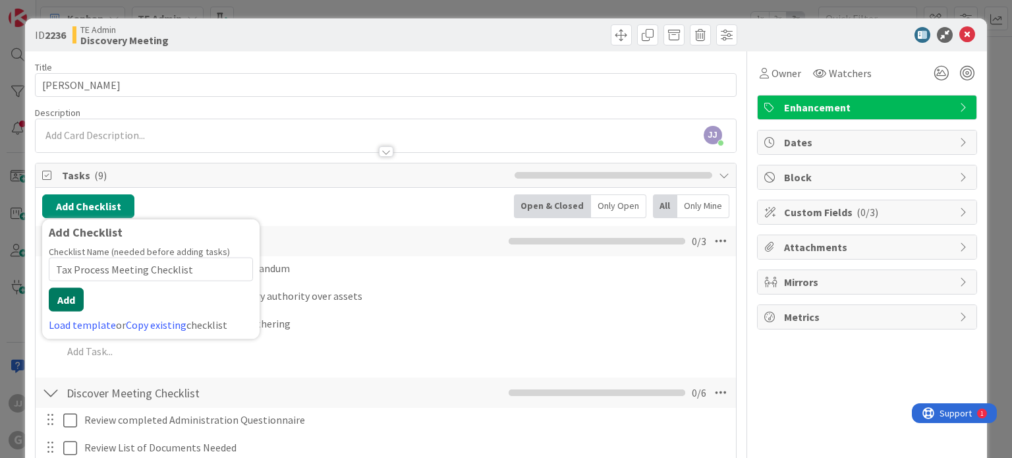
click at [75, 301] on button "Add" at bounding box center [66, 300] width 35 height 24
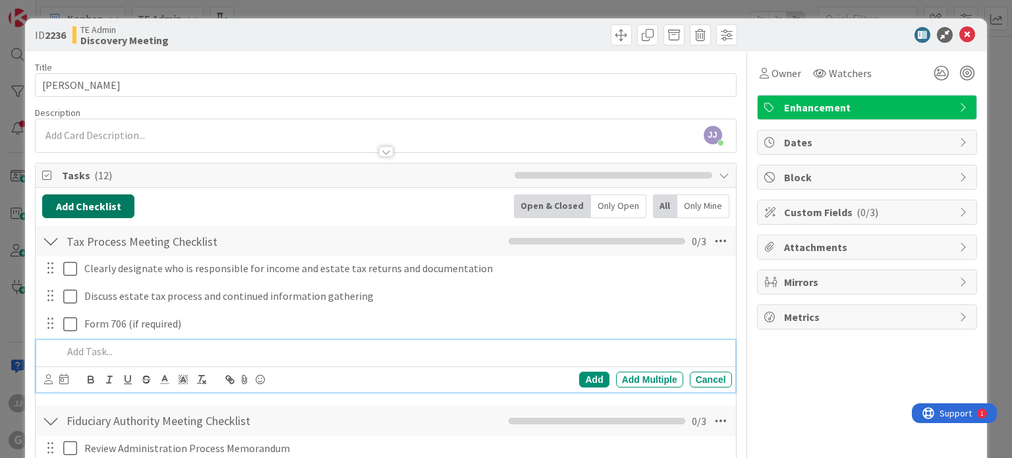
click at [61, 206] on button "Add Checklist" at bounding box center [88, 206] width 92 height 24
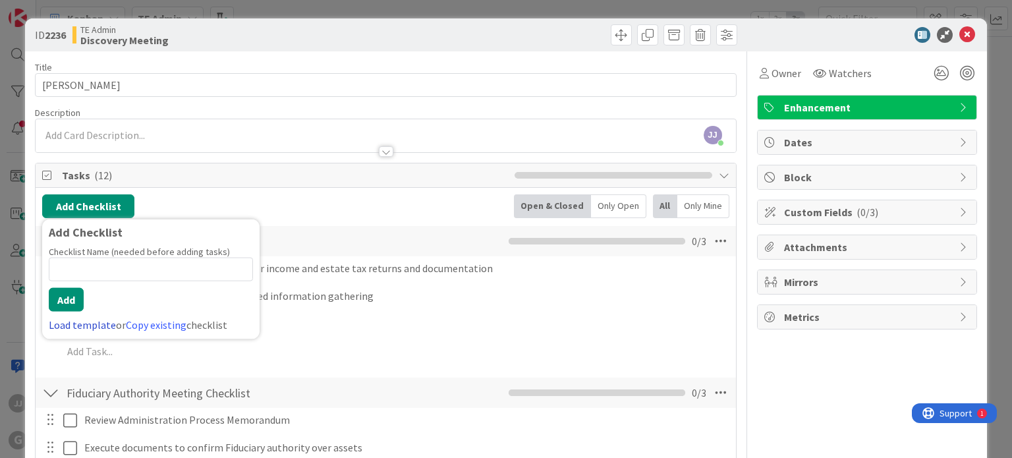
click at [88, 322] on link "Load template" at bounding box center [82, 324] width 67 height 13
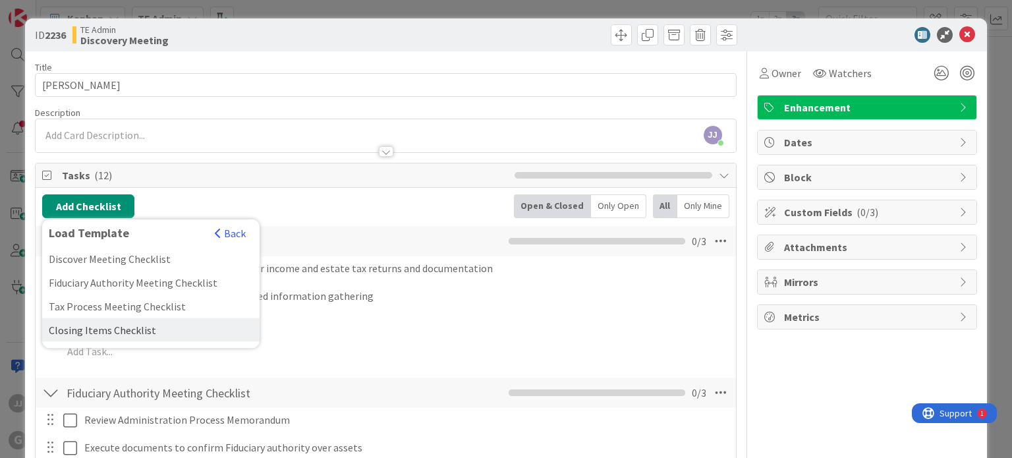
click at [87, 327] on div "Closing Items Checklist" at bounding box center [150, 330] width 217 height 24
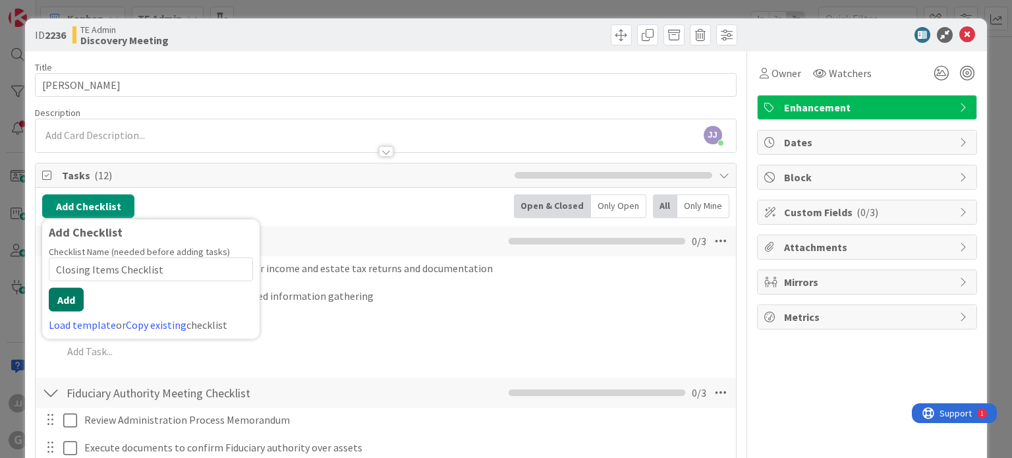
click at [74, 306] on button "Add" at bounding box center [66, 300] width 35 height 24
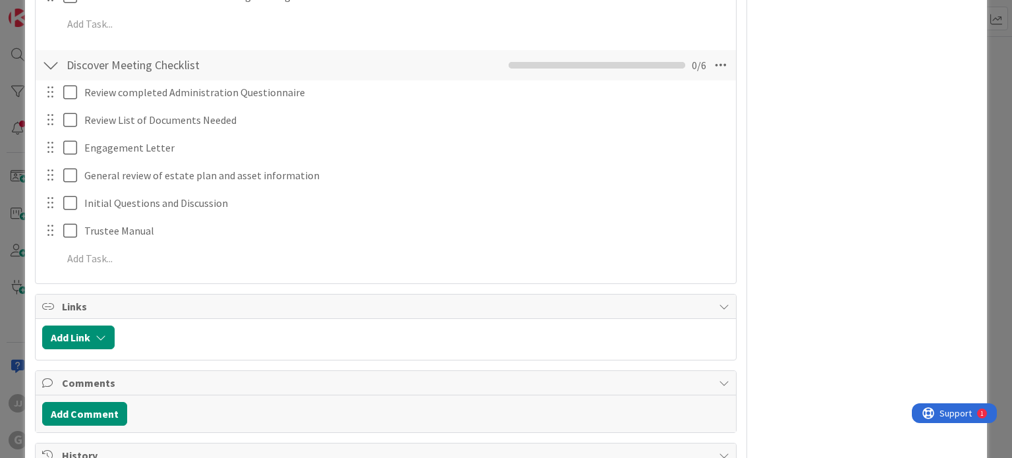
scroll to position [593, 0]
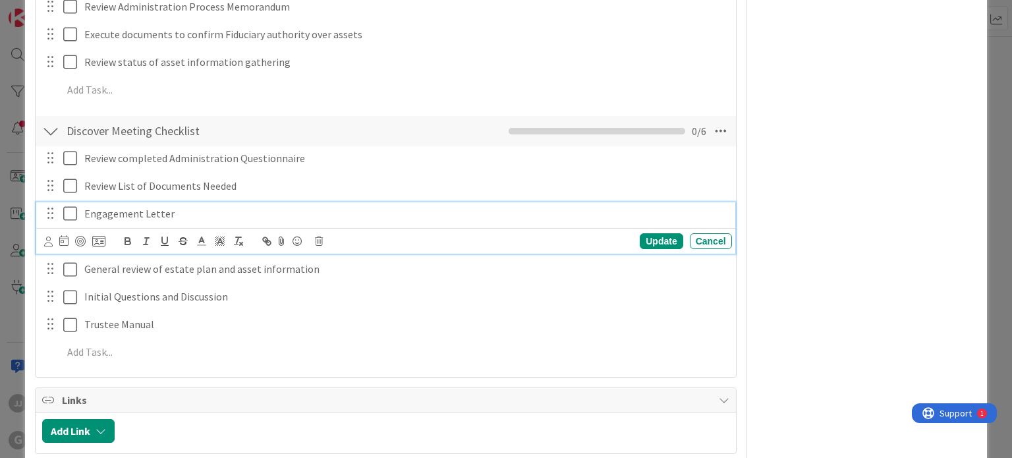
click at [63, 210] on icon at bounding box center [70, 214] width 14 height 16
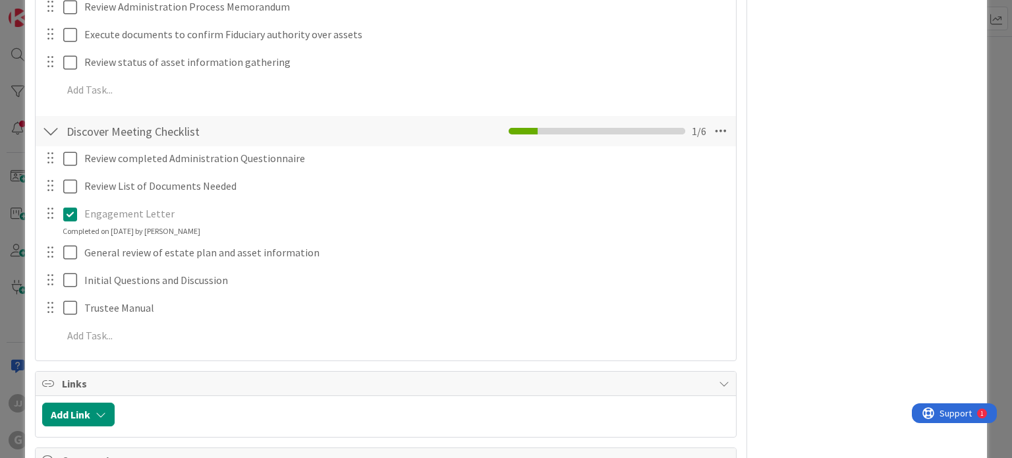
scroll to position [153, 0]
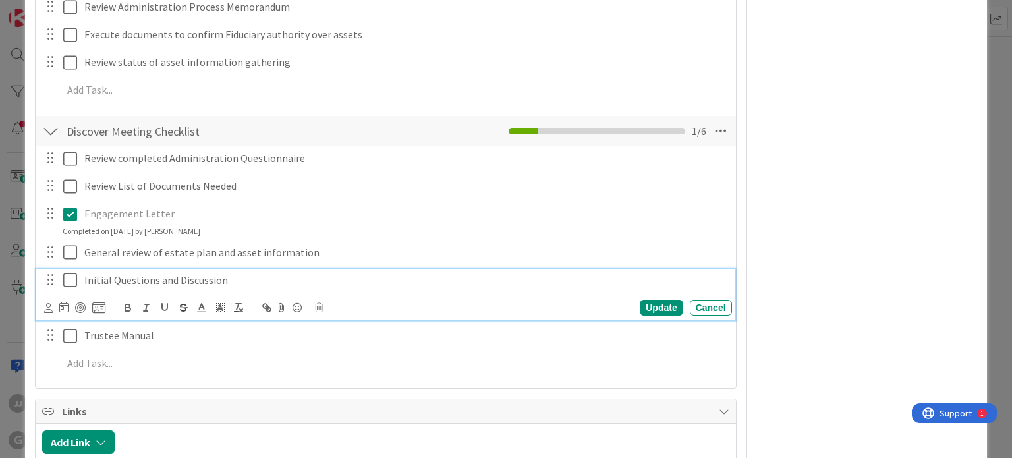
click at [63, 279] on icon at bounding box center [70, 280] width 14 height 16
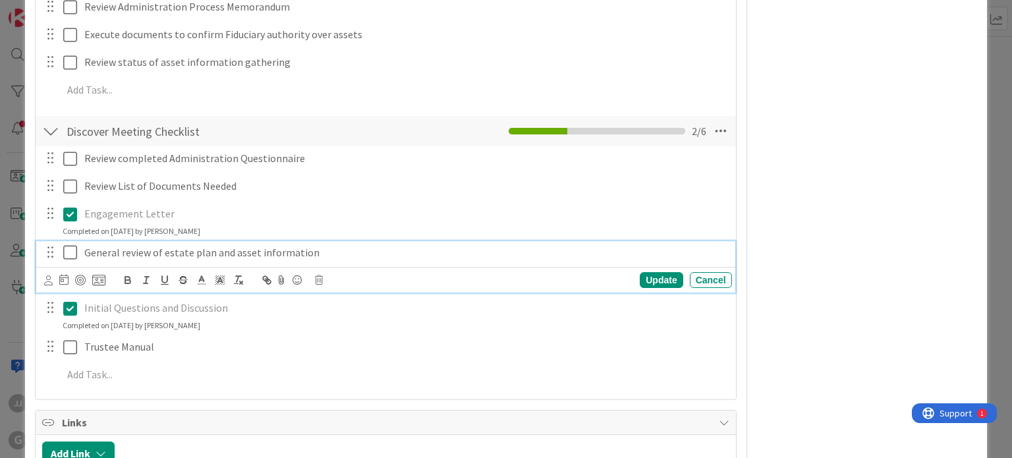
click at [72, 250] on icon at bounding box center [70, 252] width 14 height 16
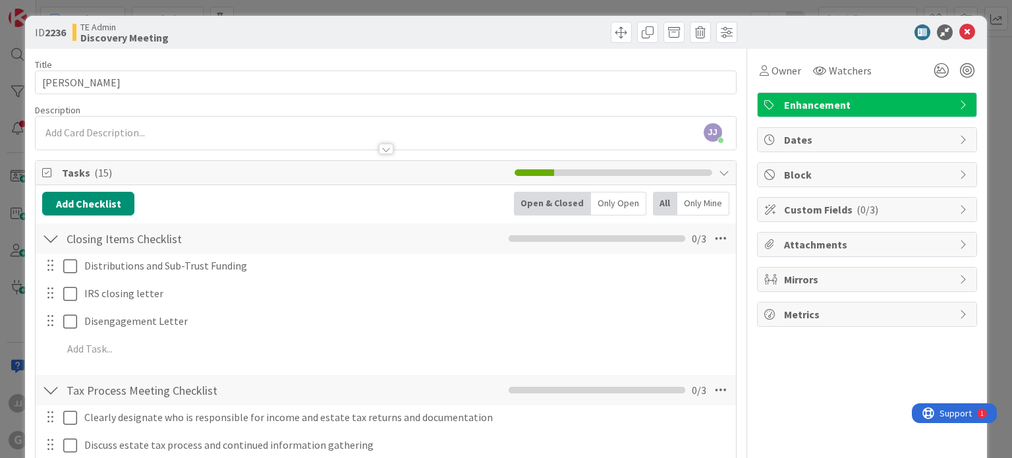
scroll to position [0, 0]
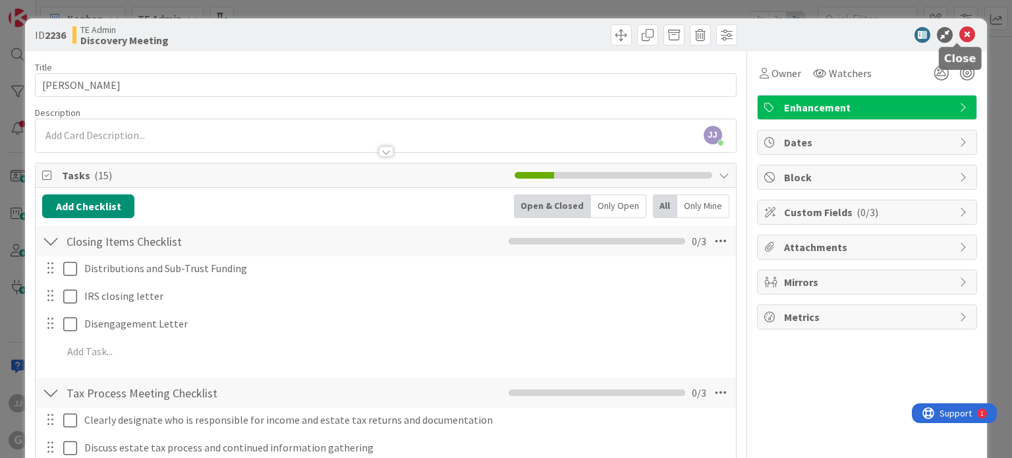
click at [960, 36] on icon at bounding box center [967, 35] width 16 height 16
